Goal: Task Accomplishment & Management: Manage account settings

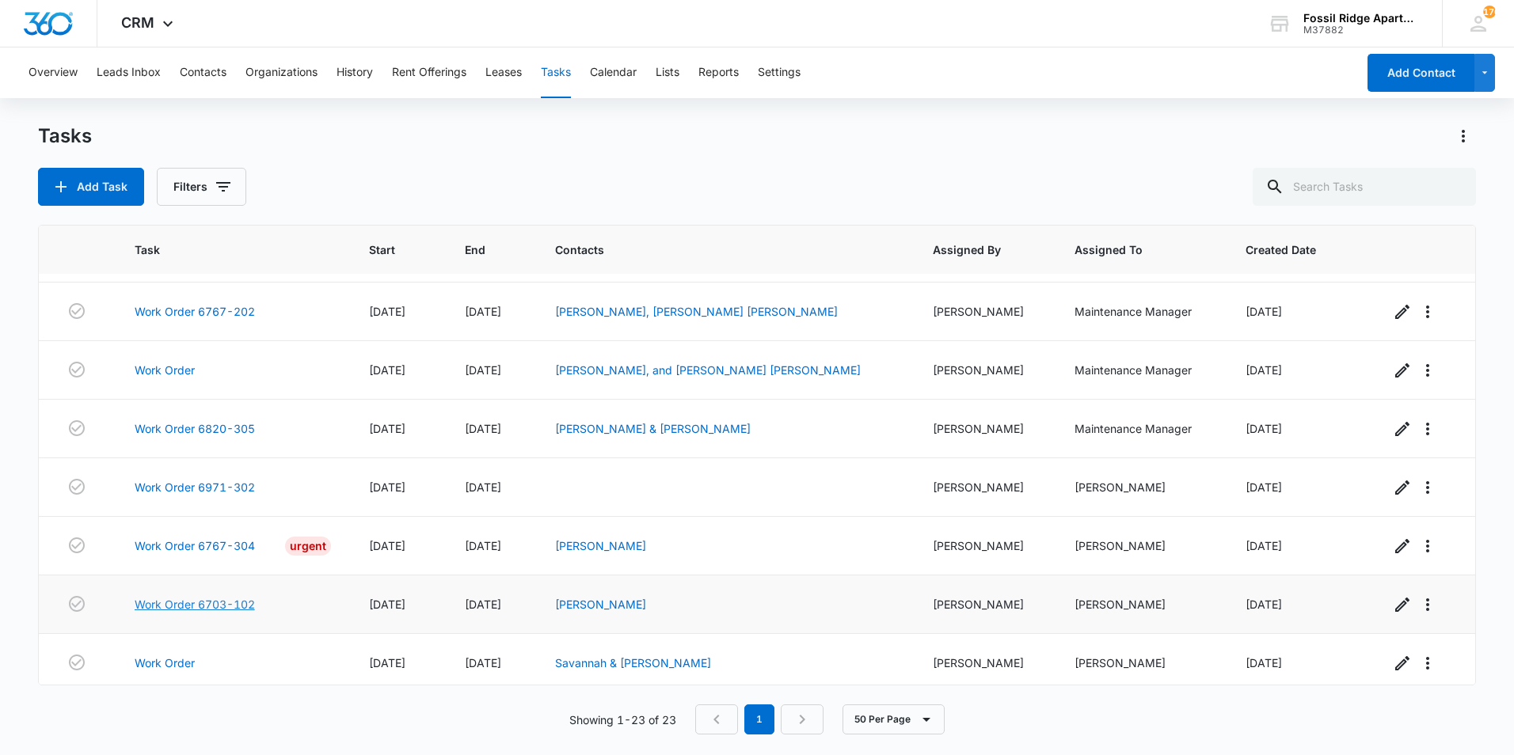
scroll to position [937, 0]
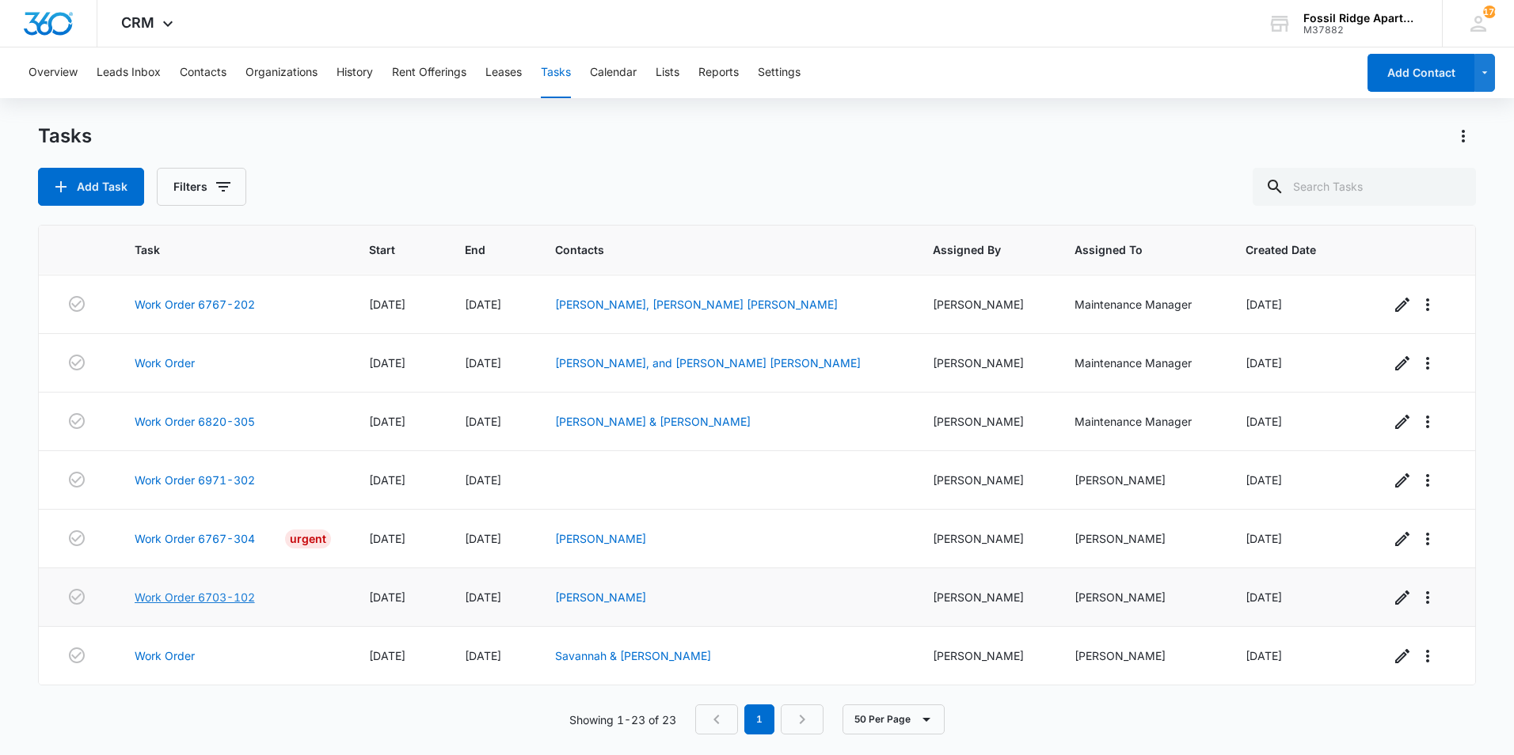
click at [209, 601] on link "Work Order 6703-102" at bounding box center [195, 597] width 120 height 17
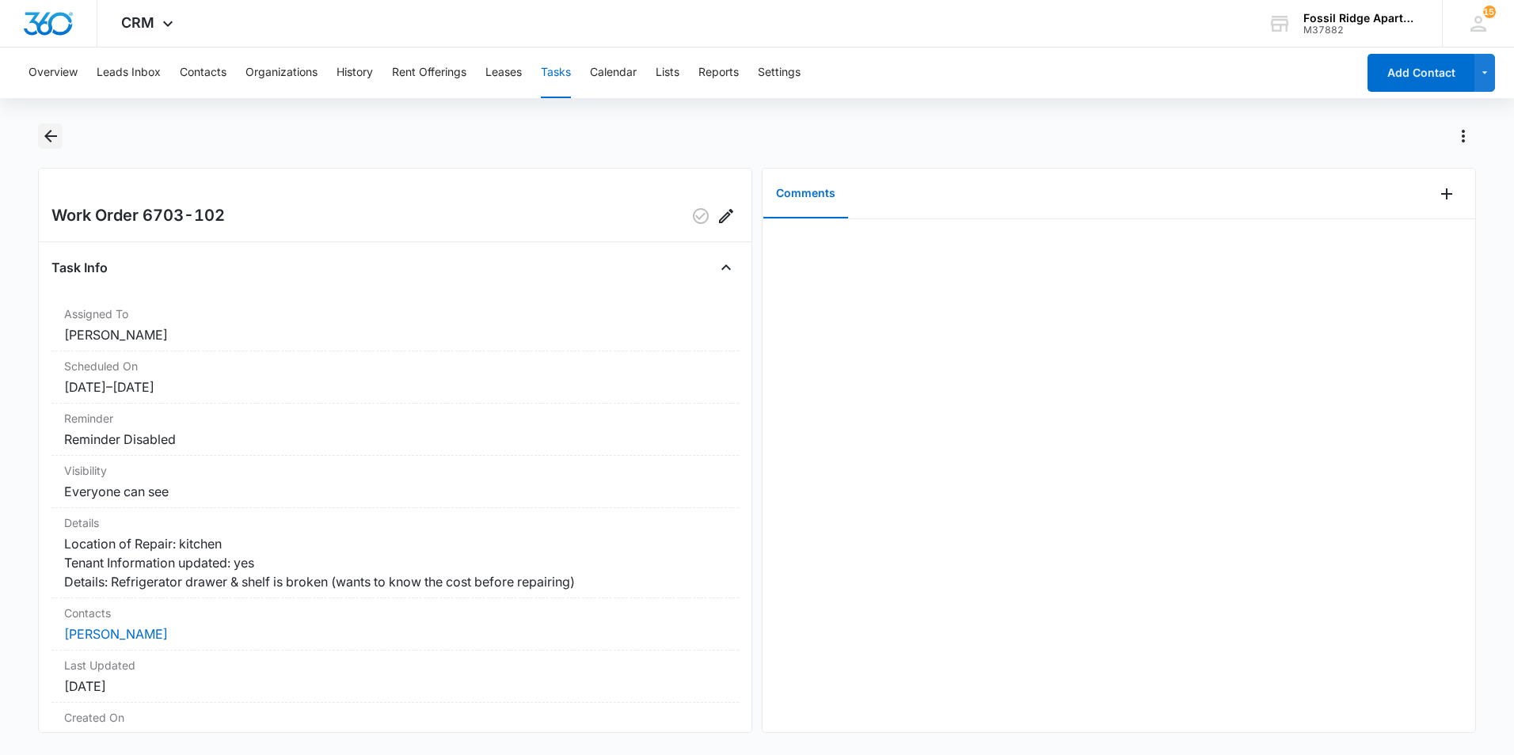
click at [43, 139] on icon "Back" at bounding box center [50, 136] width 19 height 19
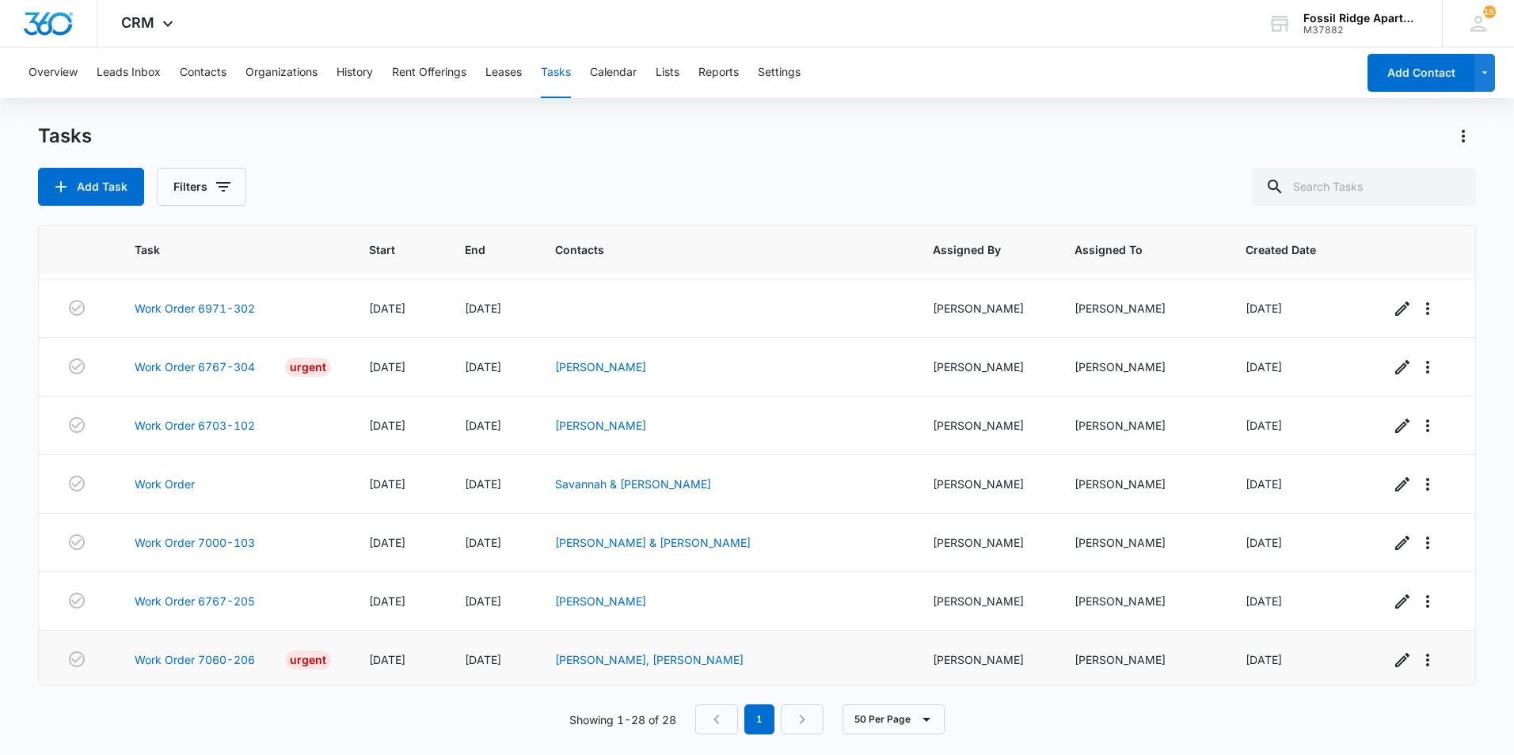
scroll to position [1229, 0]
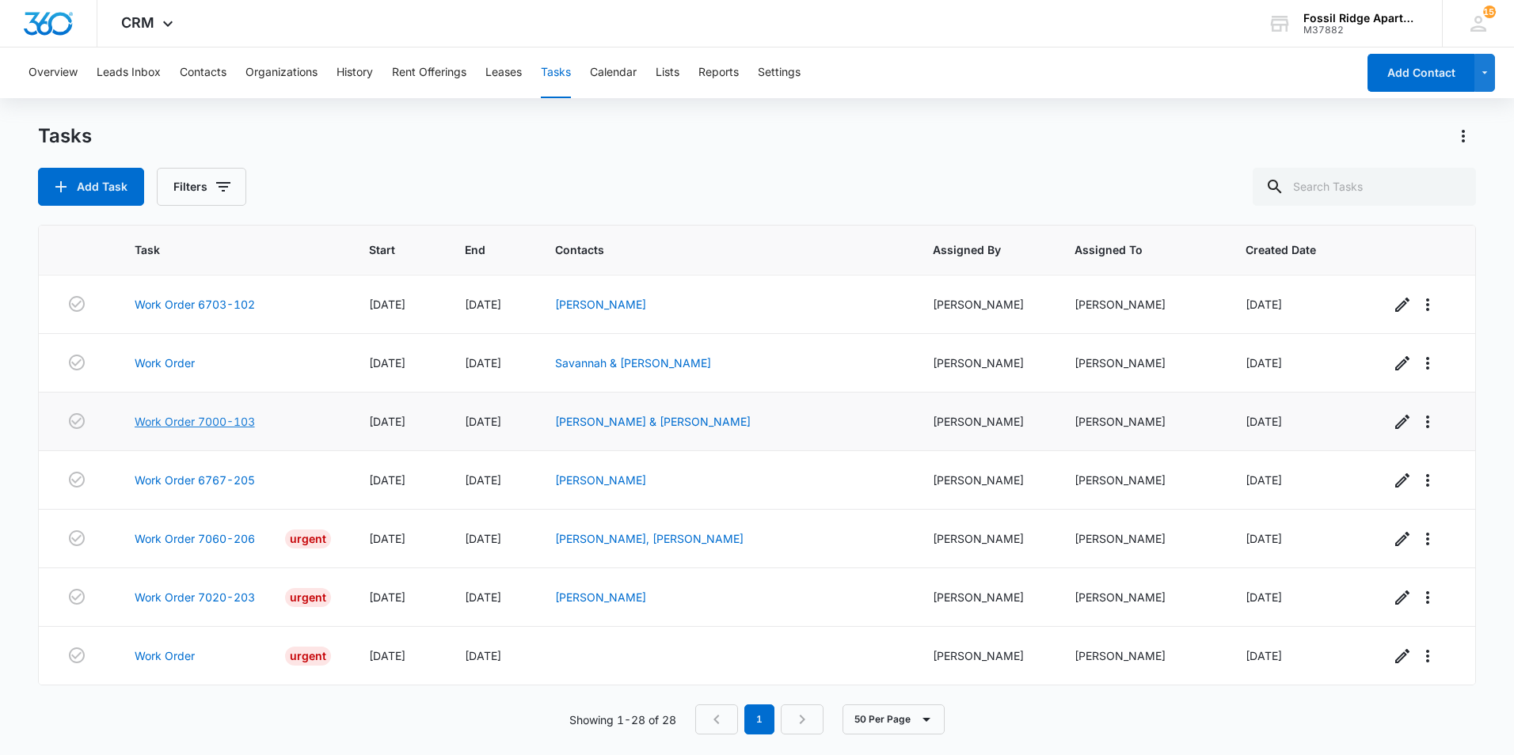
click at [211, 418] on link "Work Order 7000-103" at bounding box center [195, 421] width 120 height 17
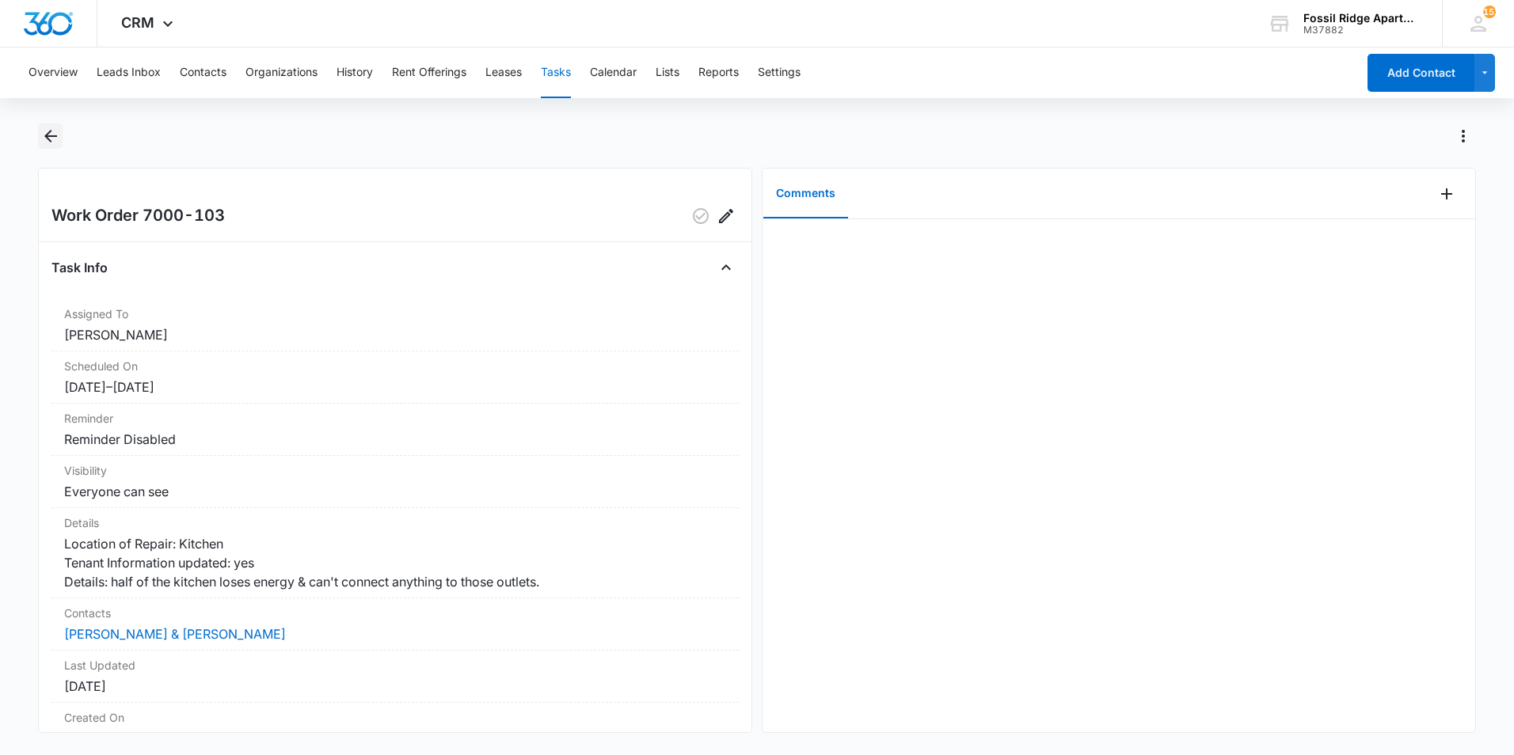
click at [52, 127] on icon "Back" at bounding box center [50, 136] width 19 height 19
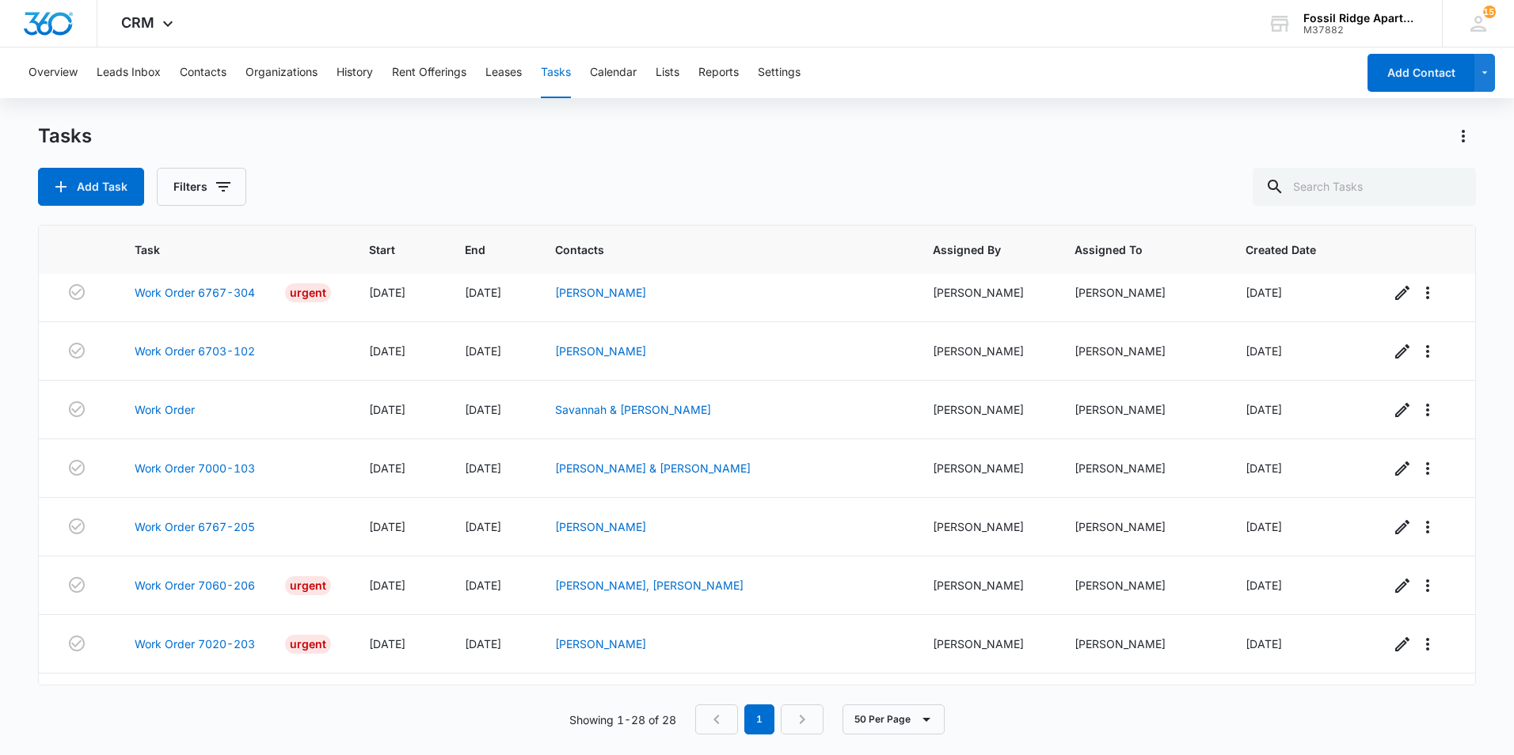
scroll to position [1229, 0]
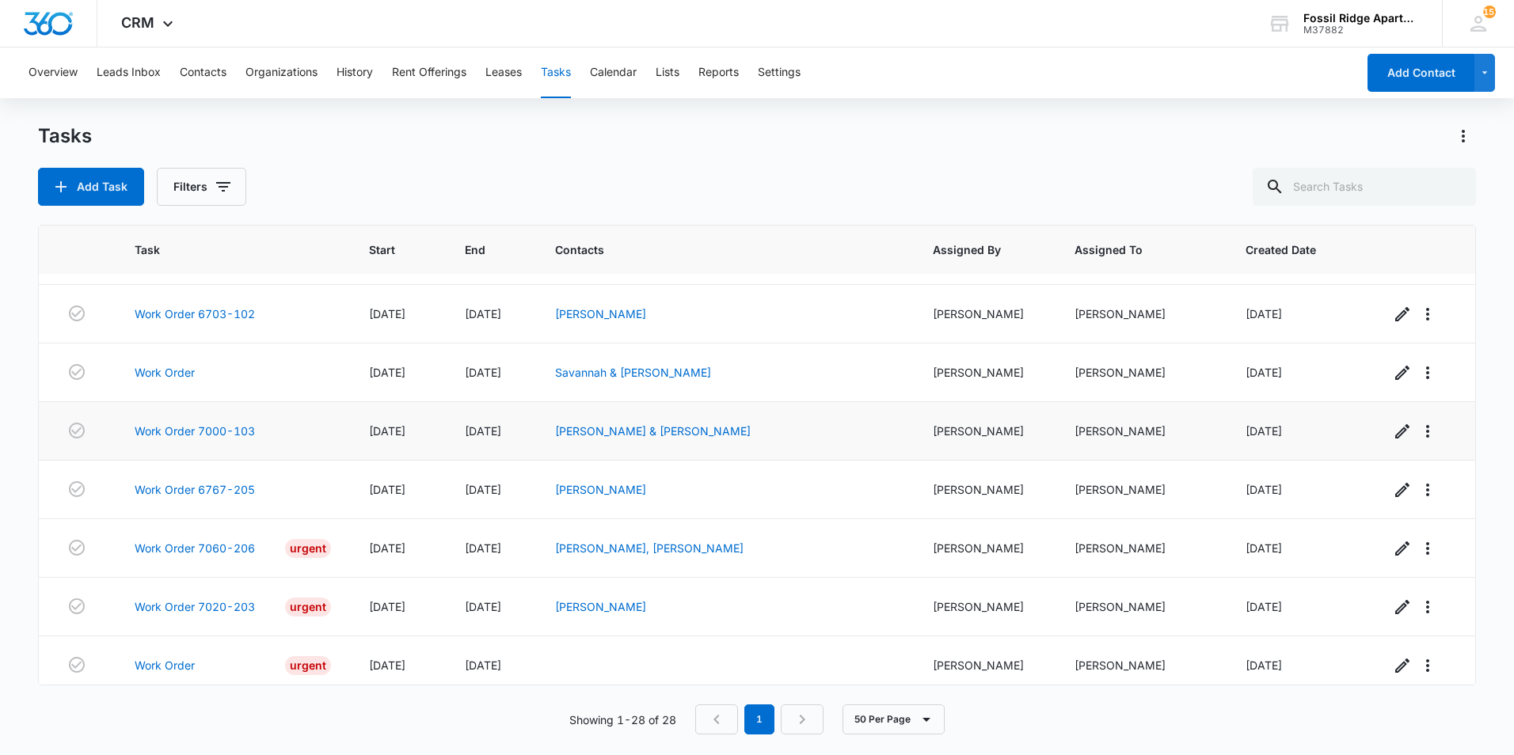
scroll to position [1229, 0]
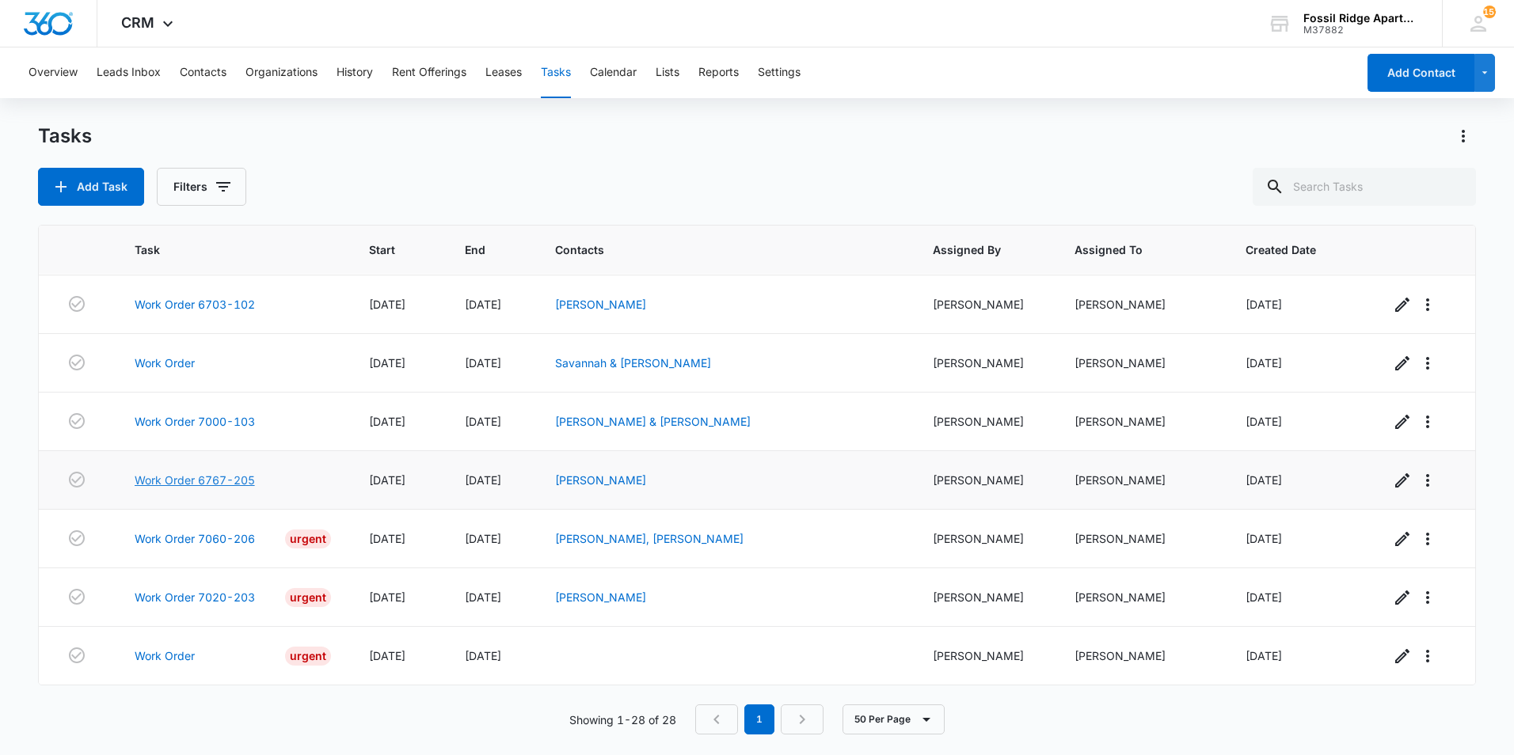
click at [235, 477] on link "Work Order 6767-205" at bounding box center [195, 480] width 120 height 17
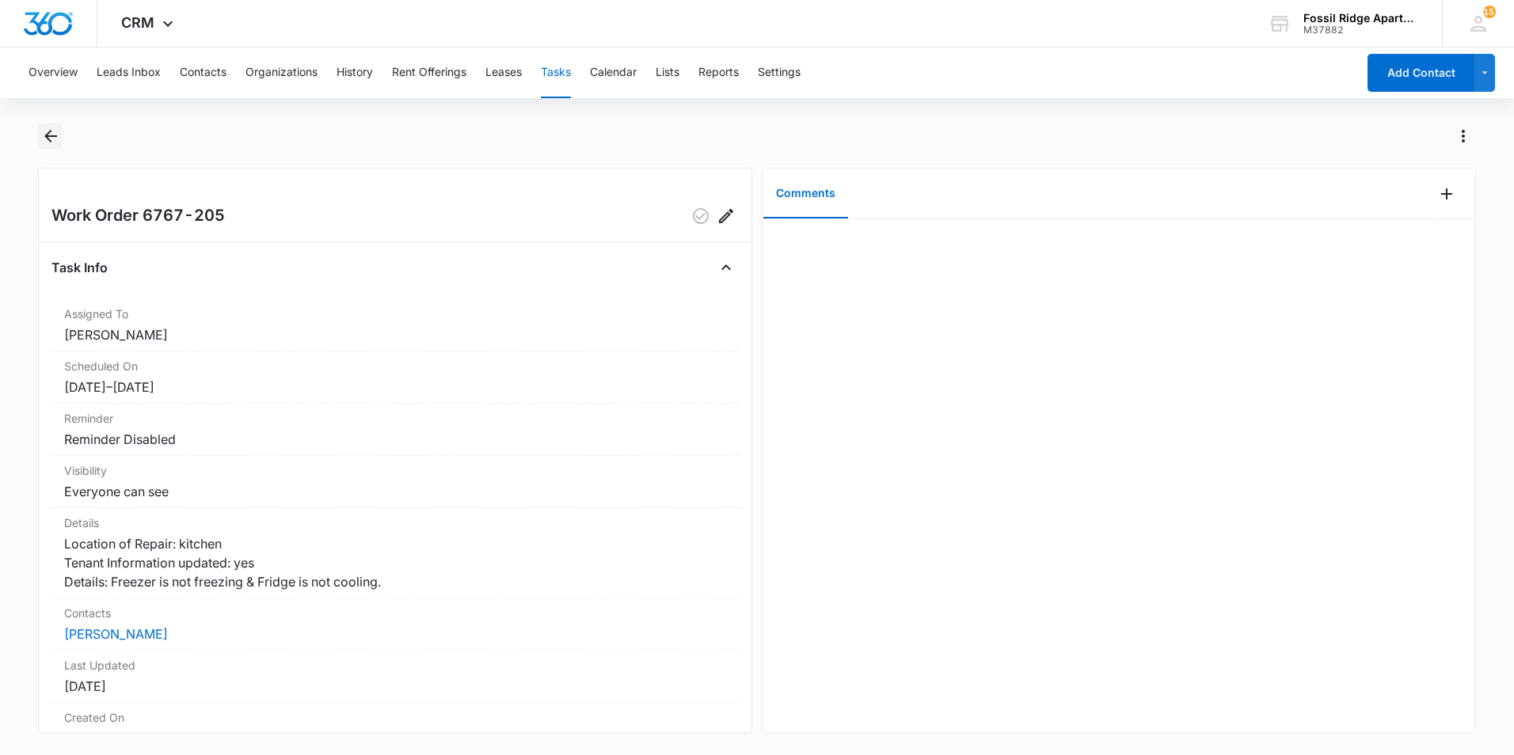
click at [47, 139] on icon "Back" at bounding box center [50, 136] width 13 height 13
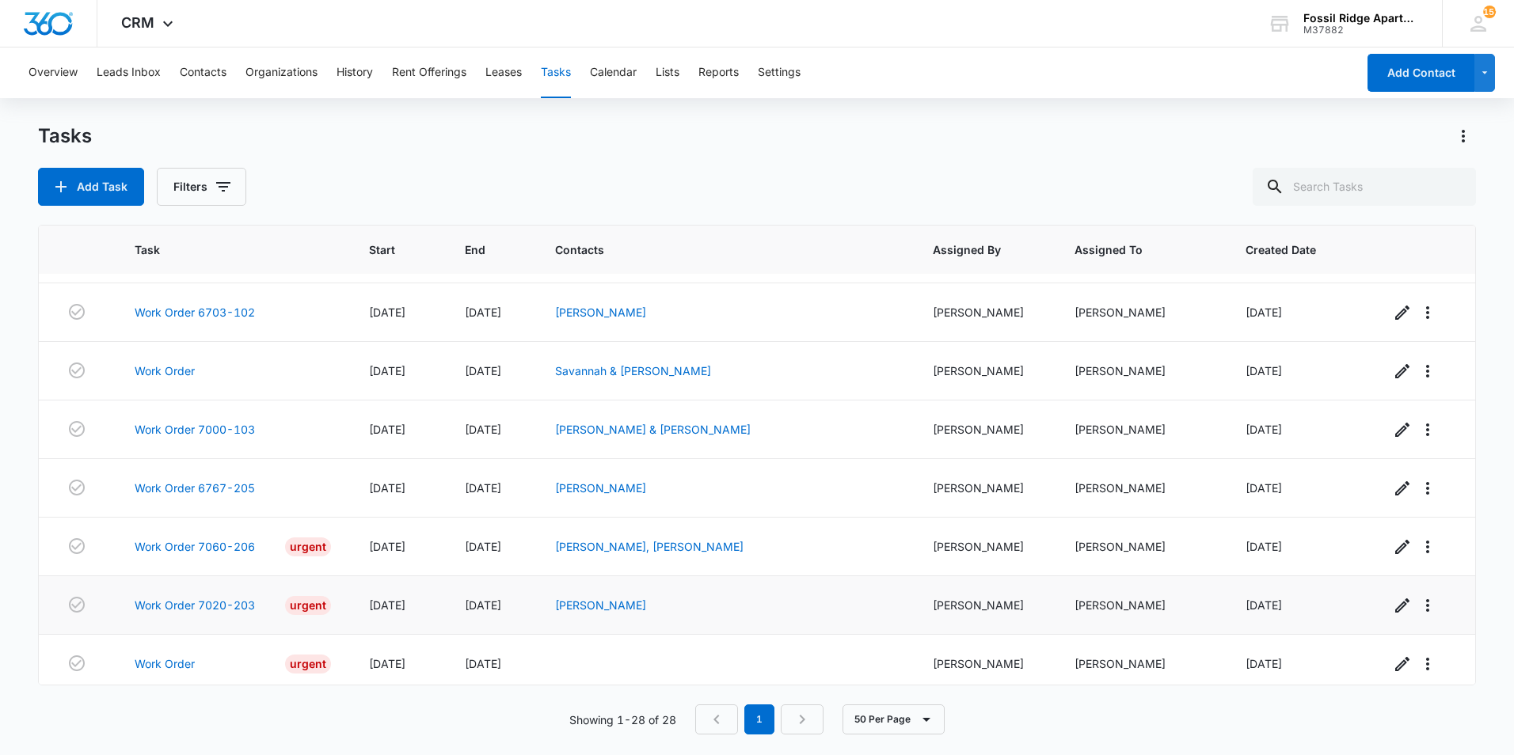
scroll to position [1229, 0]
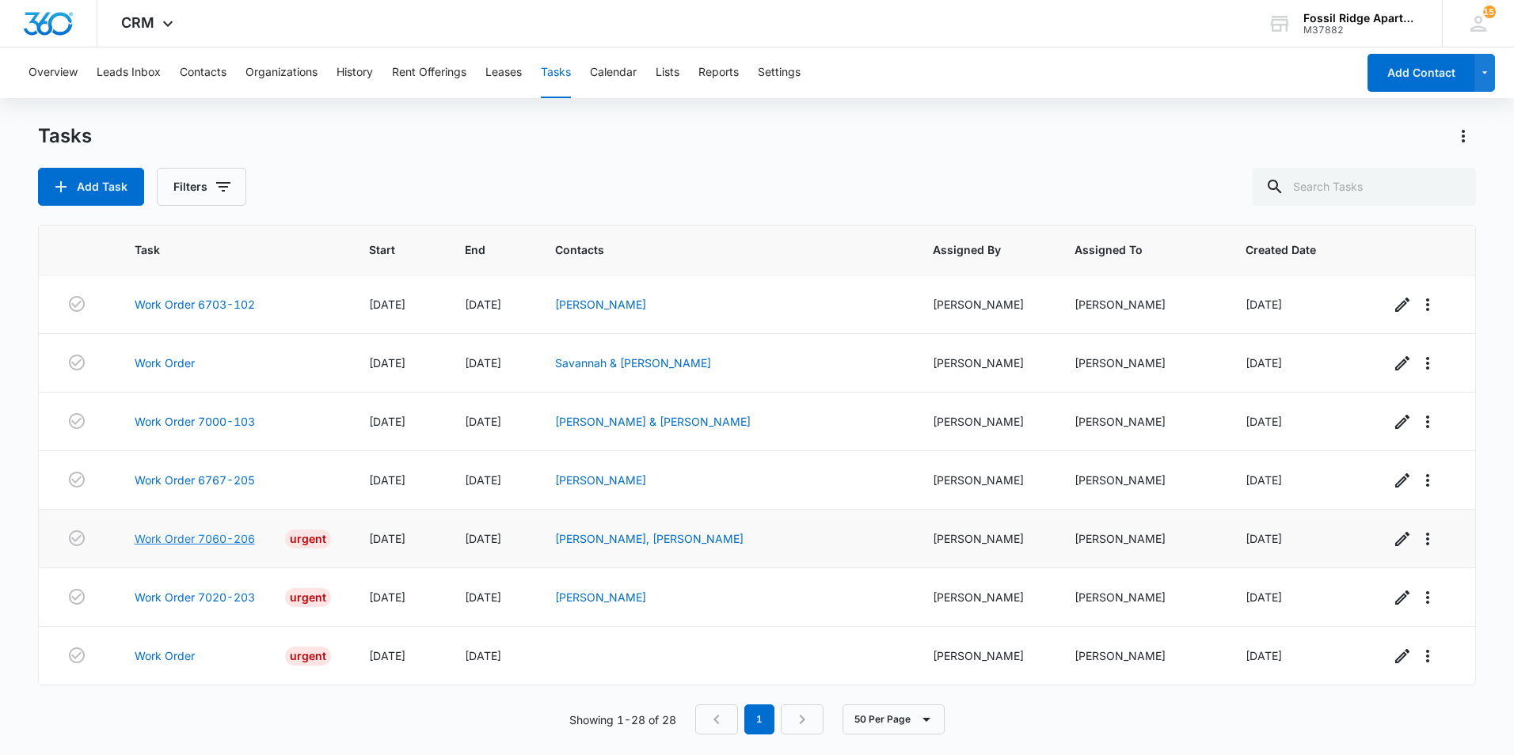
click at [195, 539] on link "Work Order 7060-206" at bounding box center [195, 538] width 120 height 17
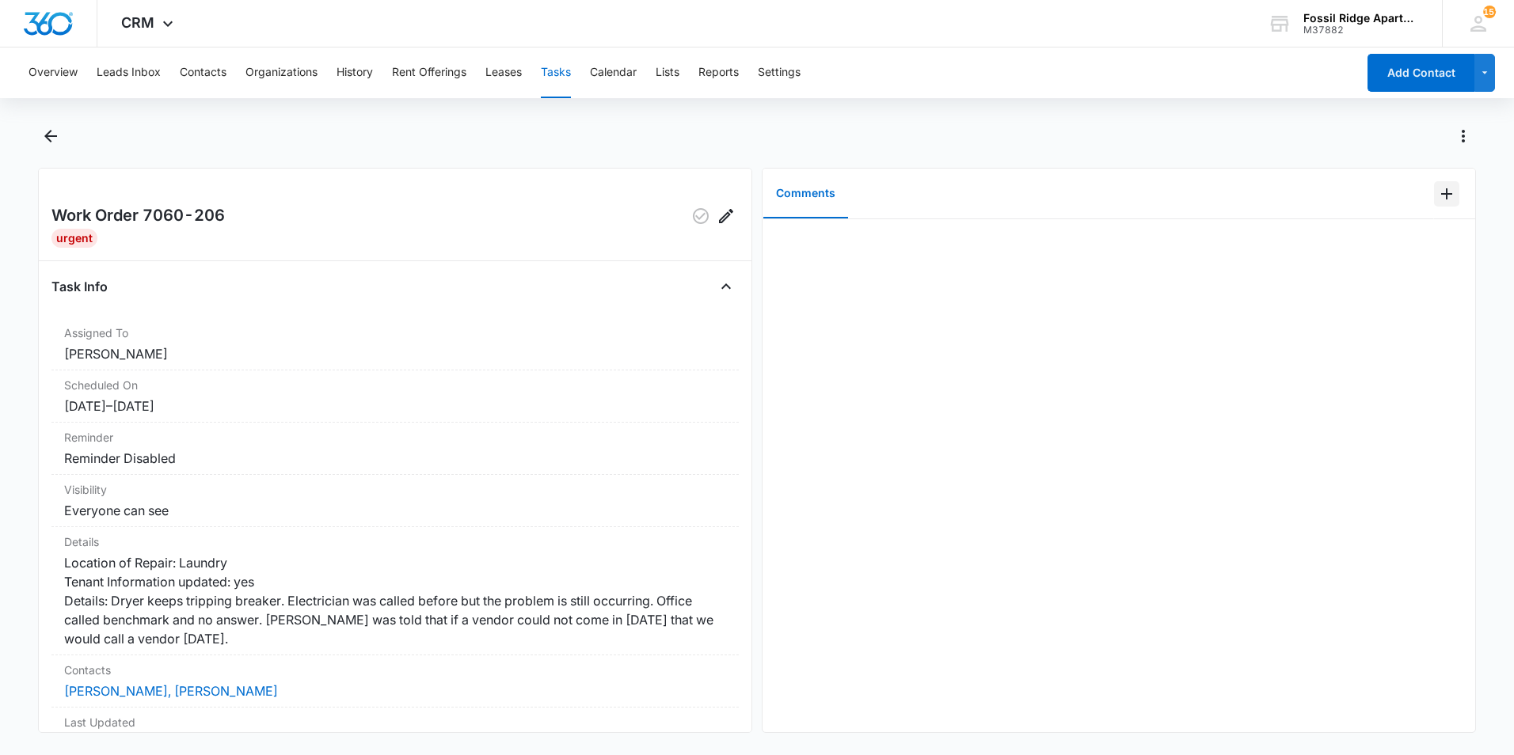
click at [1441, 192] on icon "Add Comment" at bounding box center [1446, 193] width 11 height 11
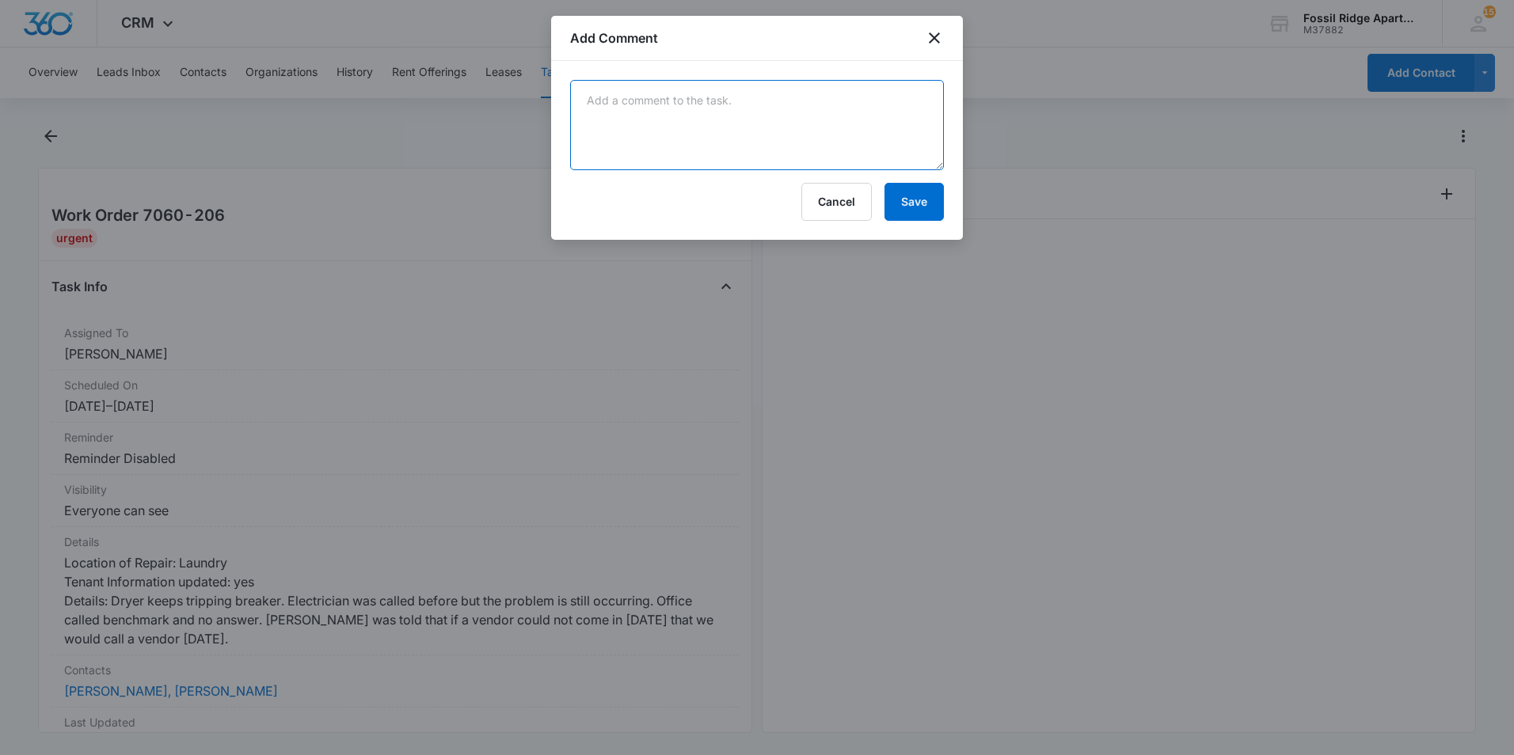
click at [832, 105] on textarea at bounding box center [757, 125] width 374 height 90
type textarea "Emailed Manweiler about the issue."
click at [908, 196] on button "Save" at bounding box center [913, 202] width 59 height 38
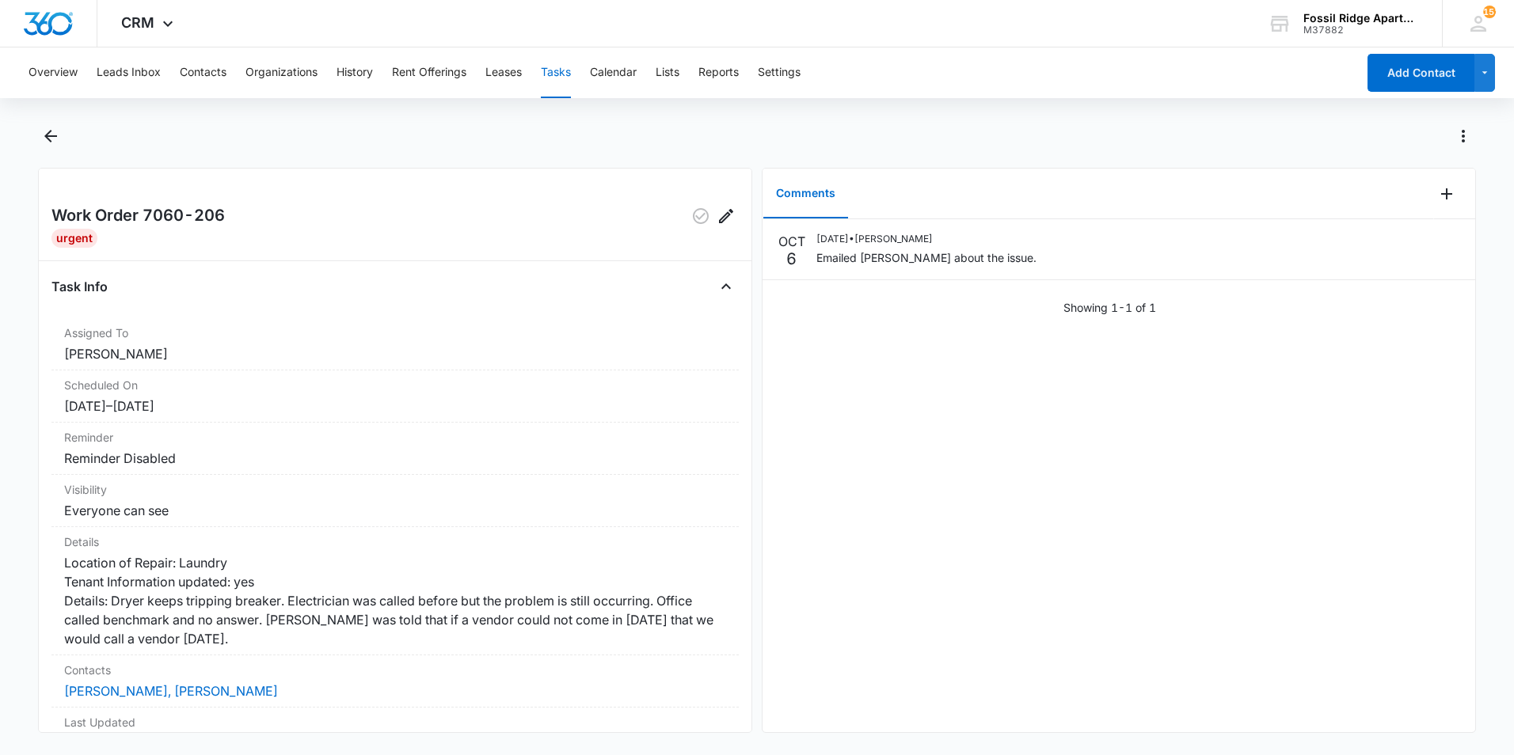
click at [262, 187] on div "Work Order 7060-206 Urgent Task Info Assigned To Leotis Johnson Scheduled On 10…" at bounding box center [395, 450] width 714 height 565
click at [44, 135] on icon "Back" at bounding box center [50, 136] width 19 height 19
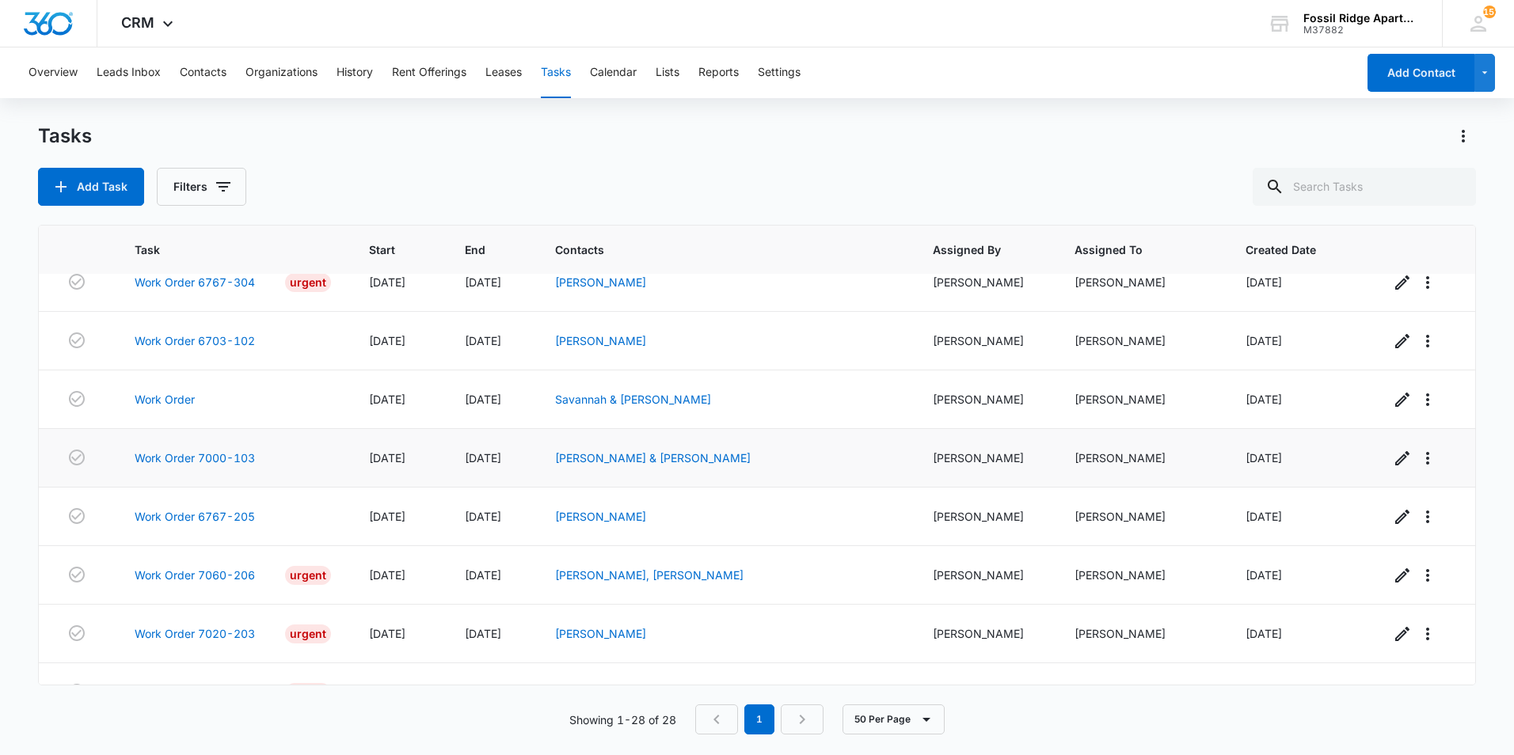
scroll to position [1229, 0]
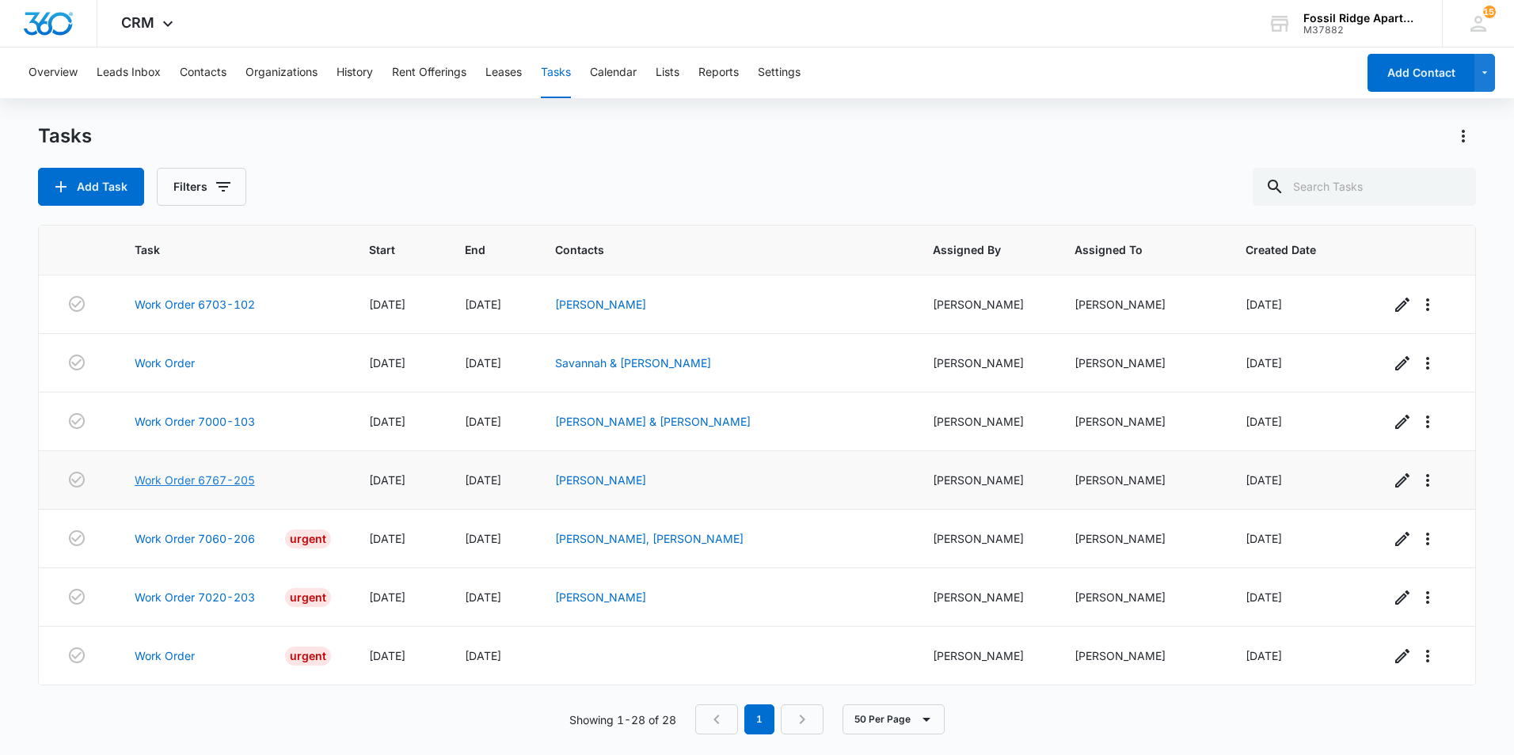
click at [211, 479] on link "Work Order 6767-205" at bounding box center [195, 480] width 120 height 17
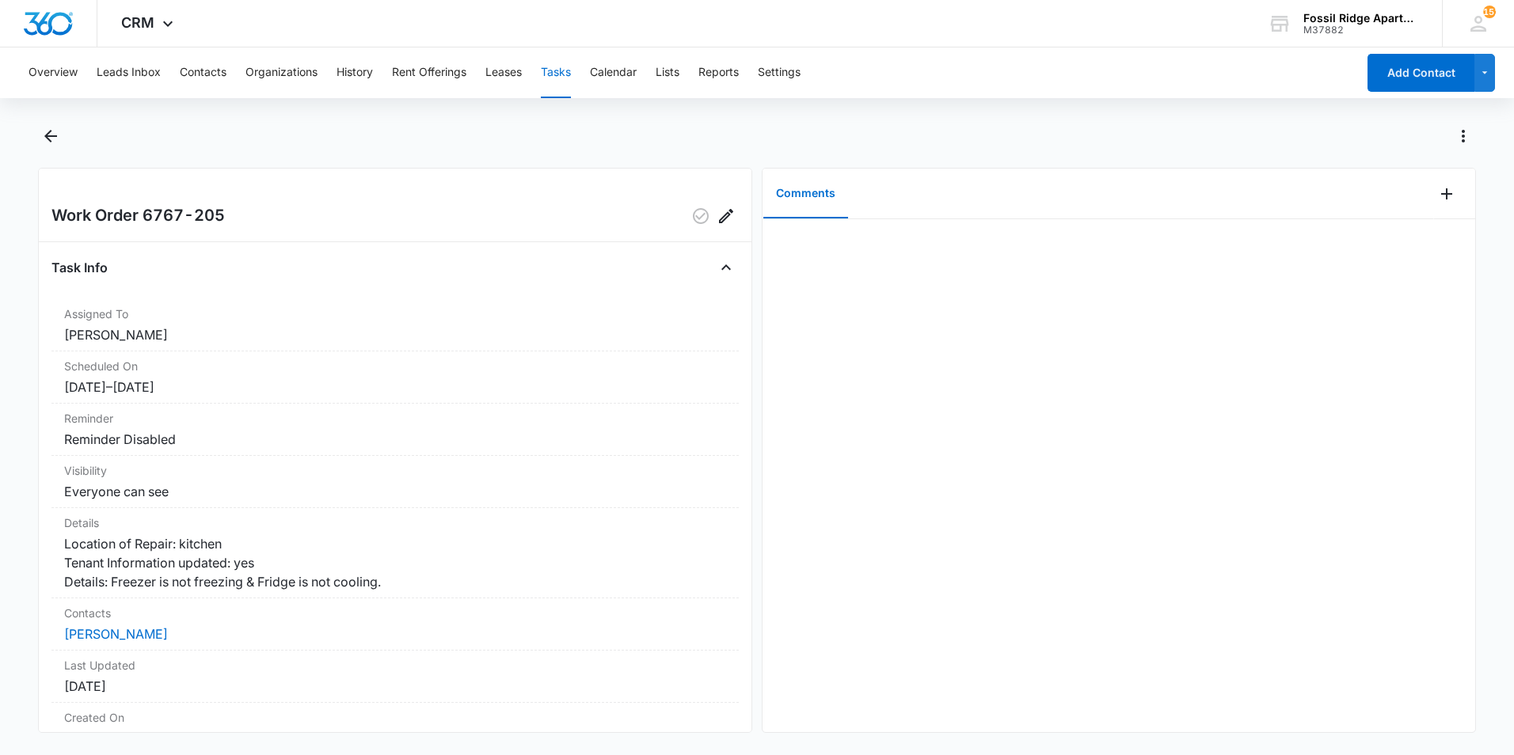
click at [35, 139] on main "Work Order 6767-205 Task Info Assigned To [PERSON_NAME] Scheduled On [DATE] – […" at bounding box center [757, 437] width 1514 height 629
click at [56, 135] on icon "Back" at bounding box center [50, 136] width 19 height 19
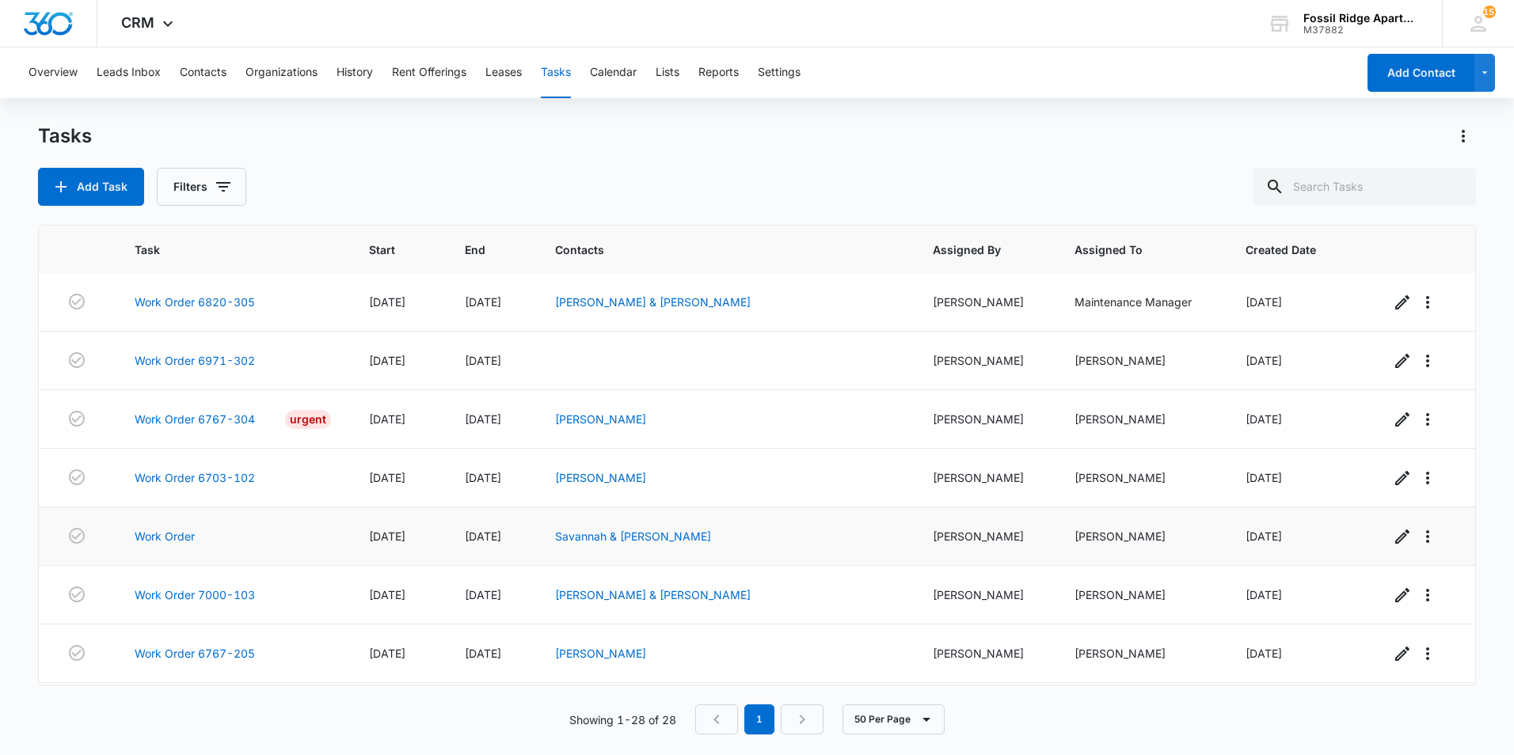
scroll to position [1229, 0]
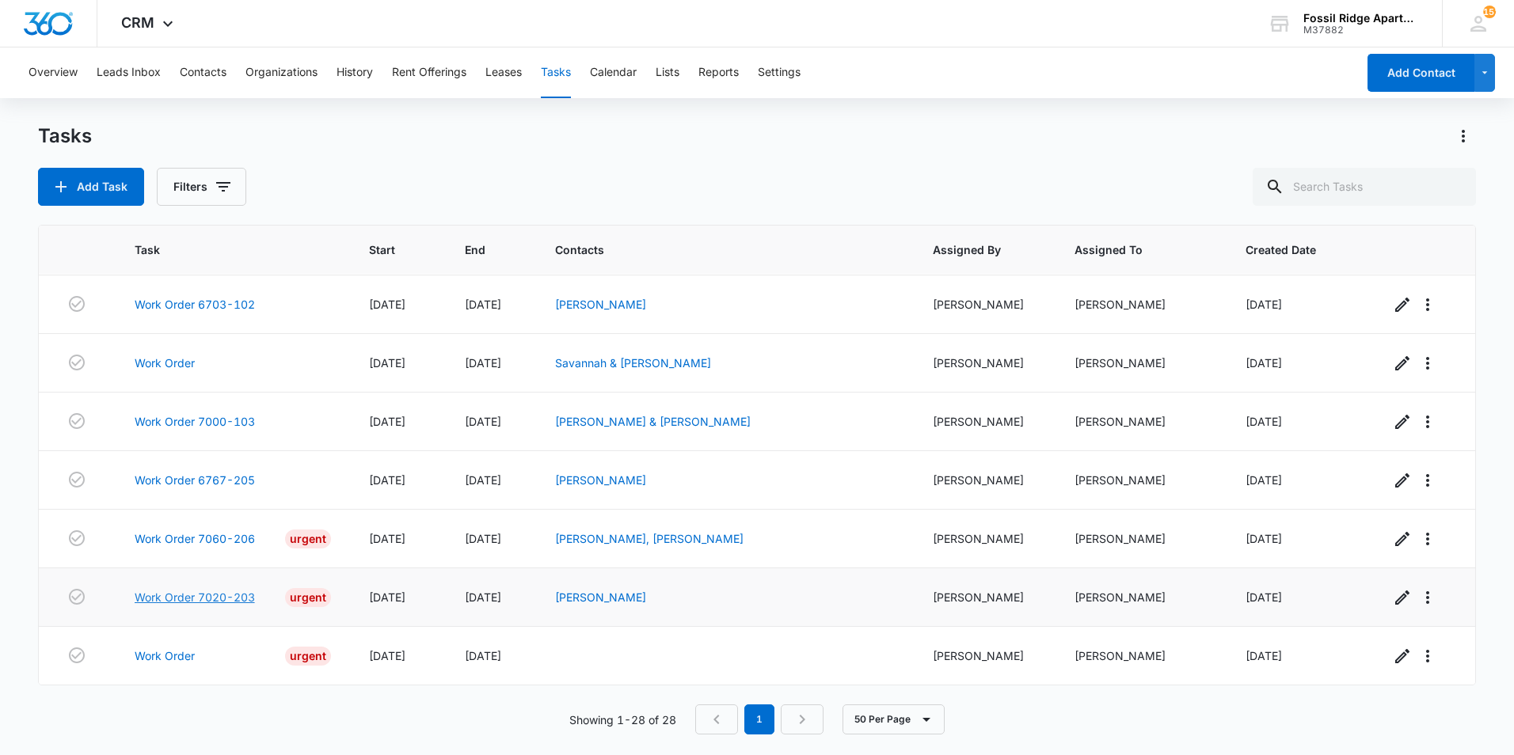
click at [200, 598] on link "Work Order 7020-203" at bounding box center [195, 597] width 120 height 17
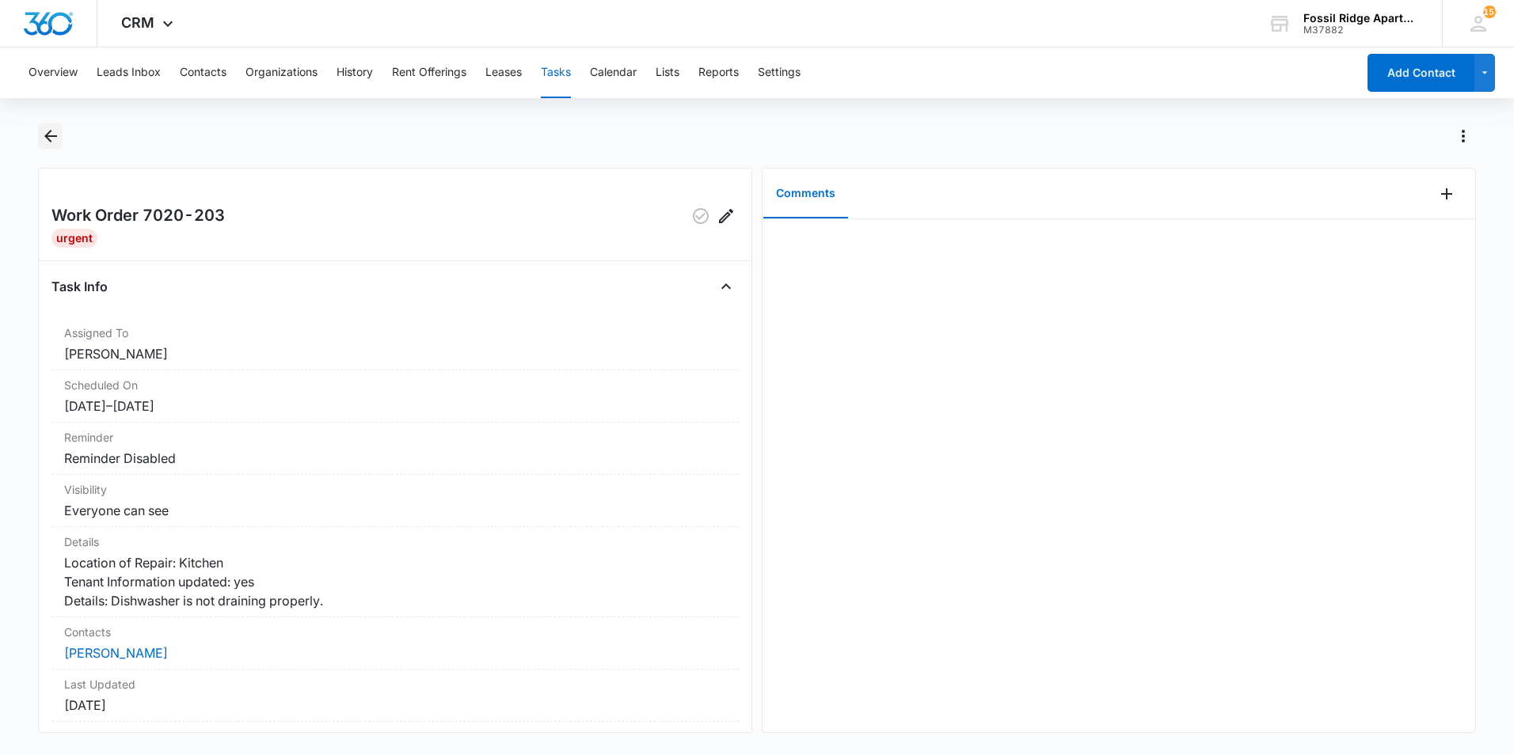
click at [52, 138] on icon "Back" at bounding box center [50, 136] width 19 height 19
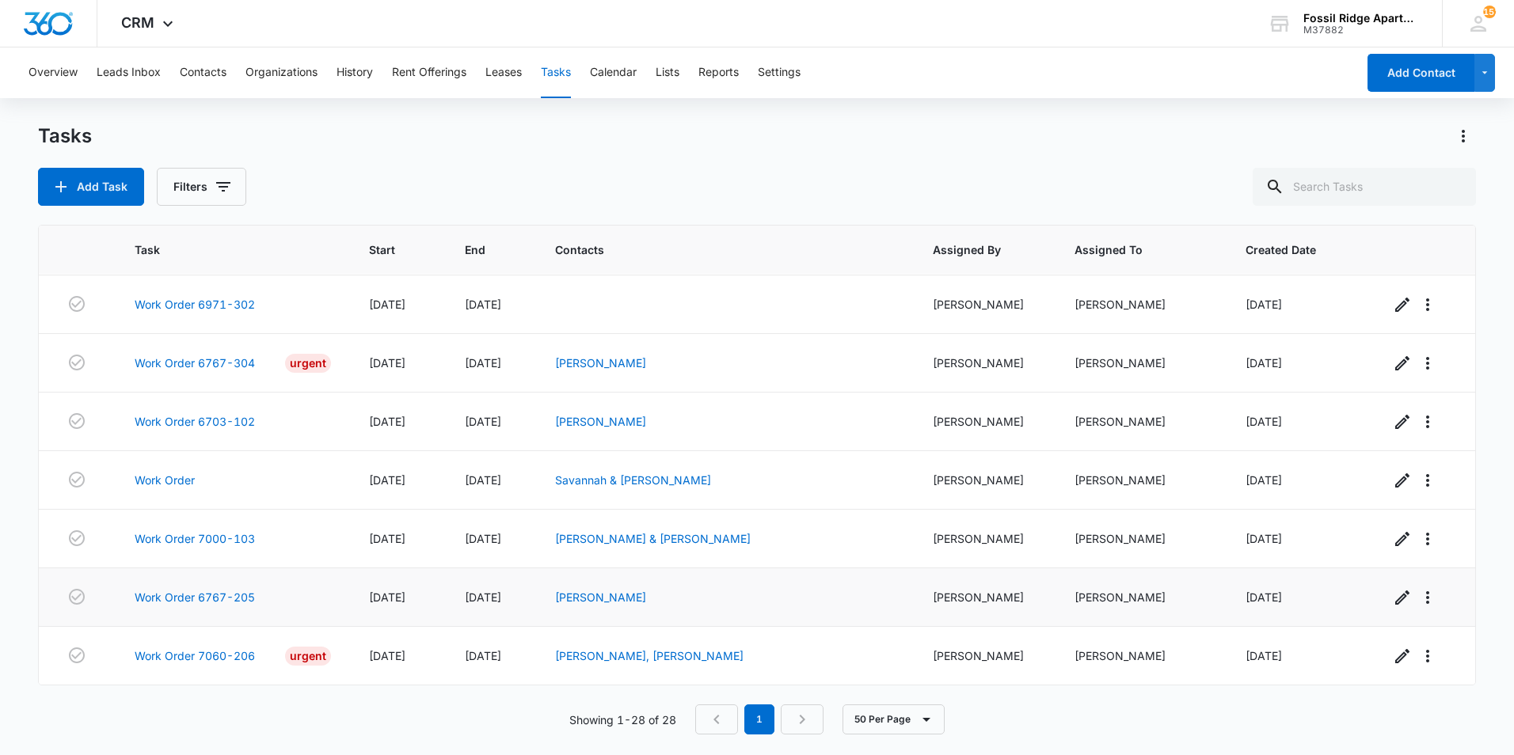
scroll to position [1229, 0]
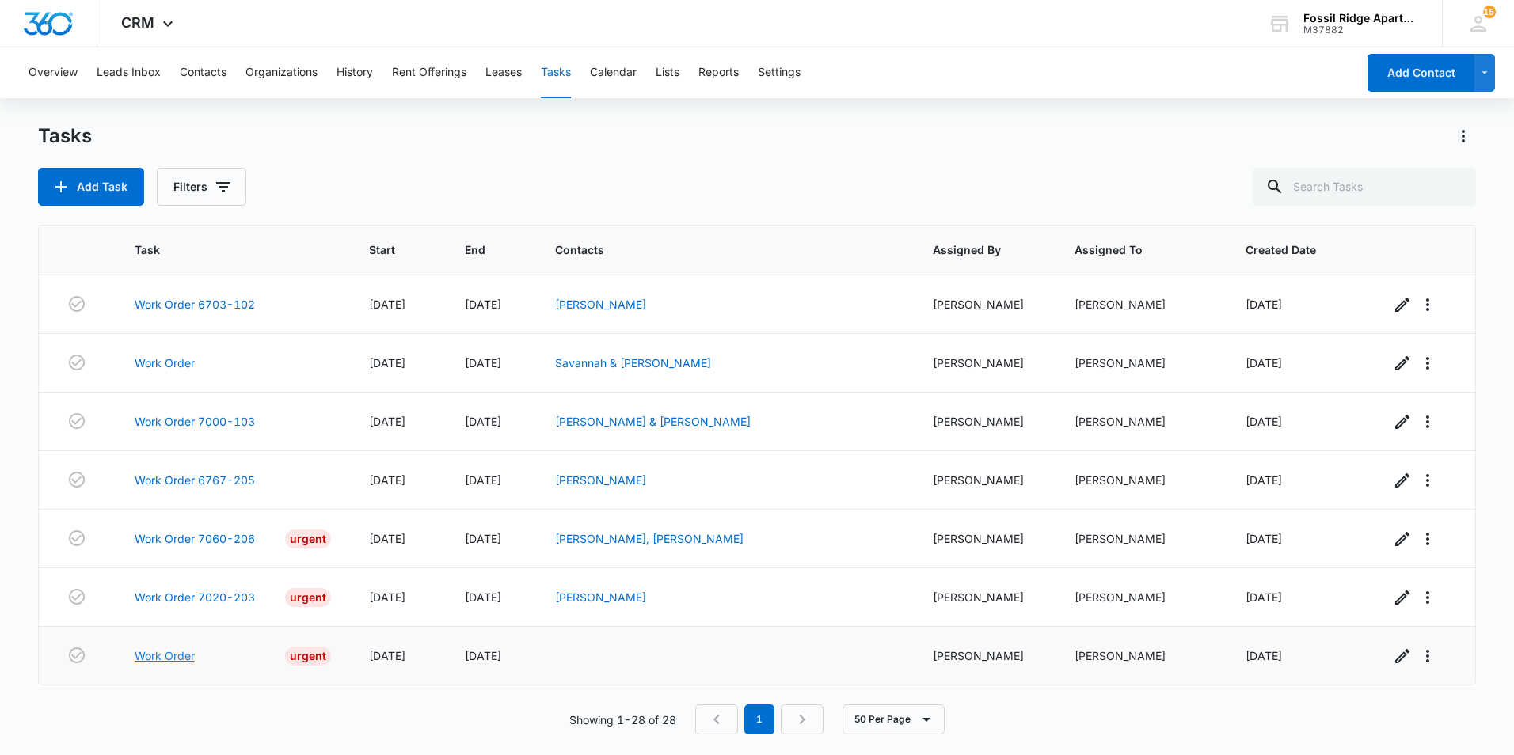
click at [158, 656] on link "Work Order" at bounding box center [165, 656] width 60 height 17
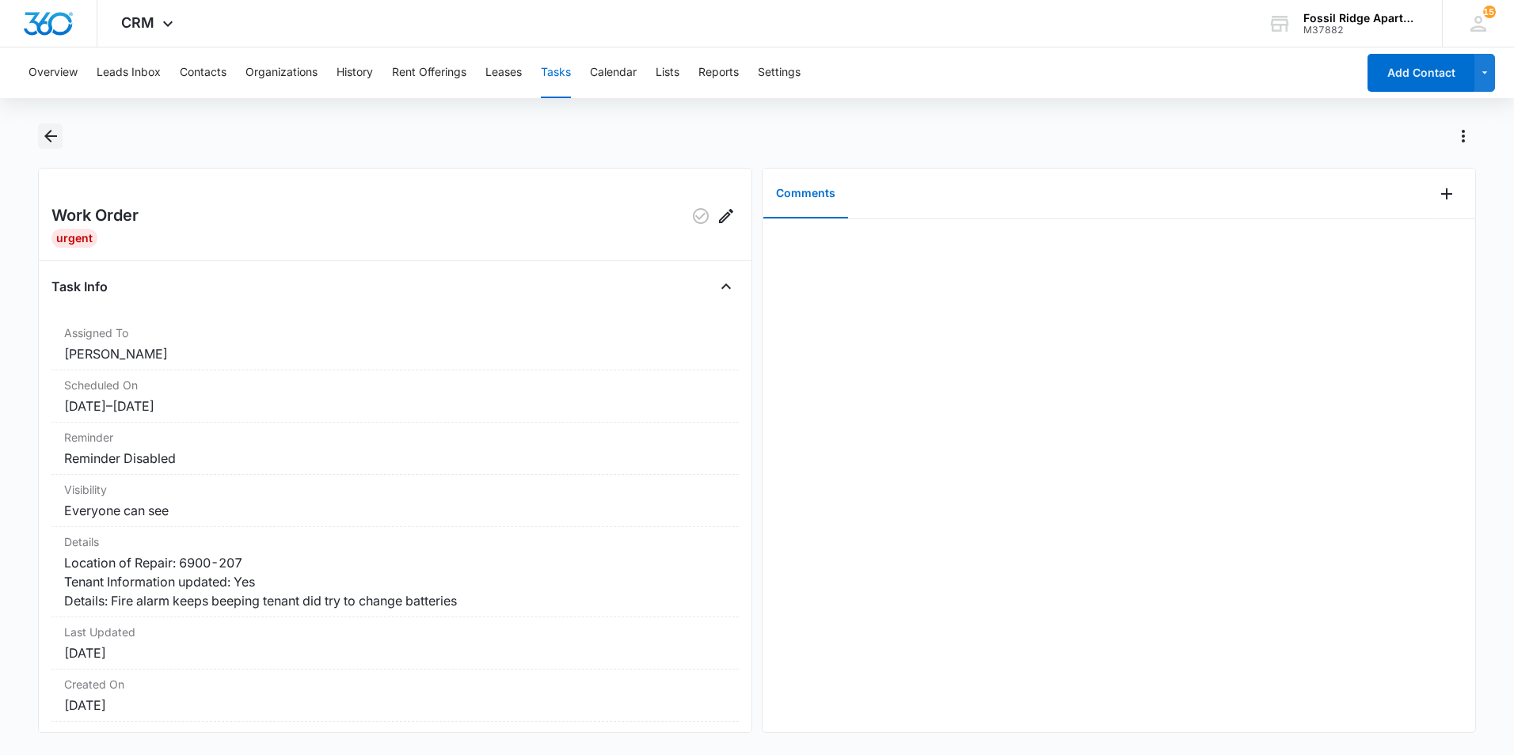
click at [41, 139] on icon "Back" at bounding box center [50, 136] width 19 height 19
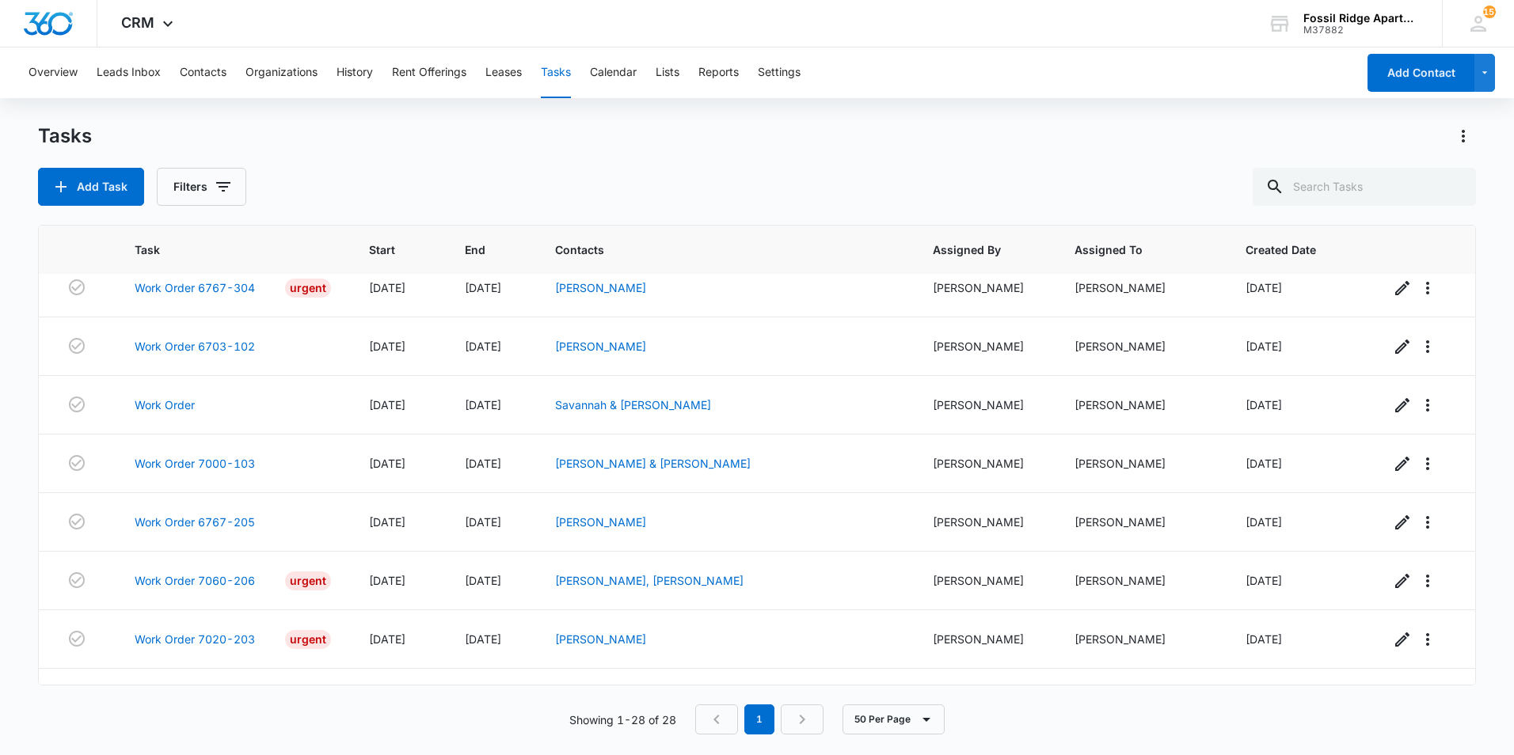
scroll to position [1229, 0]
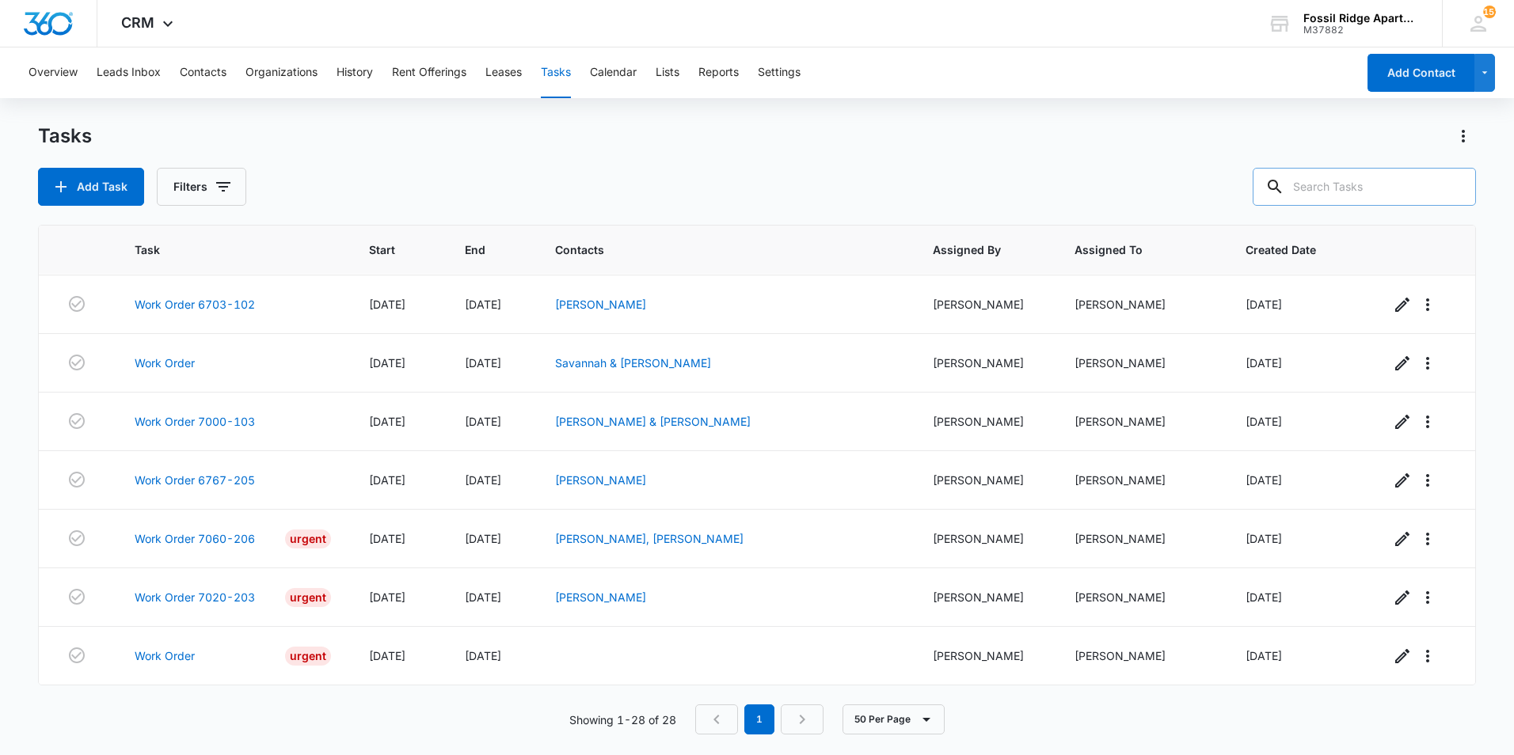
drag, startPoint x: 1370, startPoint y: 186, endPoint x: 1353, endPoint y: 184, distance: 17.6
click at [1370, 188] on input "text" at bounding box center [1363, 187] width 223 height 38
type input "6971-302"
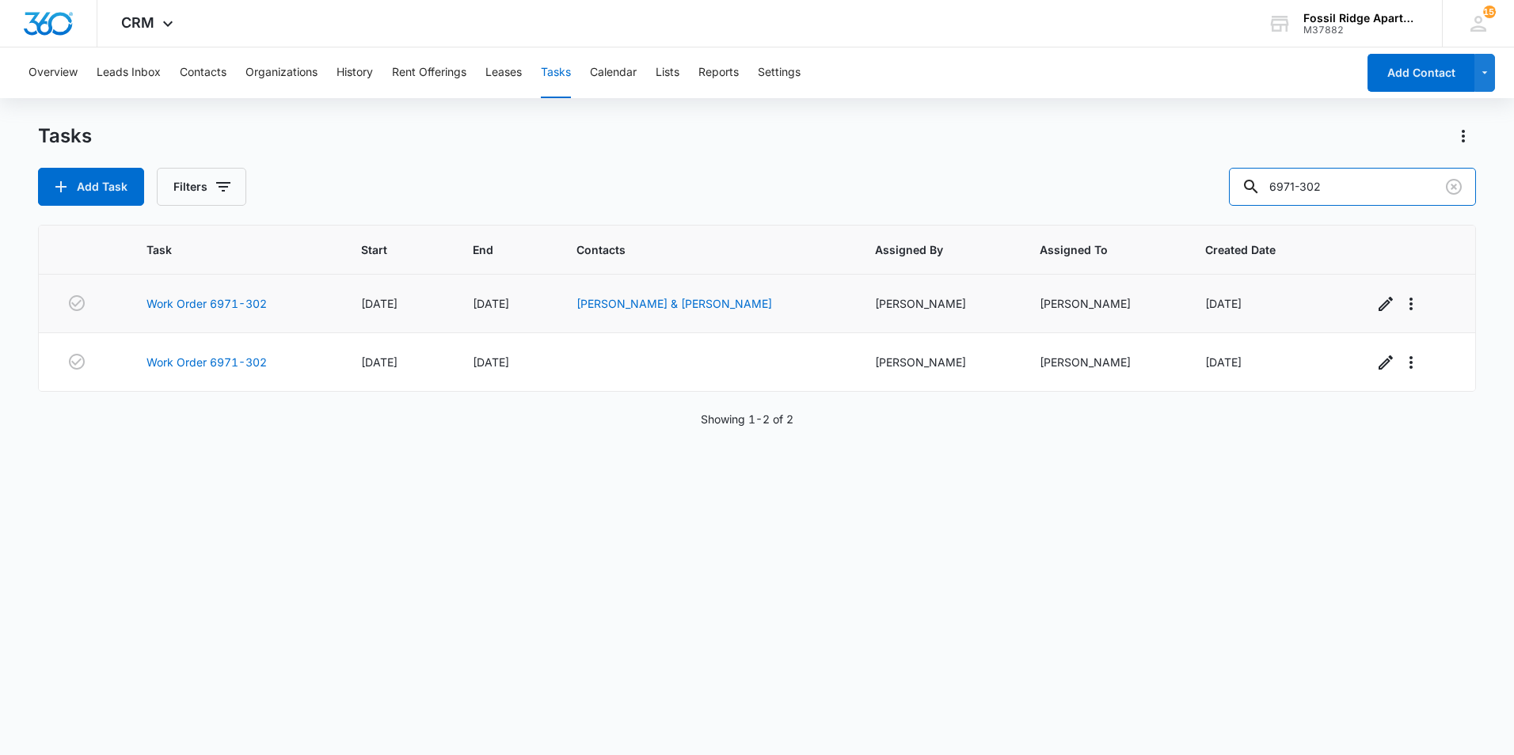
scroll to position [0, 0]
click at [230, 303] on link "Work Order 6971-302" at bounding box center [206, 303] width 120 height 17
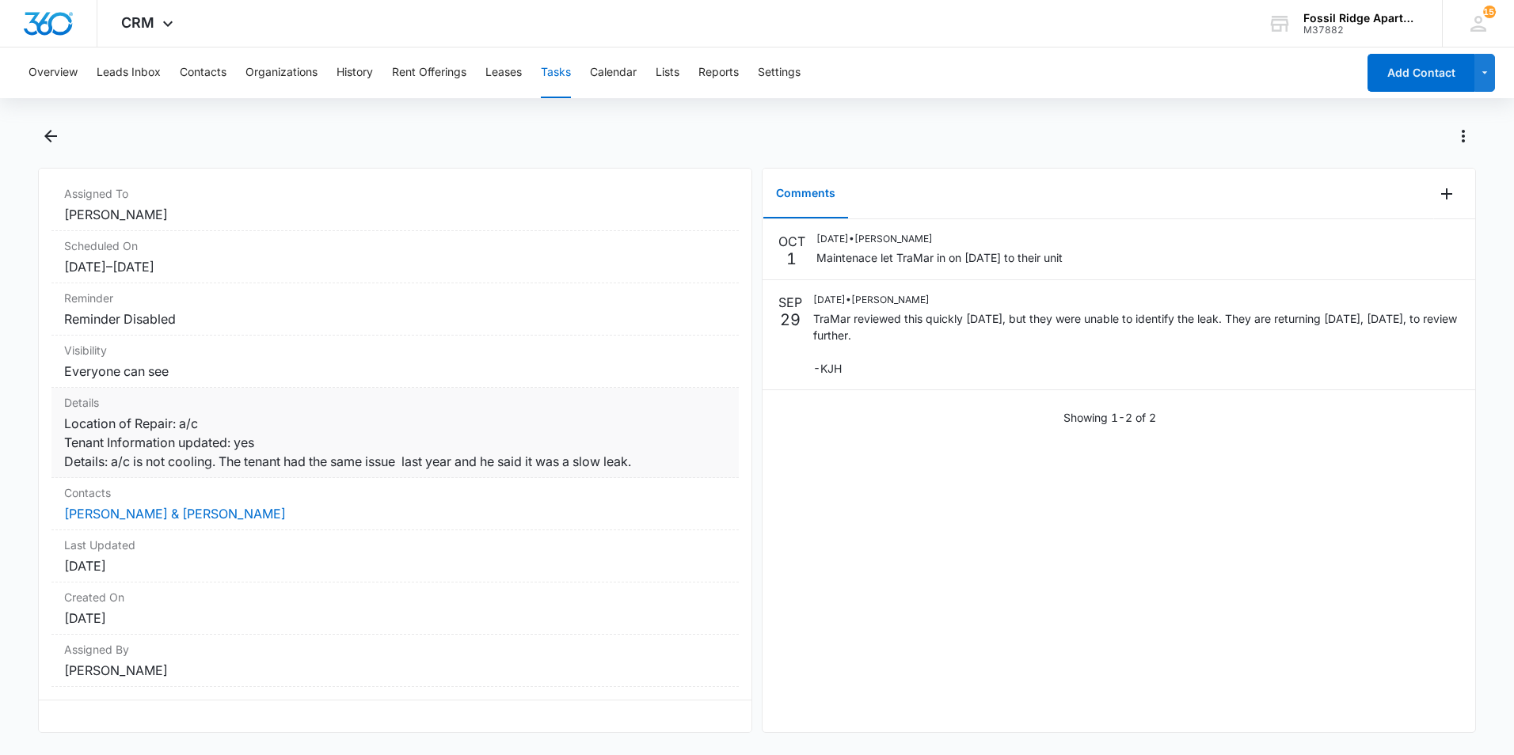
scroll to position [151, 0]
click at [187, 506] on link "[PERSON_NAME] & [PERSON_NAME]" at bounding box center [175, 514] width 222 height 16
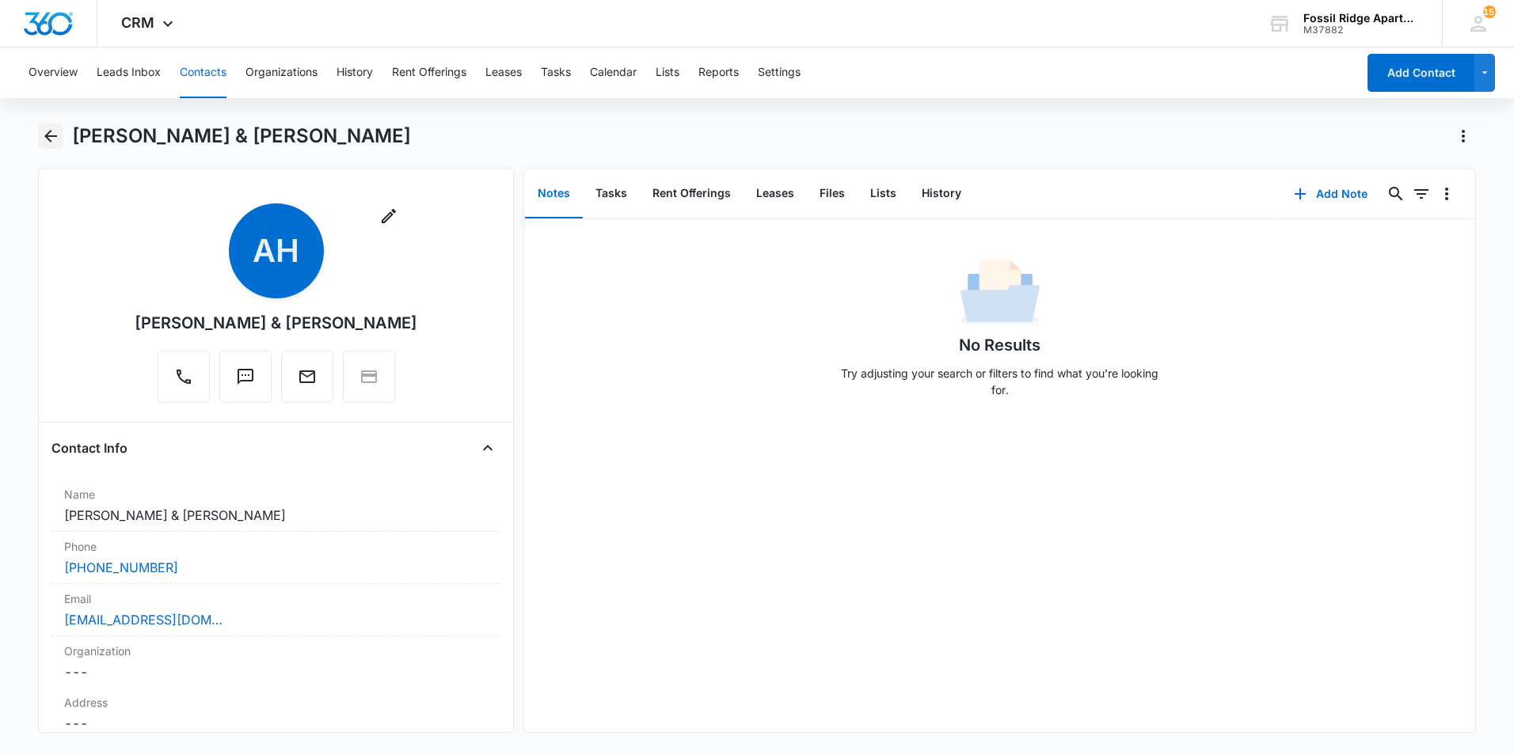
click at [53, 140] on icon "Back" at bounding box center [50, 136] width 19 height 19
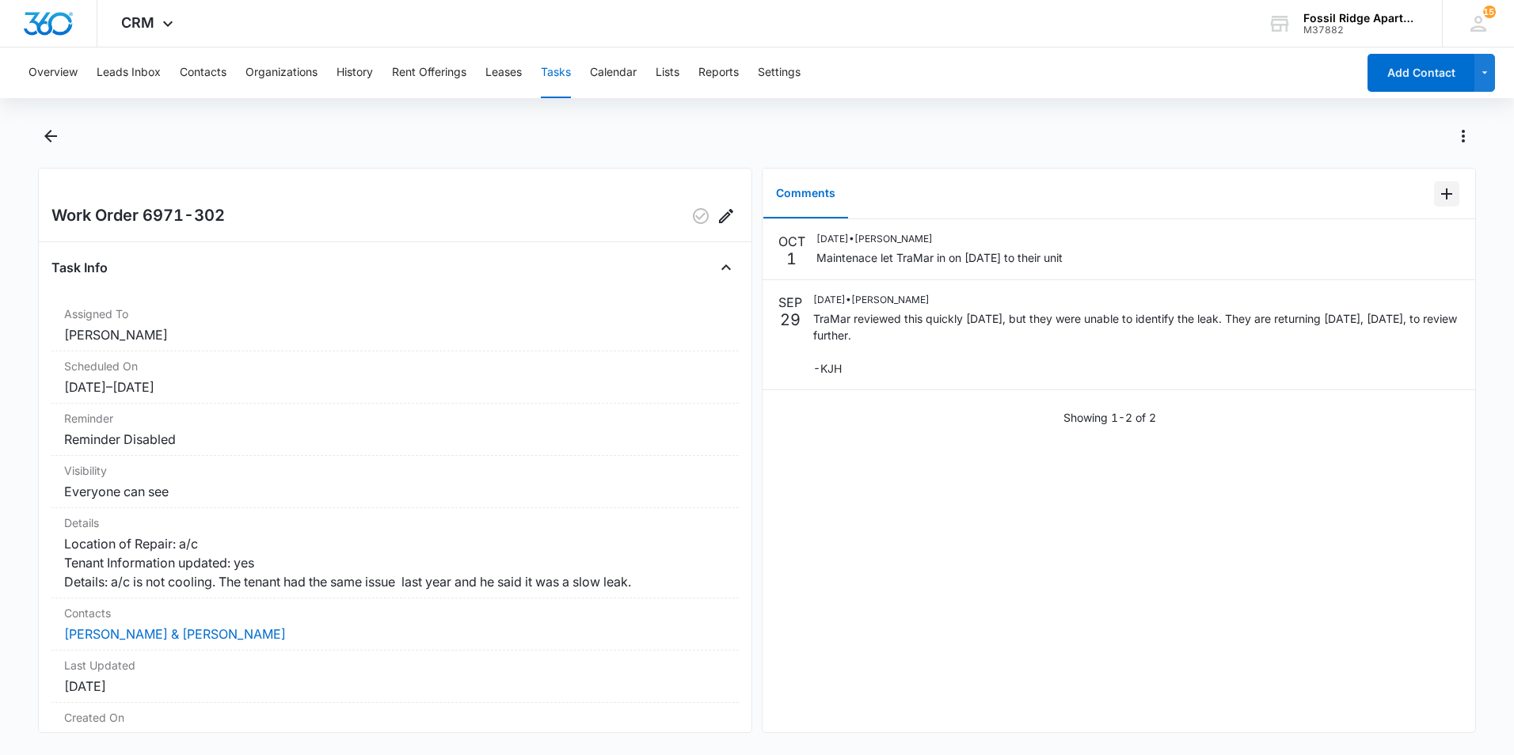
click at [1438, 196] on icon "Add Comment" at bounding box center [1446, 193] width 19 height 19
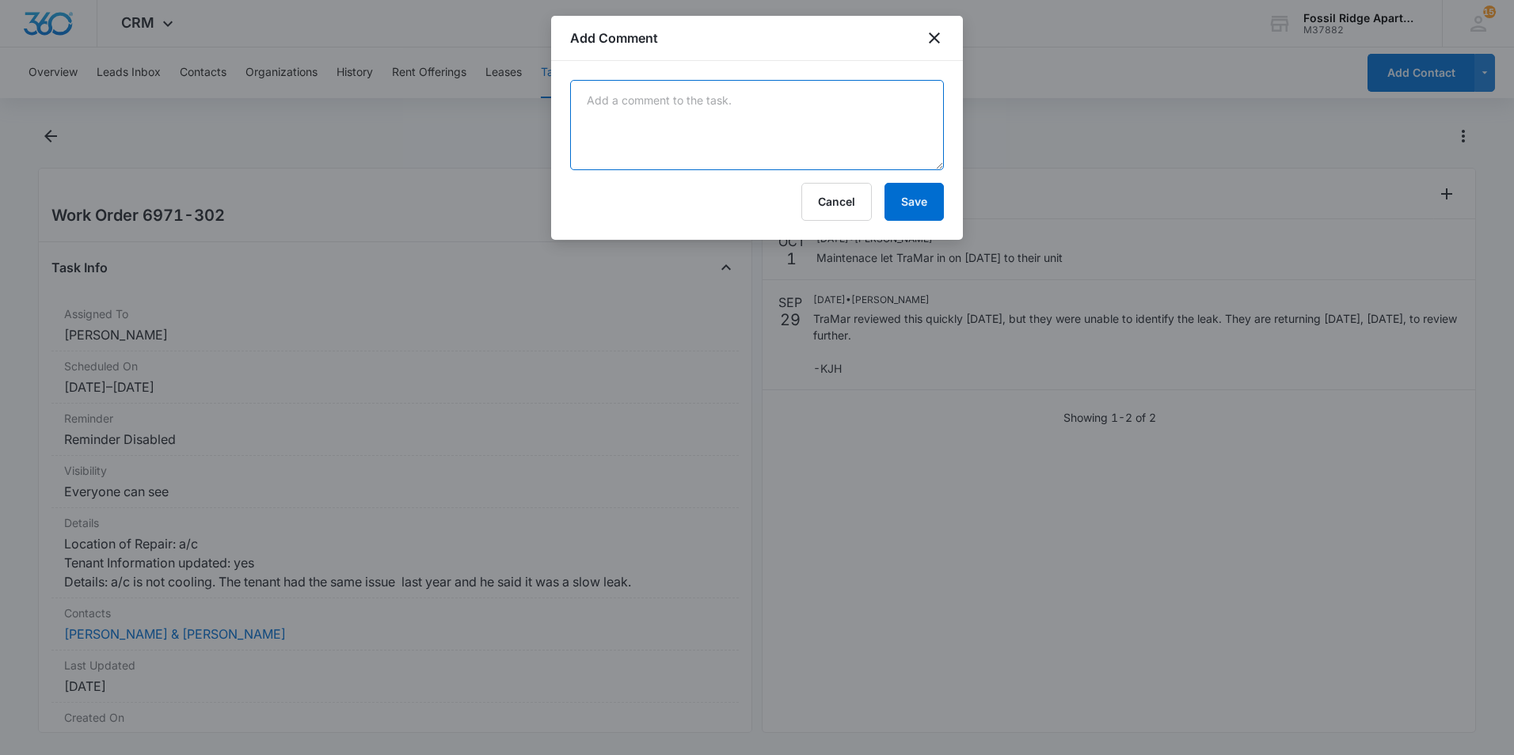
drag, startPoint x: 675, startPoint y: 104, endPoint x: 660, endPoint y: 90, distance: 20.7
click at [675, 104] on textarea at bounding box center [757, 125] width 374 height 90
type textarea "Tra Mar replaced the bad coil."
click at [924, 201] on button "Save" at bounding box center [913, 202] width 59 height 38
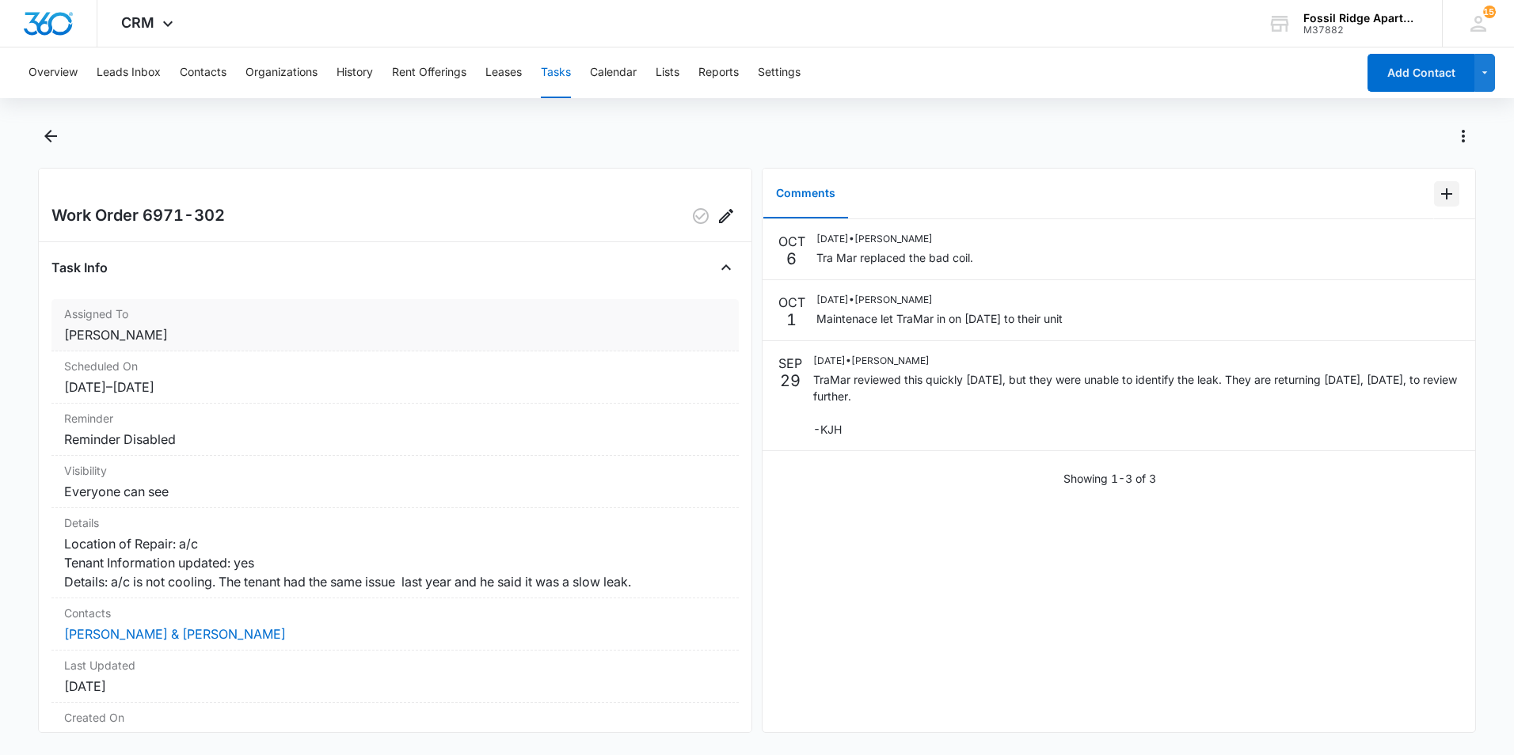
scroll to position [79, 0]
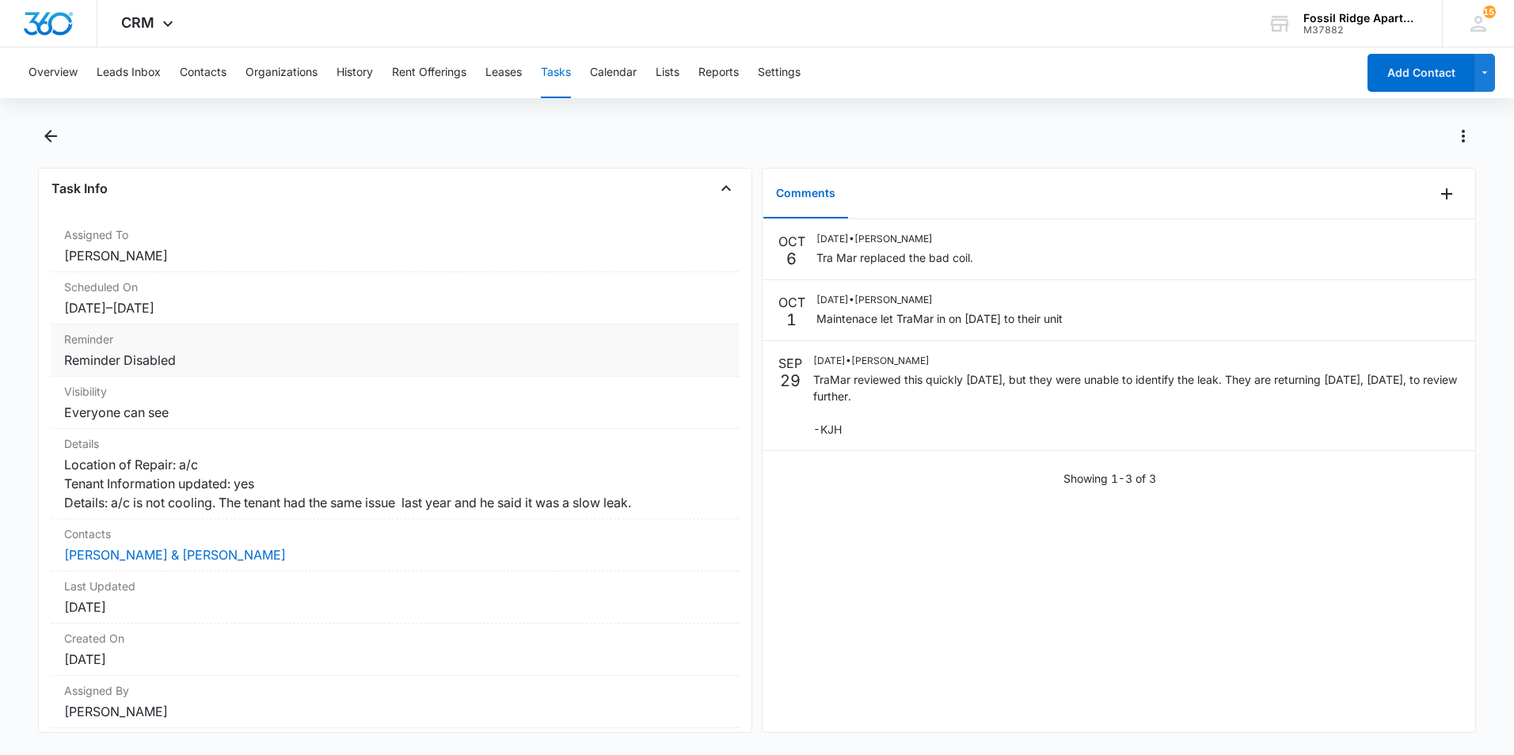
click at [543, 346] on dt "Reminder" at bounding box center [395, 339] width 662 height 17
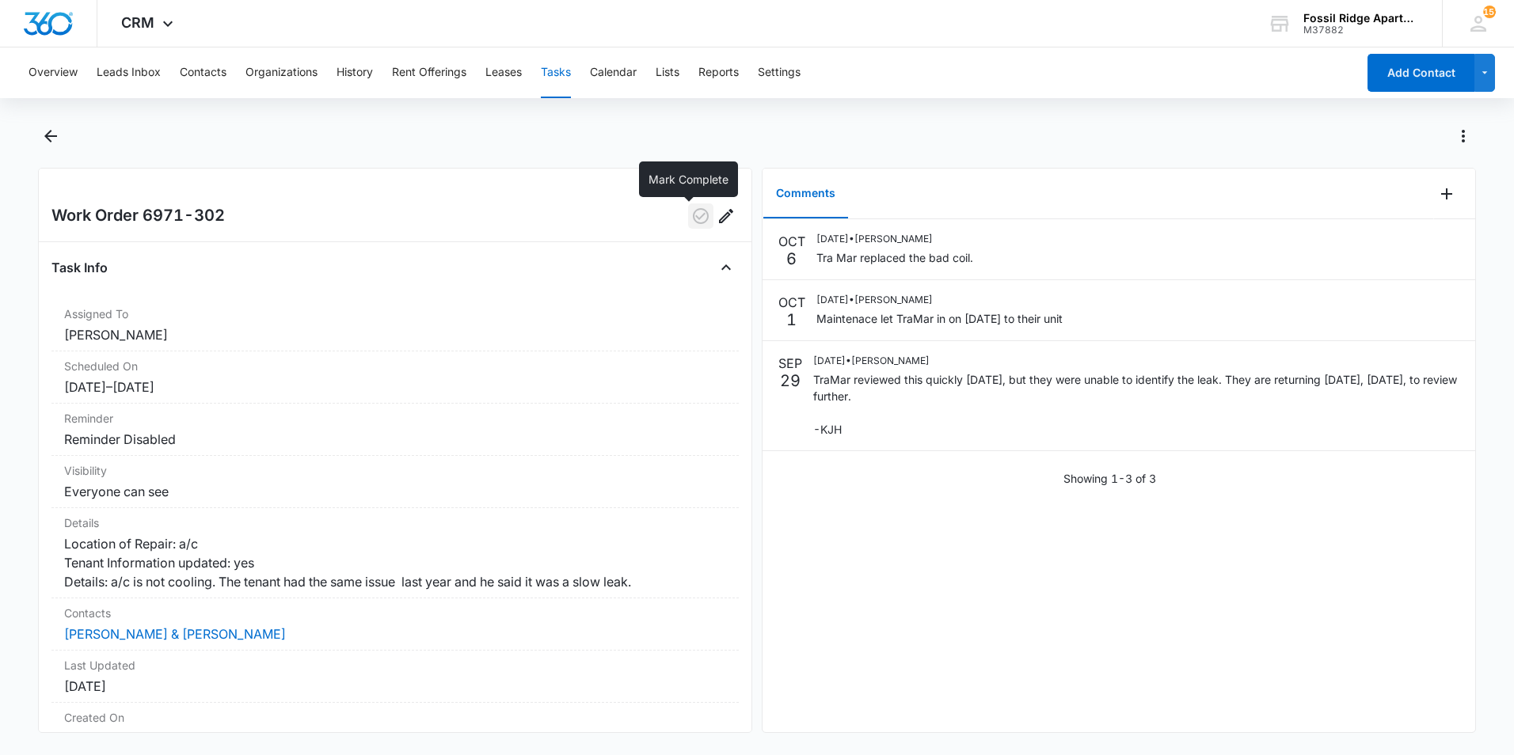
click at [691, 218] on icon "button" at bounding box center [700, 216] width 19 height 19
click at [49, 142] on icon "Back" at bounding box center [50, 136] width 19 height 19
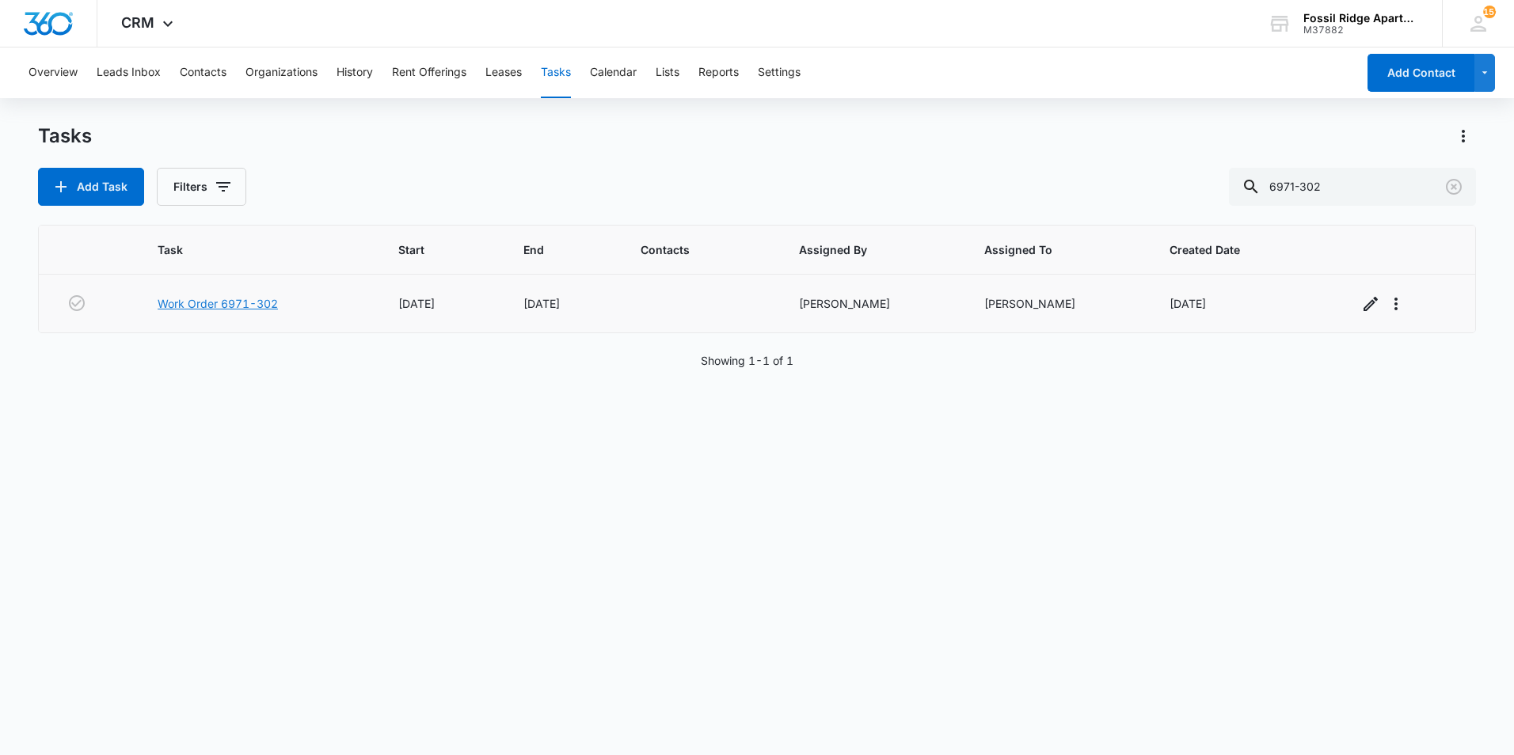
click at [240, 299] on link "Work Order 6971-302" at bounding box center [218, 303] width 120 height 17
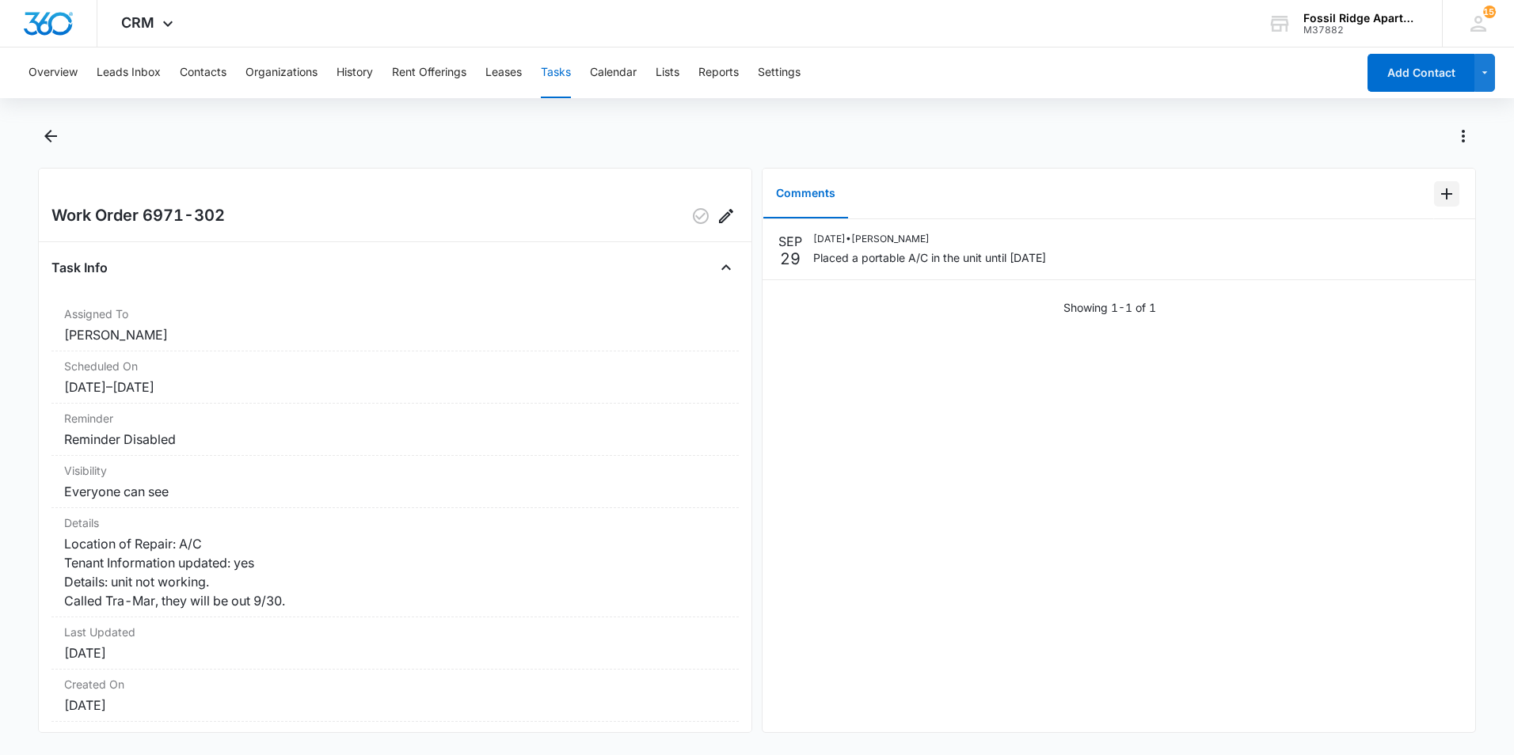
click at [1441, 196] on icon "Add Comment" at bounding box center [1446, 193] width 11 height 11
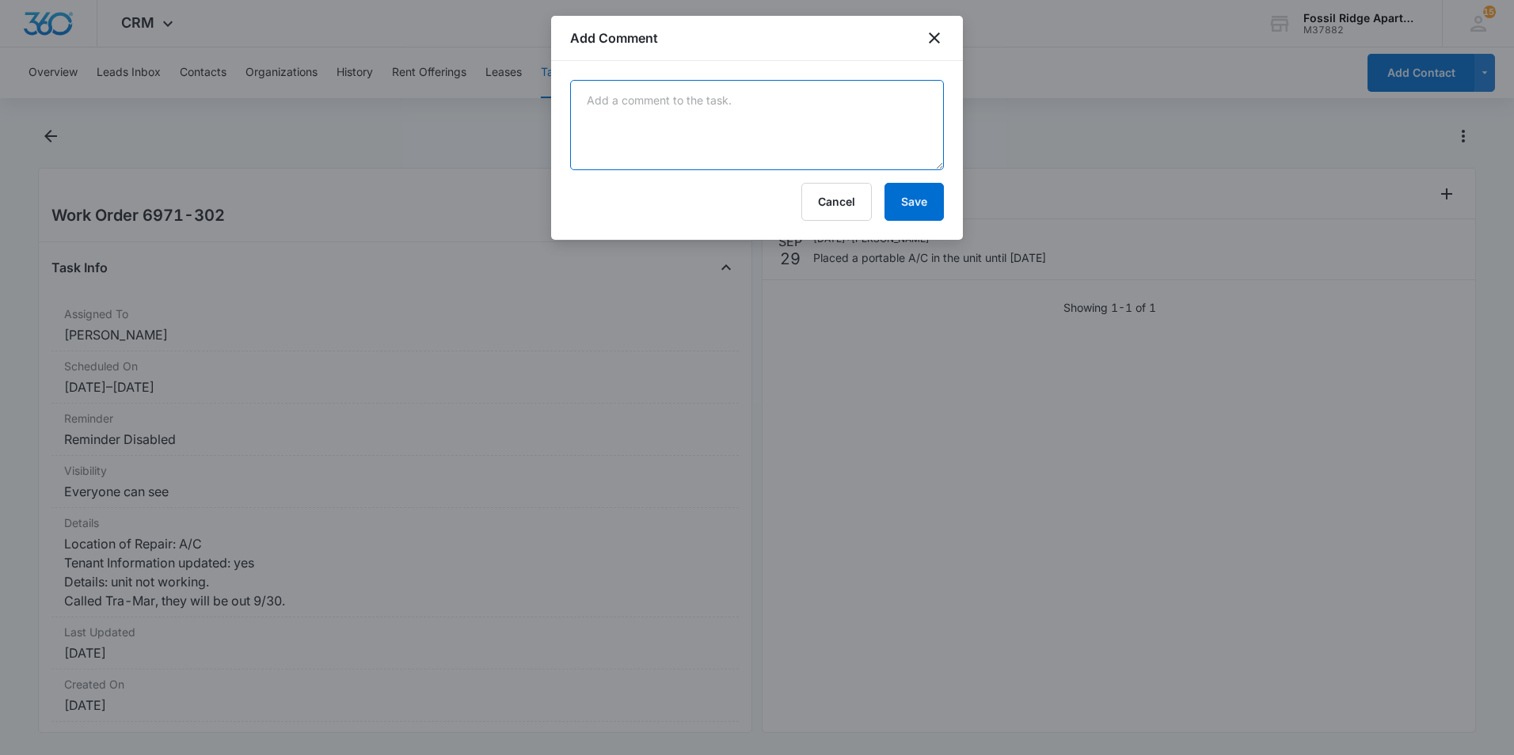
click at [834, 139] on textarea at bounding box center [757, 125] width 374 height 90
click at [884, 183] on button "Save" at bounding box center [913, 202] width 59 height 38
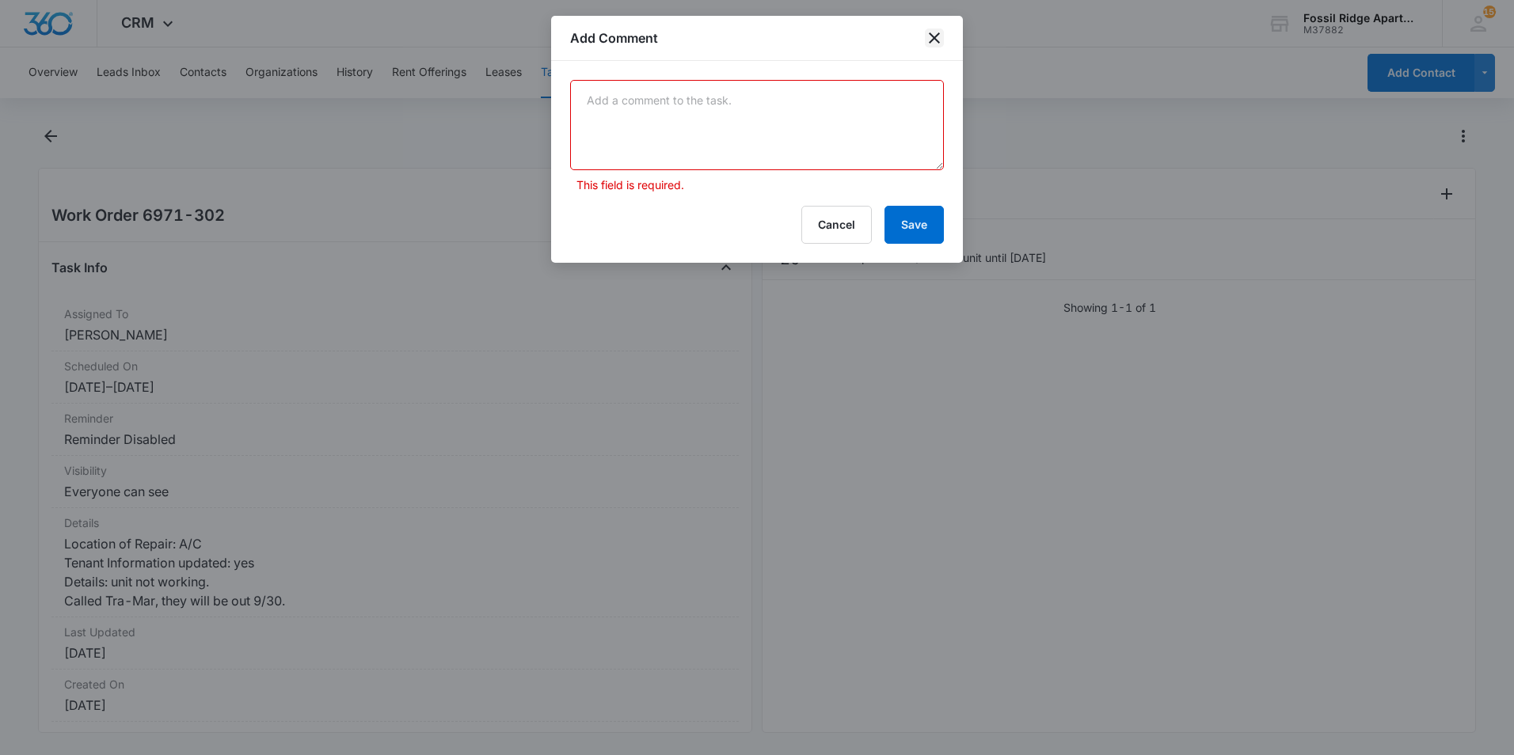
click at [938, 45] on icon "close" at bounding box center [934, 37] width 19 height 19
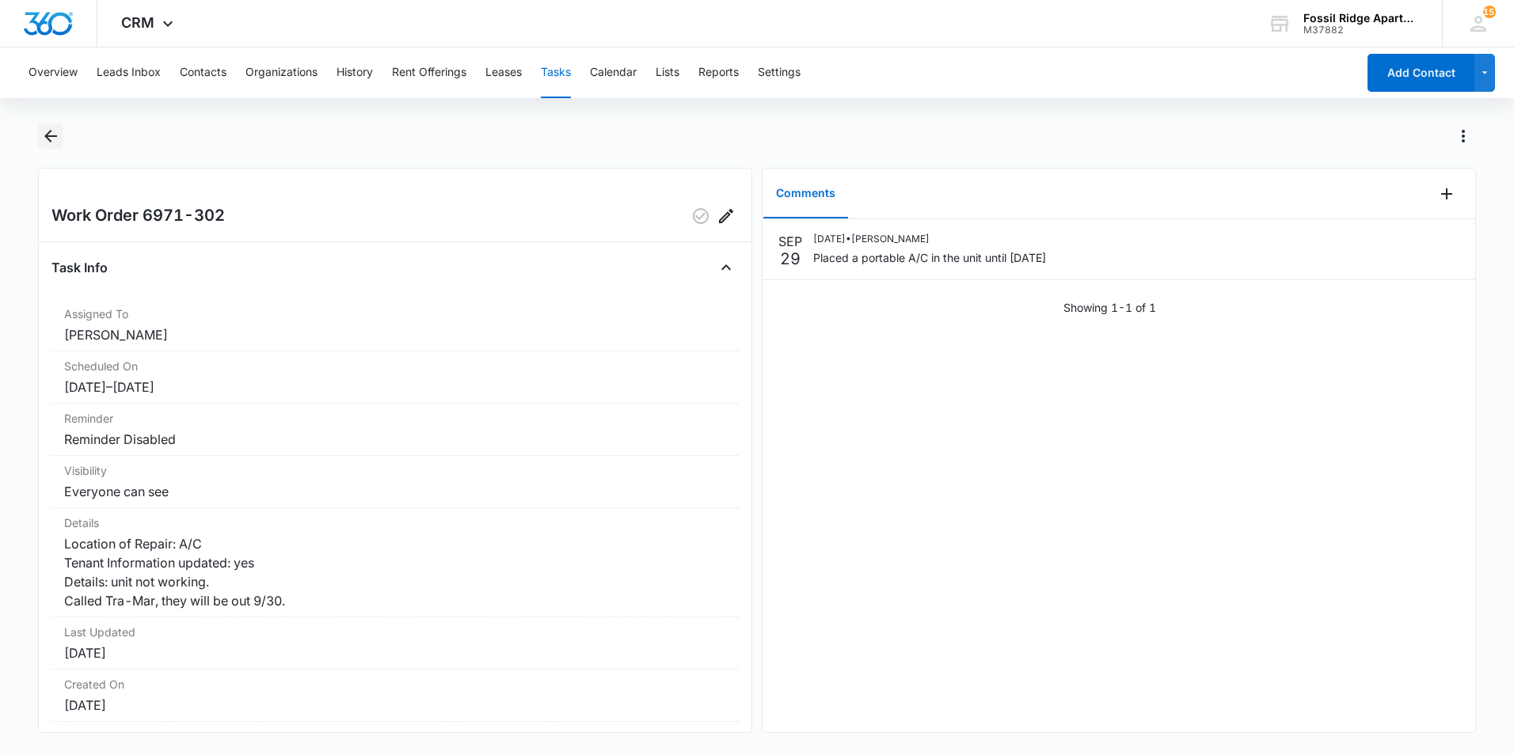
click at [43, 137] on icon "Back" at bounding box center [50, 136] width 19 height 19
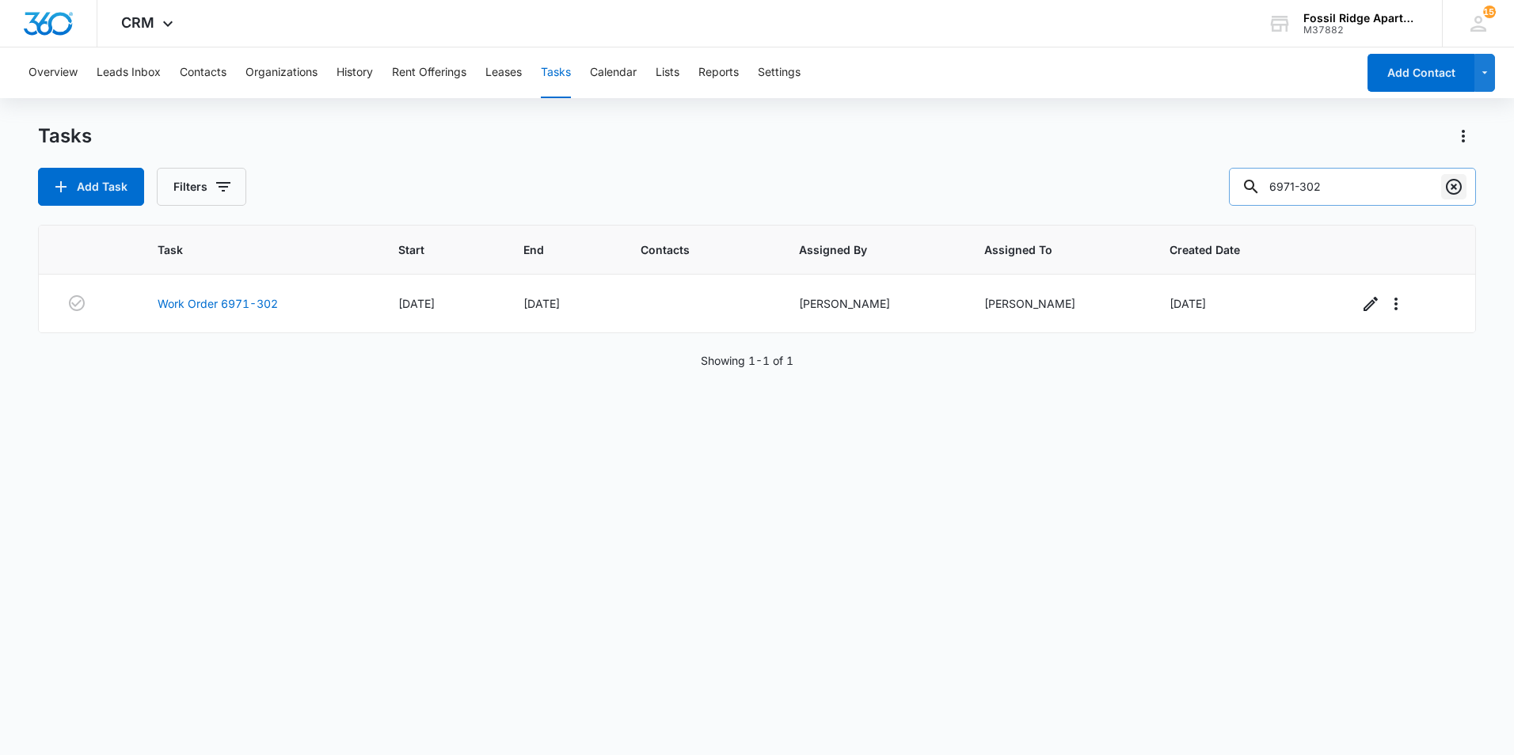
click at [1452, 189] on icon "Clear" at bounding box center [1454, 187] width 16 height 16
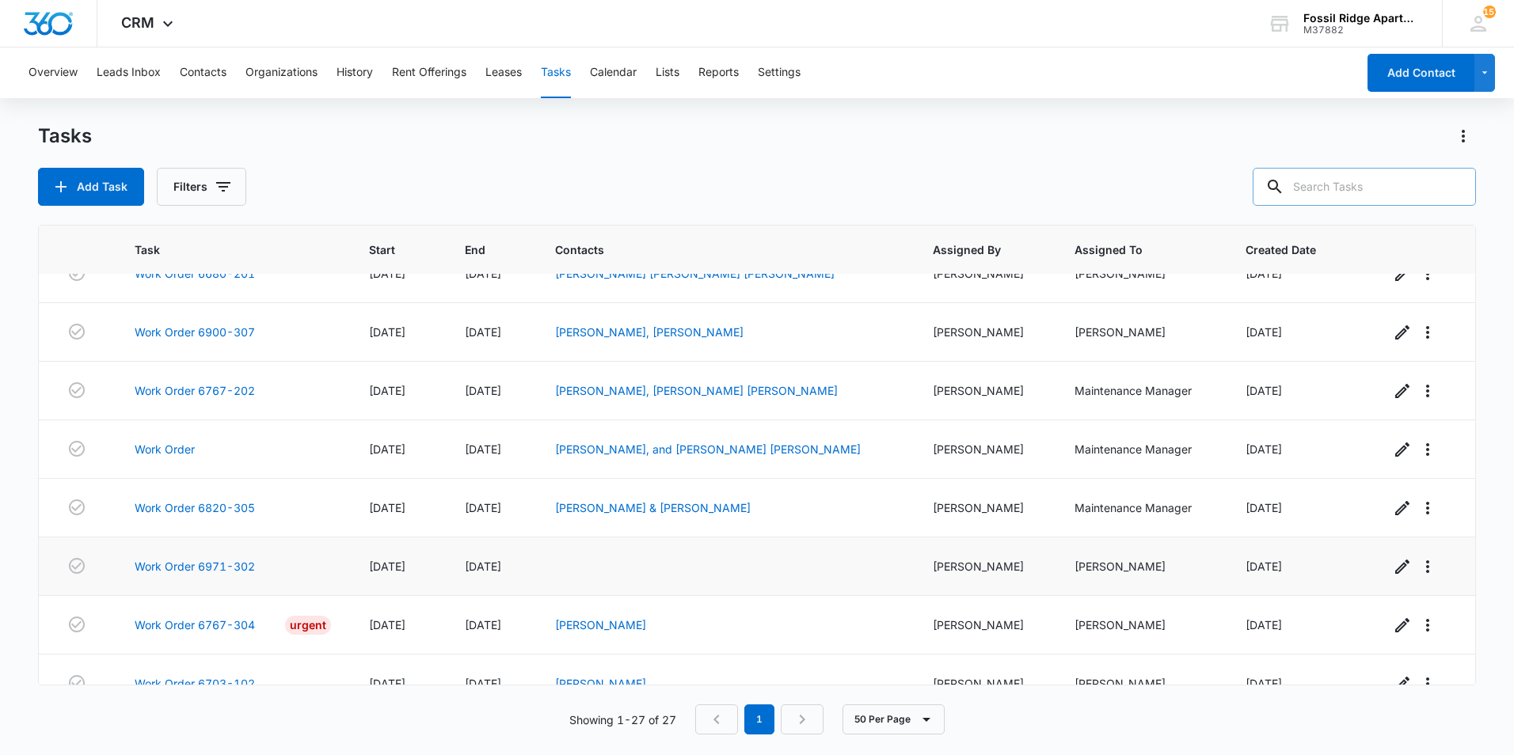
scroll to position [1171, 0]
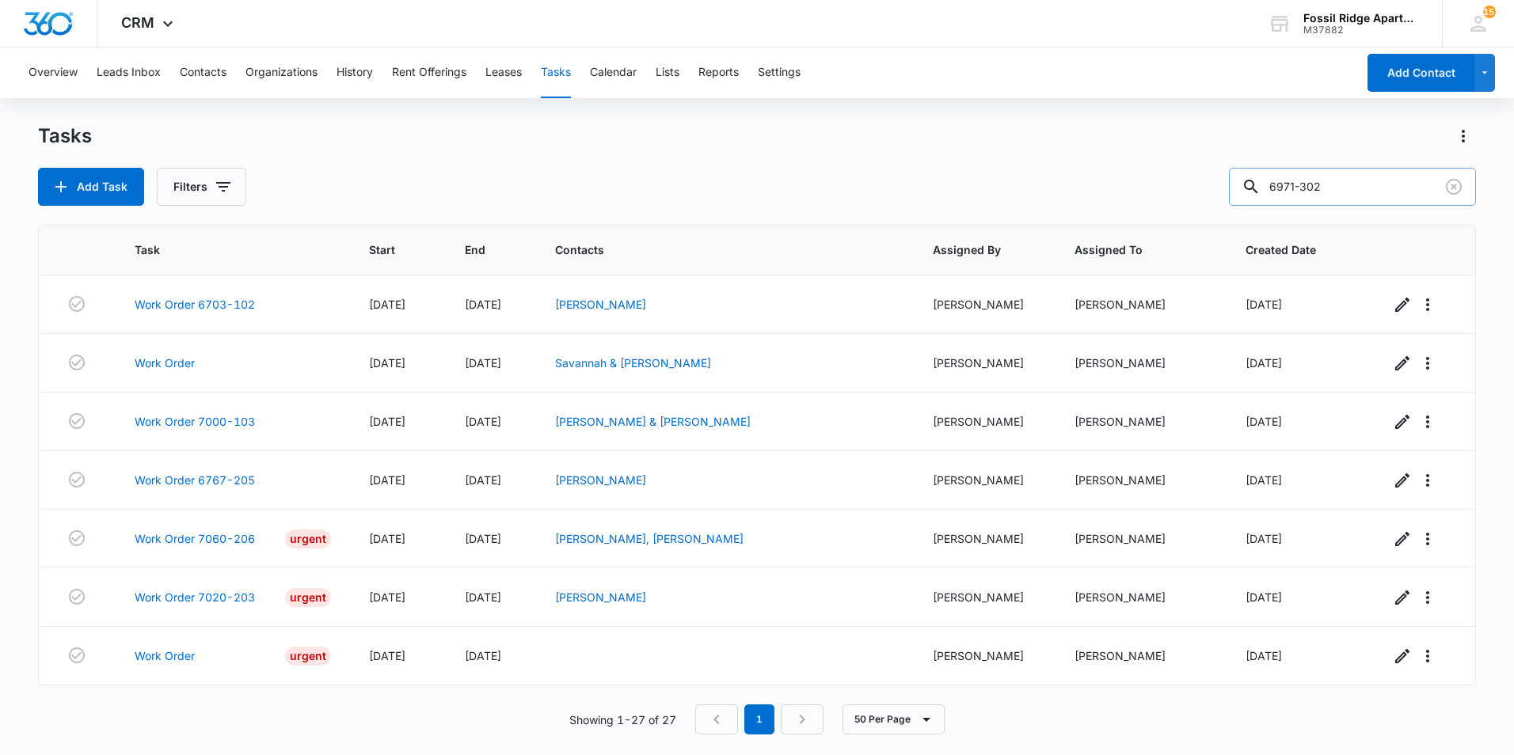
type input "6971-302"
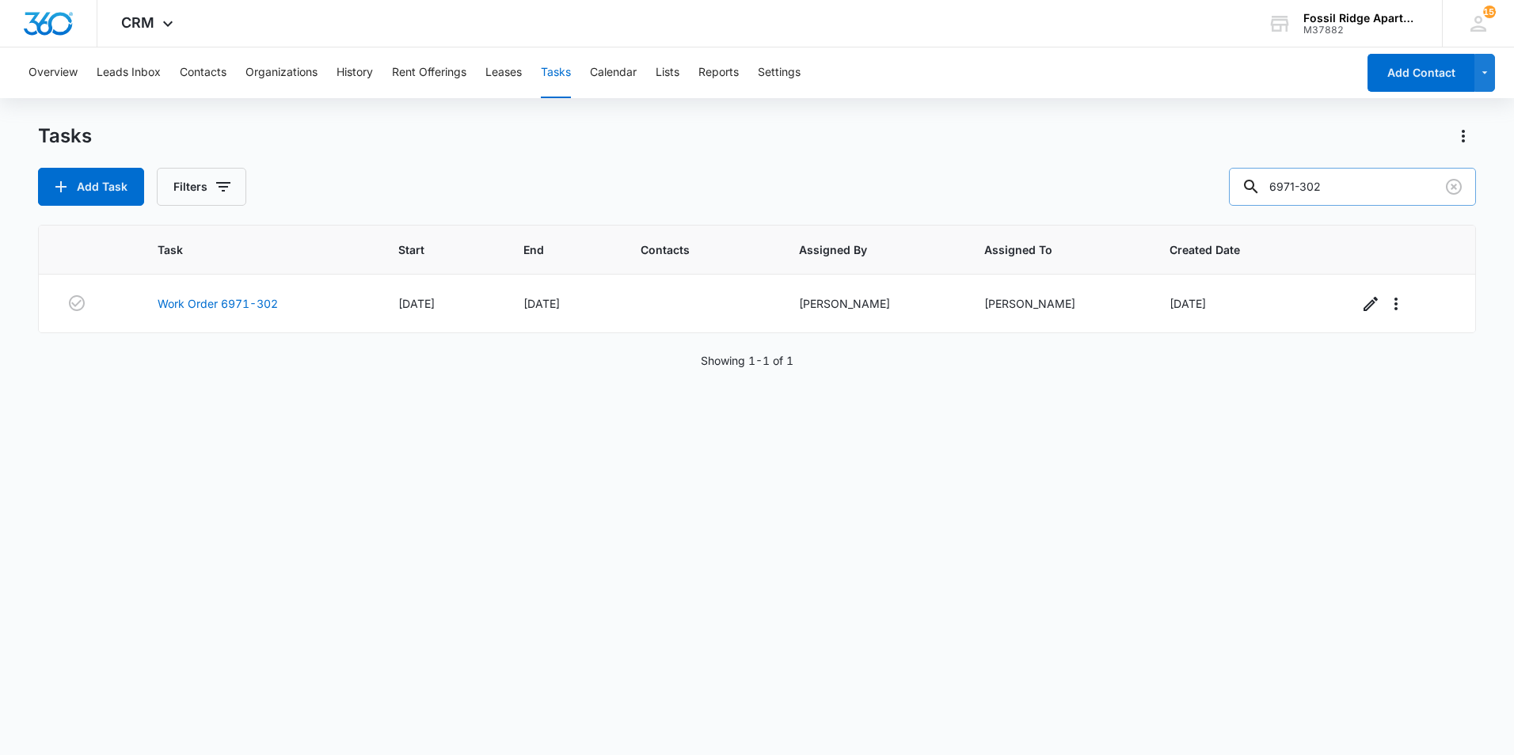
scroll to position [0, 0]
click at [263, 301] on link "Work Order 6971-302" at bounding box center [218, 303] width 120 height 17
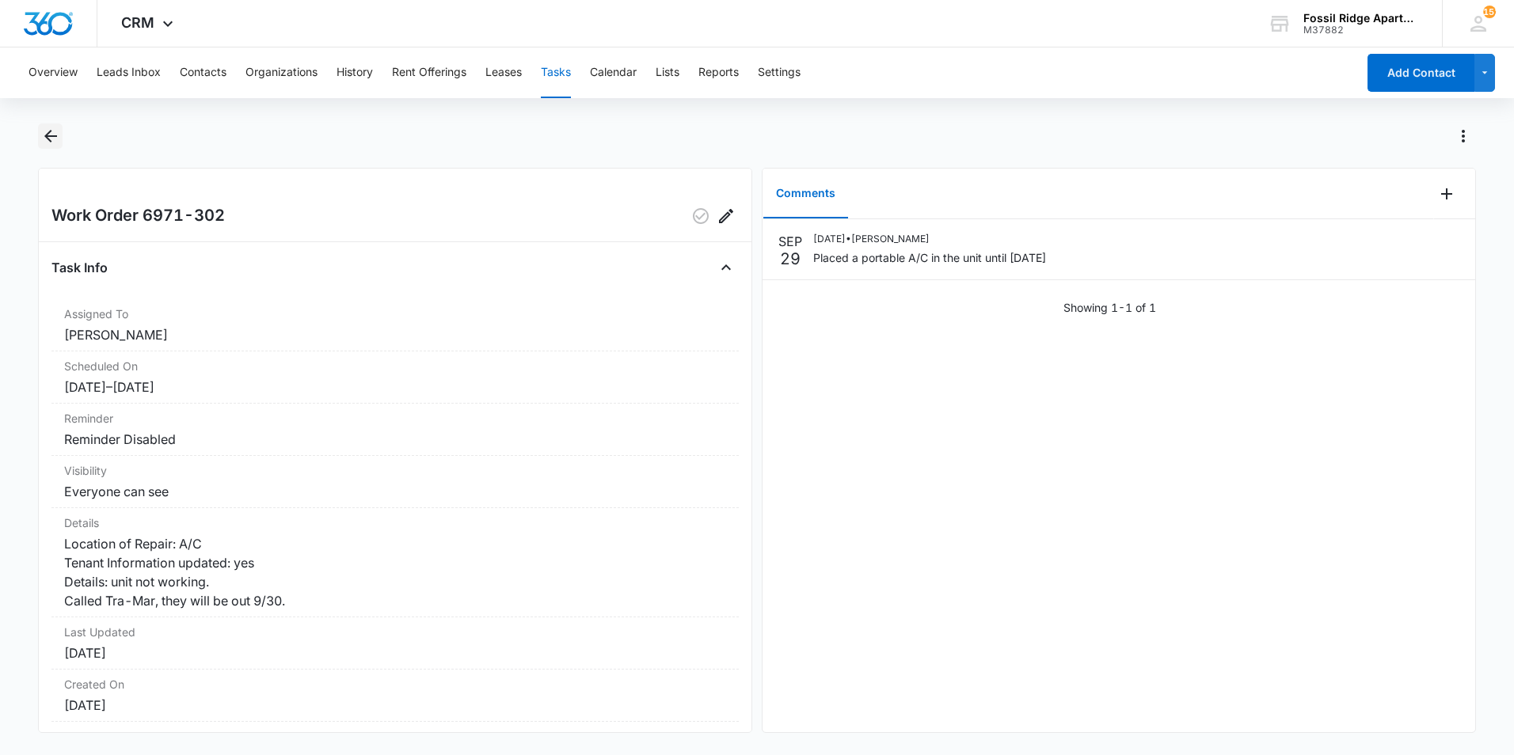
click at [60, 135] on button "Back" at bounding box center [50, 135] width 25 height 25
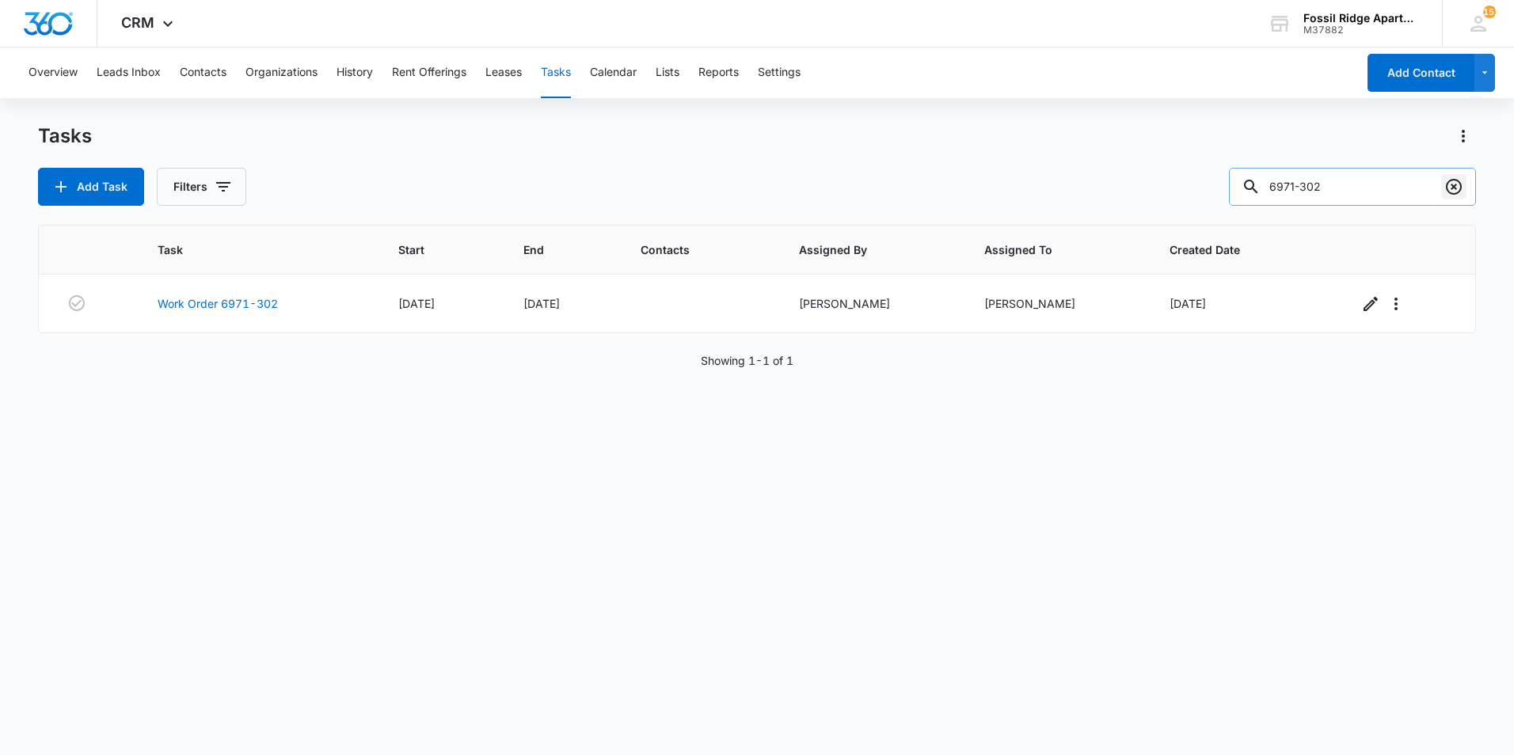
click at [1450, 186] on icon "Clear" at bounding box center [1453, 186] width 19 height 19
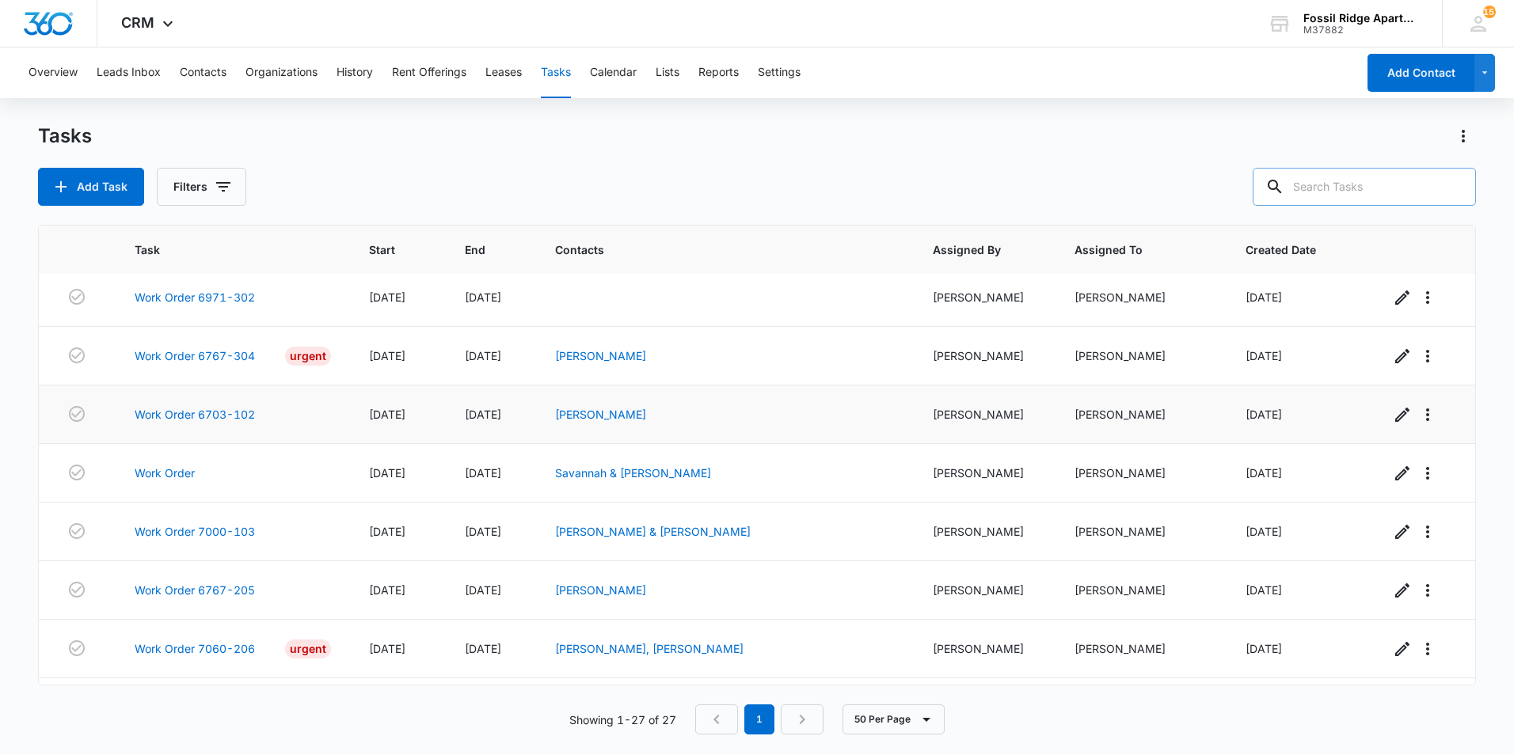
scroll to position [1171, 0]
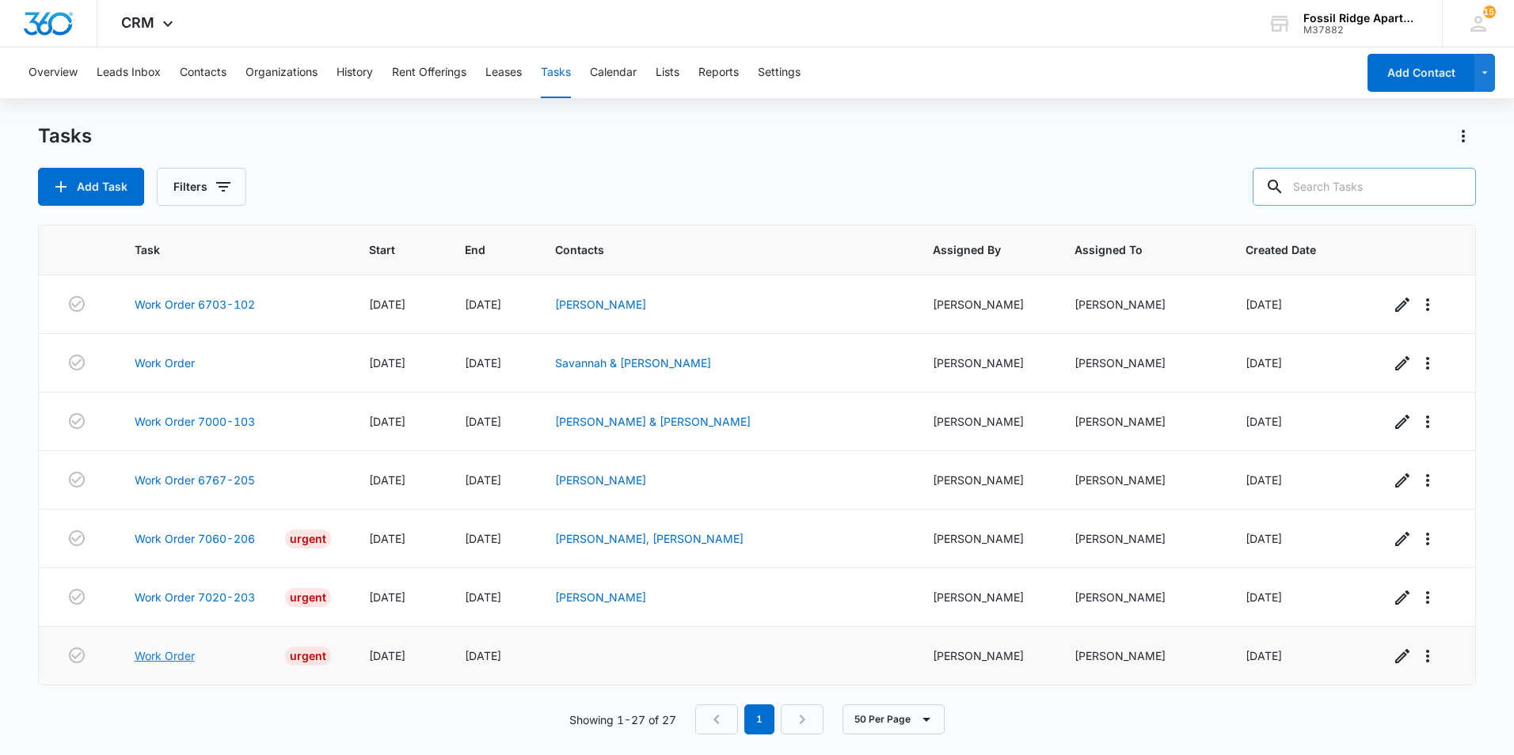
click at [183, 656] on link "Work Order" at bounding box center [165, 656] width 60 height 17
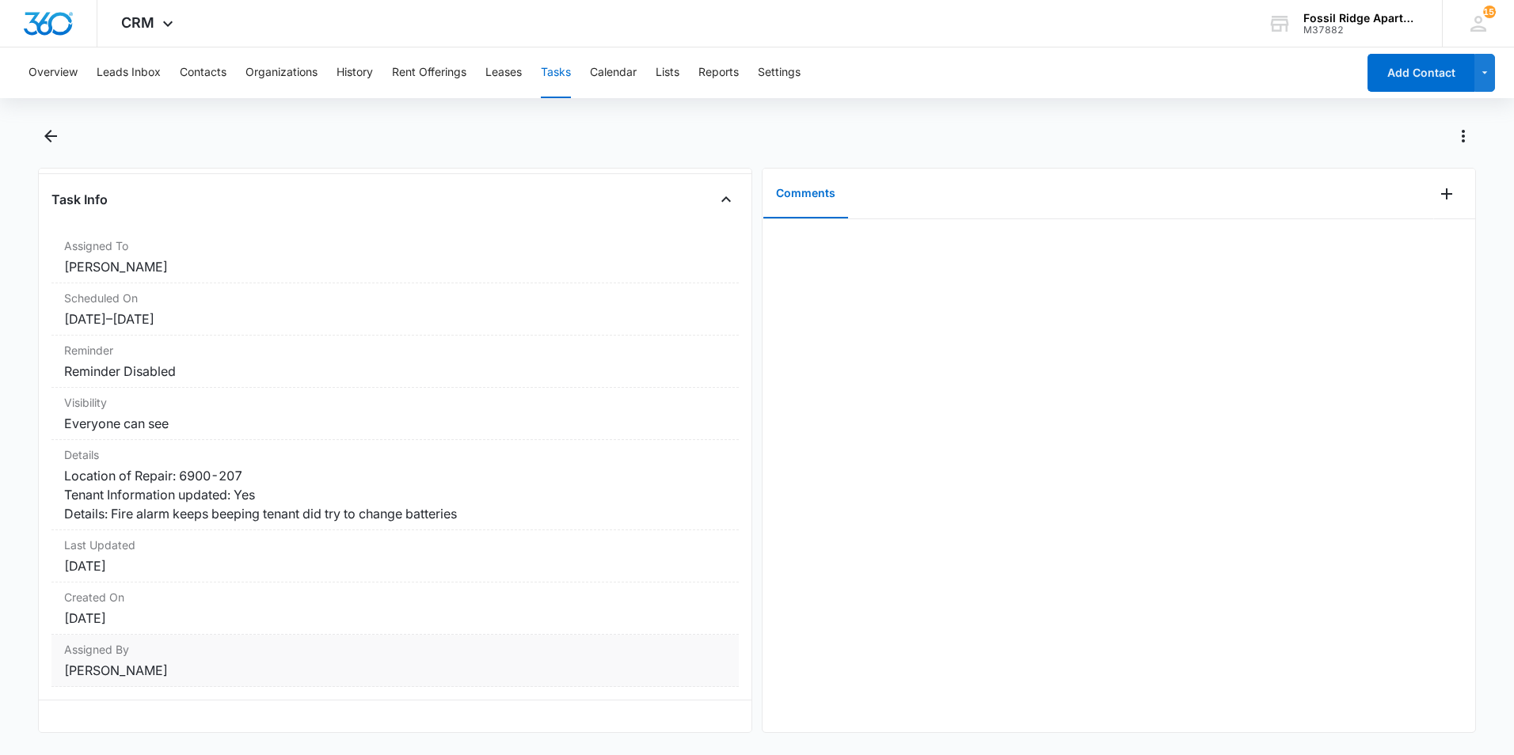
scroll to position [118, 0]
click at [141, 388] on div "Visibility Everyone can see" at bounding box center [394, 414] width 687 height 52
click at [48, 134] on icon "Back" at bounding box center [50, 136] width 13 height 13
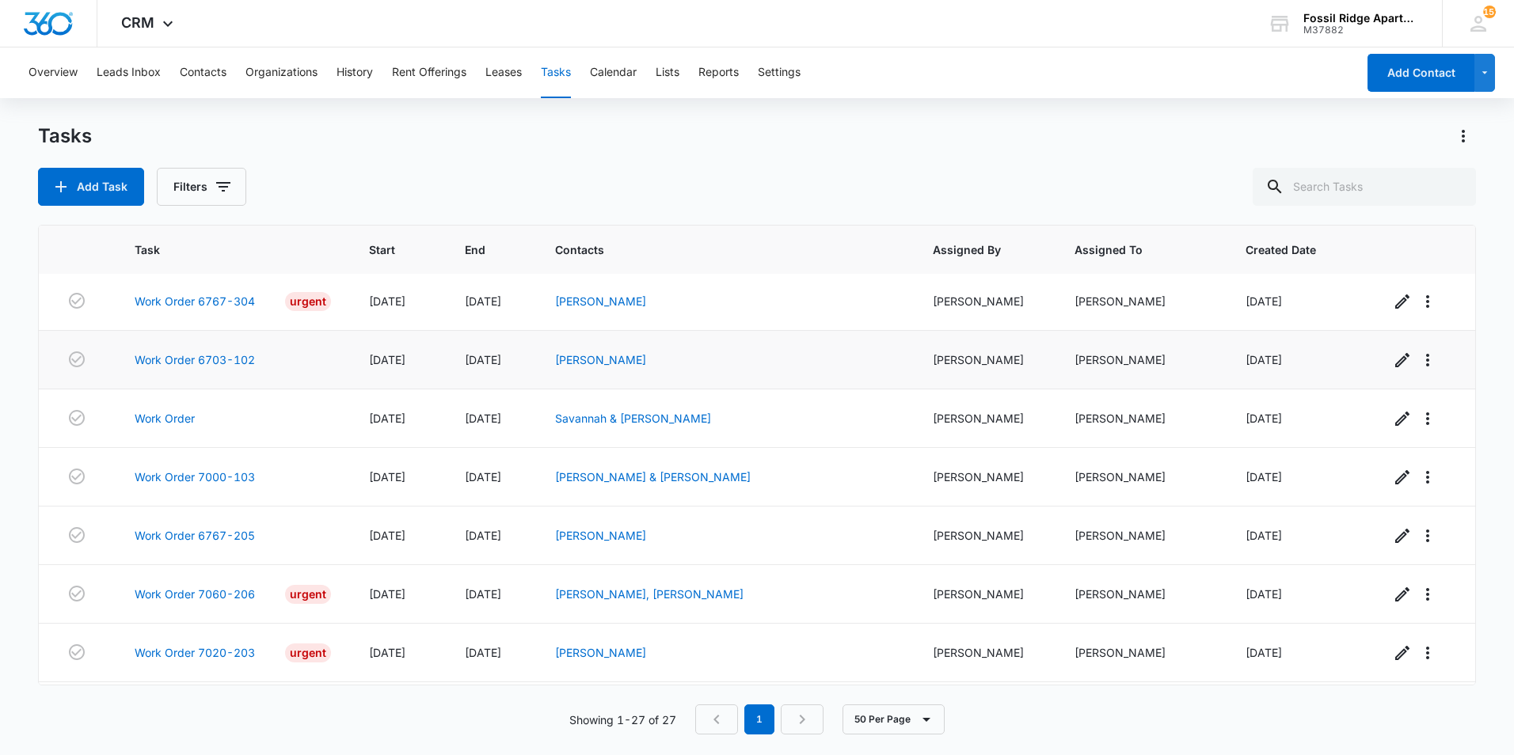
scroll to position [1171, 0]
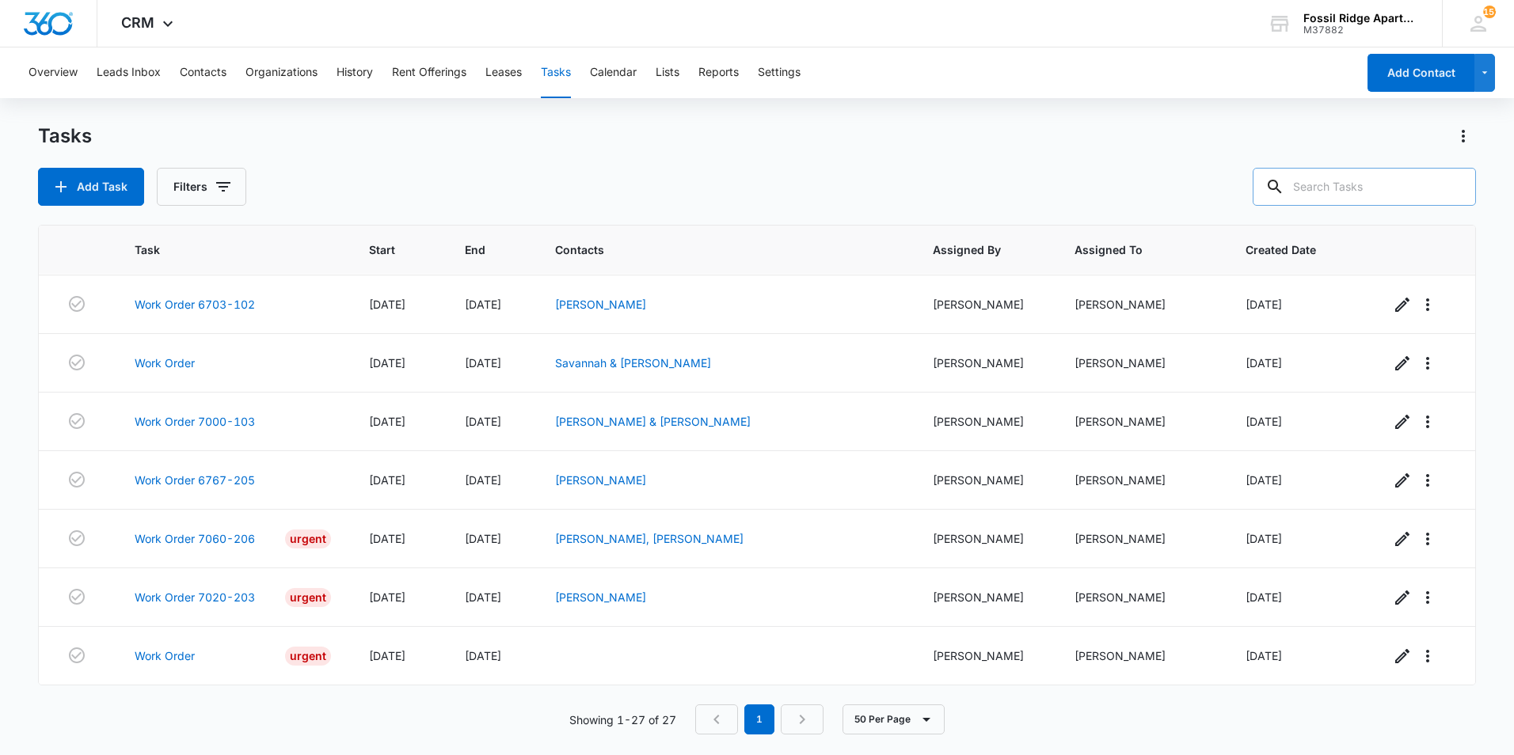
click at [1374, 190] on input "text" at bounding box center [1363, 187] width 223 height 38
type input "6971-302"
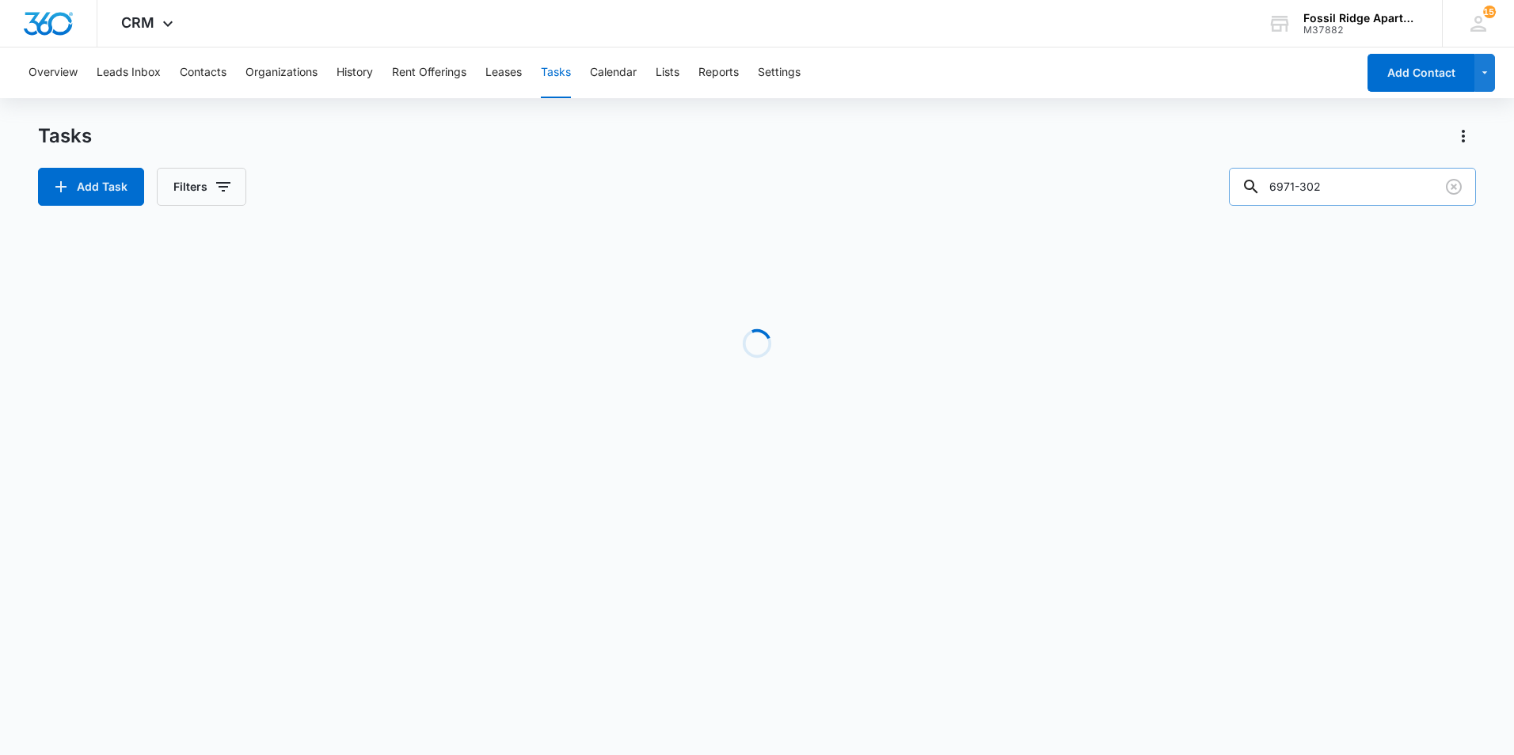
scroll to position [0, 0]
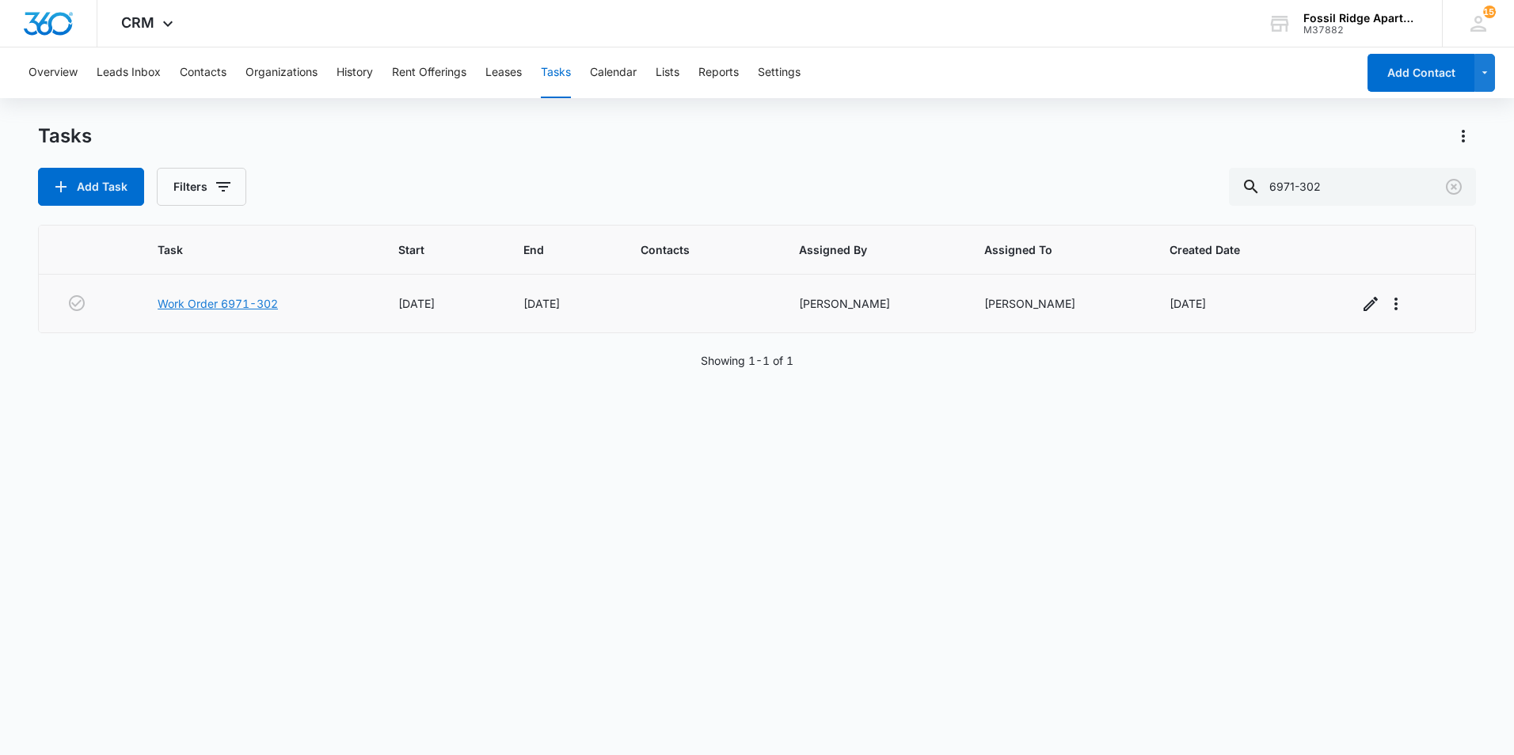
click at [234, 301] on link "Work Order 6971-302" at bounding box center [218, 303] width 120 height 17
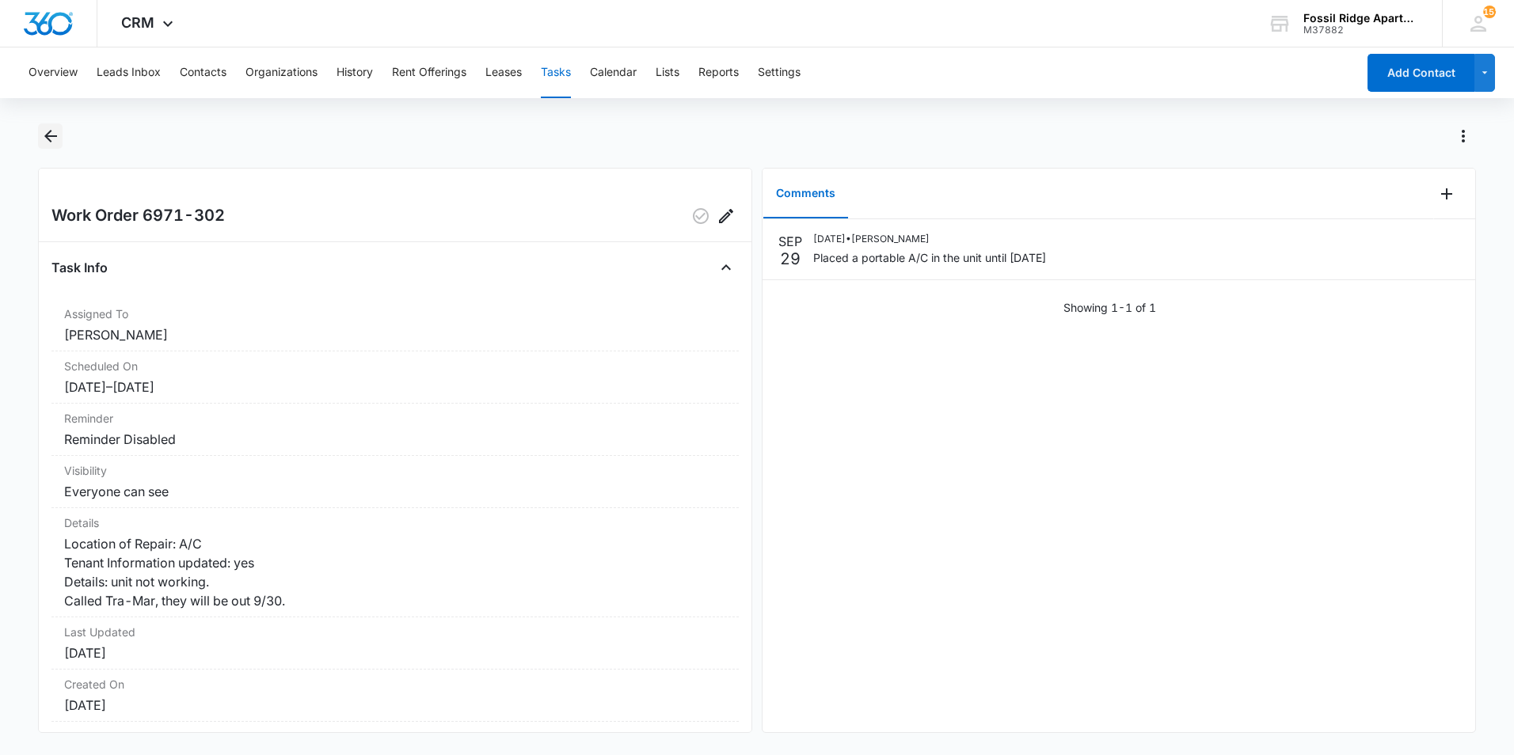
click at [51, 136] on icon "Back" at bounding box center [50, 136] width 13 height 13
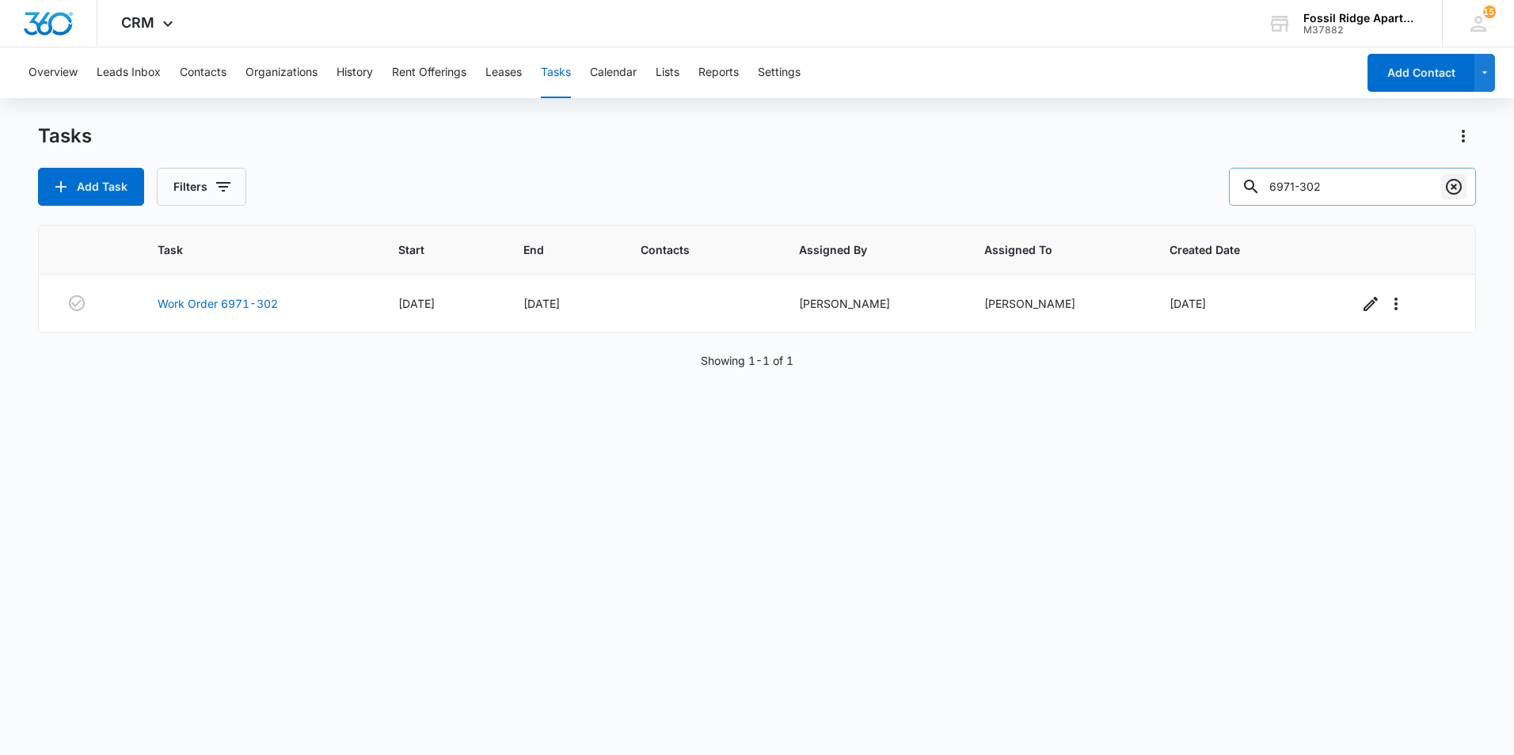
click at [1455, 184] on icon "Clear" at bounding box center [1453, 186] width 19 height 19
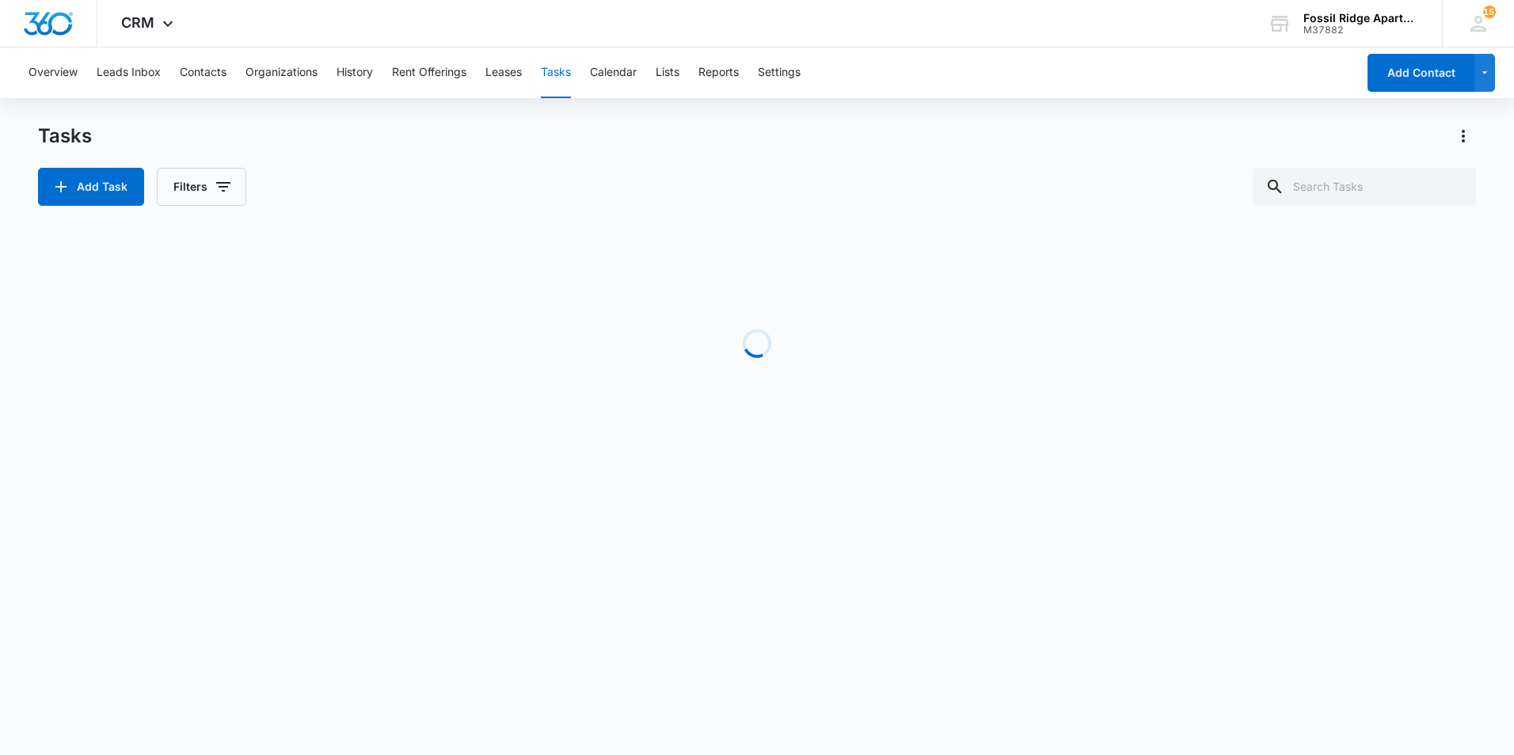
drag, startPoint x: 1455, startPoint y: 184, endPoint x: 1004, endPoint y: 210, distance: 452.0
click at [1004, 210] on div "Tasks Add Task Filters Loading Task Start End Contacts Assigned By Assigned To …" at bounding box center [757, 302] width 1438 height 358
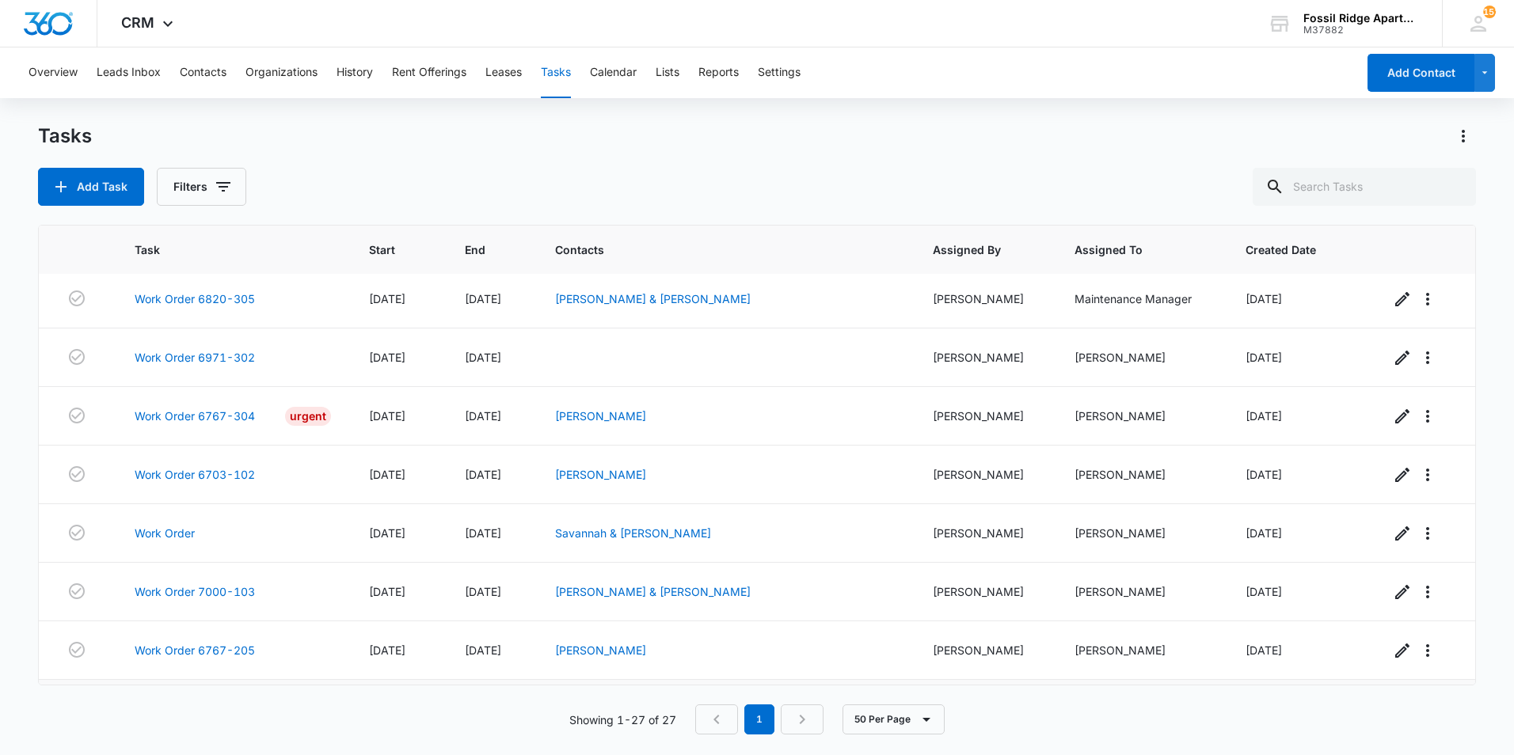
scroll to position [1171, 0]
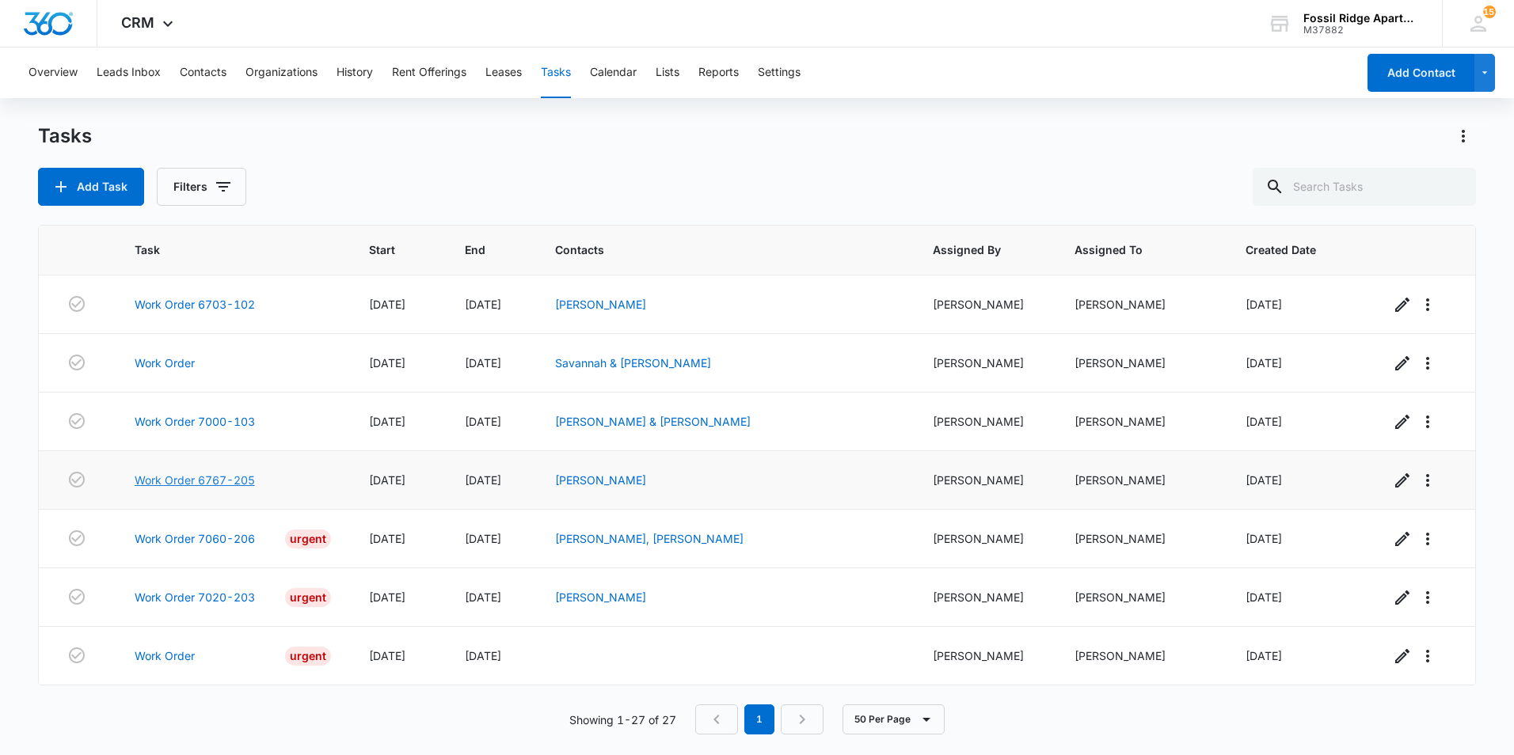
click at [223, 478] on link "Work Order 6767-205" at bounding box center [195, 480] width 120 height 17
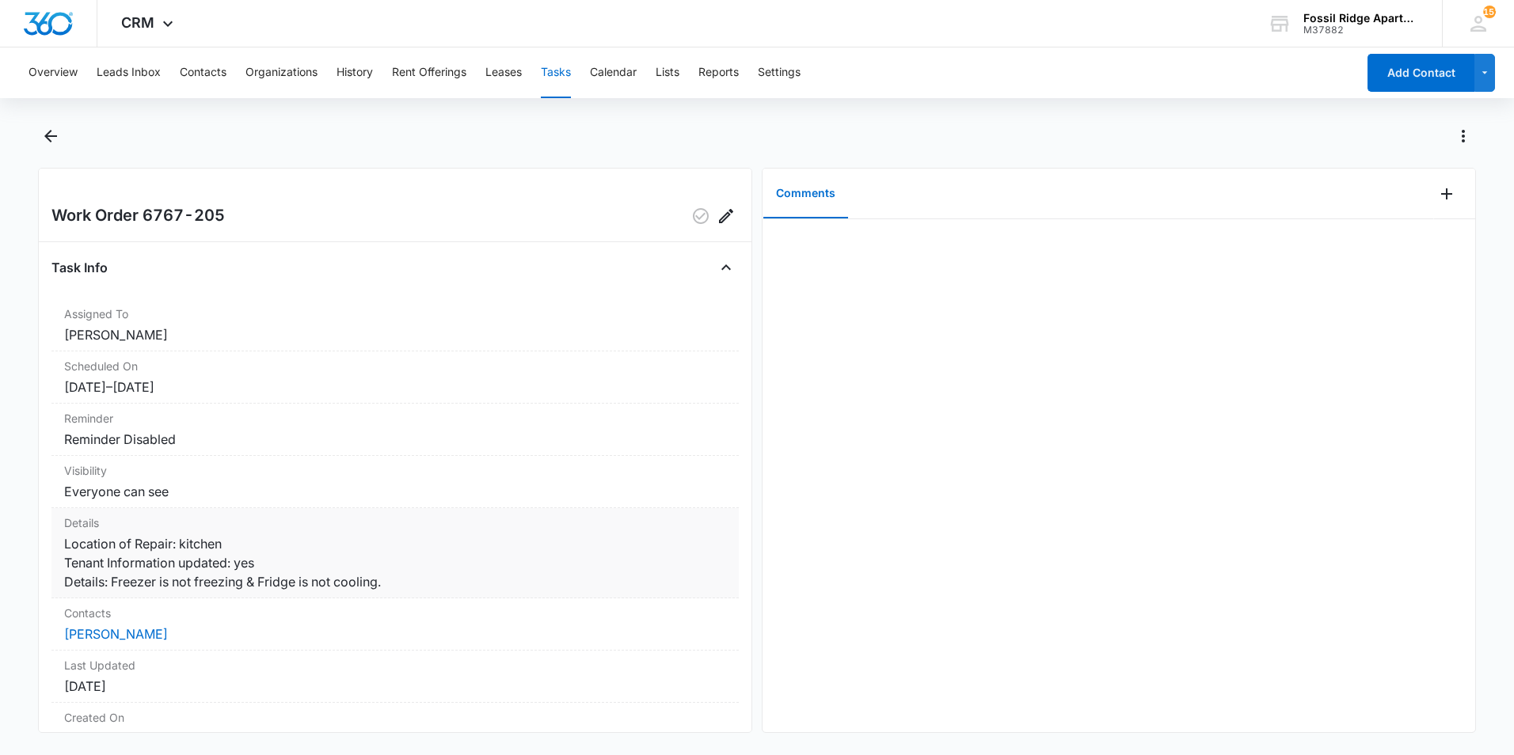
click at [241, 598] on div "Details Location of Repair: kitchen Tenant Information updated: yes Details: Fr…" at bounding box center [394, 553] width 687 height 90
drag, startPoint x: 112, startPoint y: 582, endPoint x: 387, endPoint y: 591, distance: 275.6
click at [387, 591] on dd "Location of Repair: kitchen Tenant Information updated: yes Details: Freezer is…" at bounding box center [395, 562] width 662 height 57
drag, startPoint x: 387, startPoint y: 591, endPoint x: 370, endPoint y: 585, distance: 17.5
copy dd "Freezer is not freezing & Fridge is not cooling."
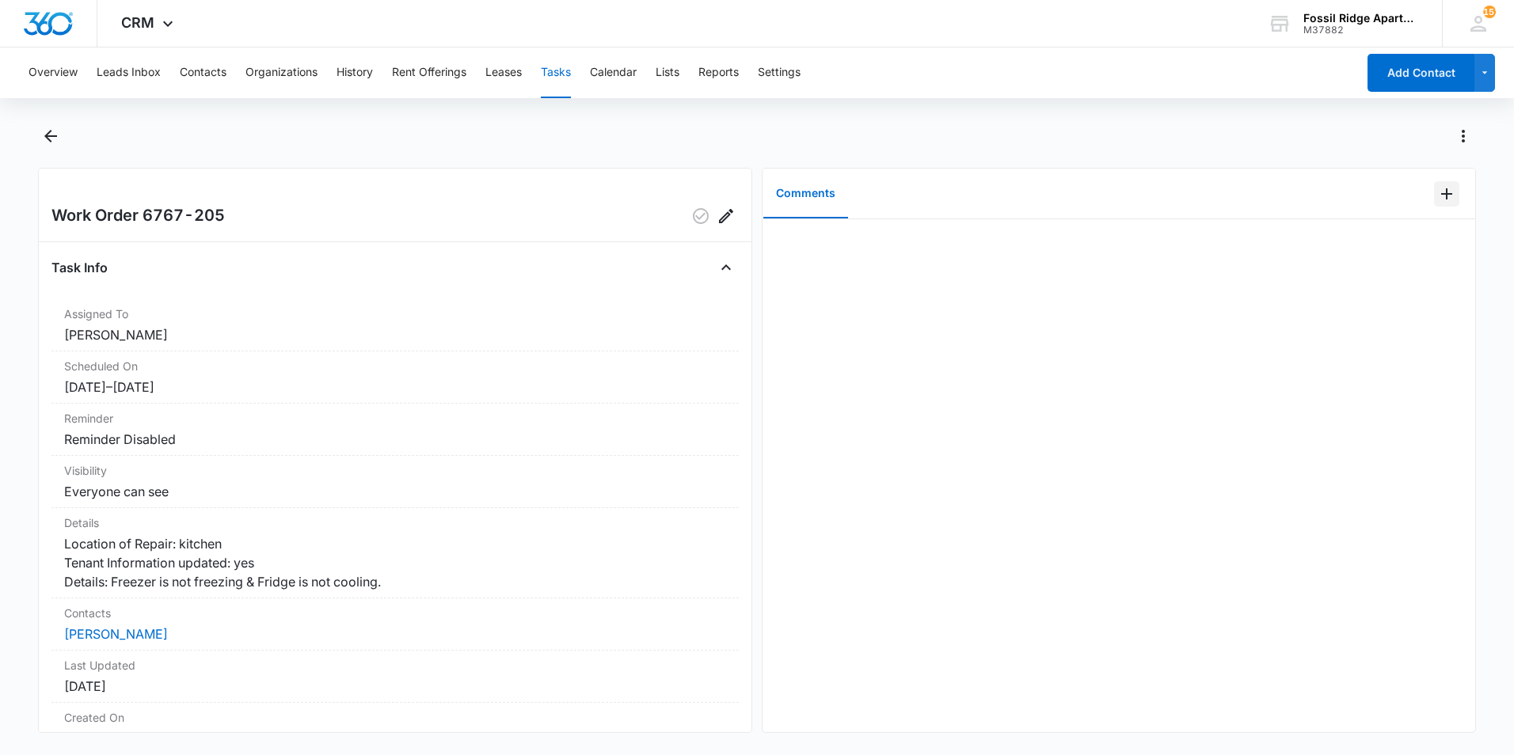
click at [1437, 199] on icon "Add Comment" at bounding box center [1446, 193] width 19 height 19
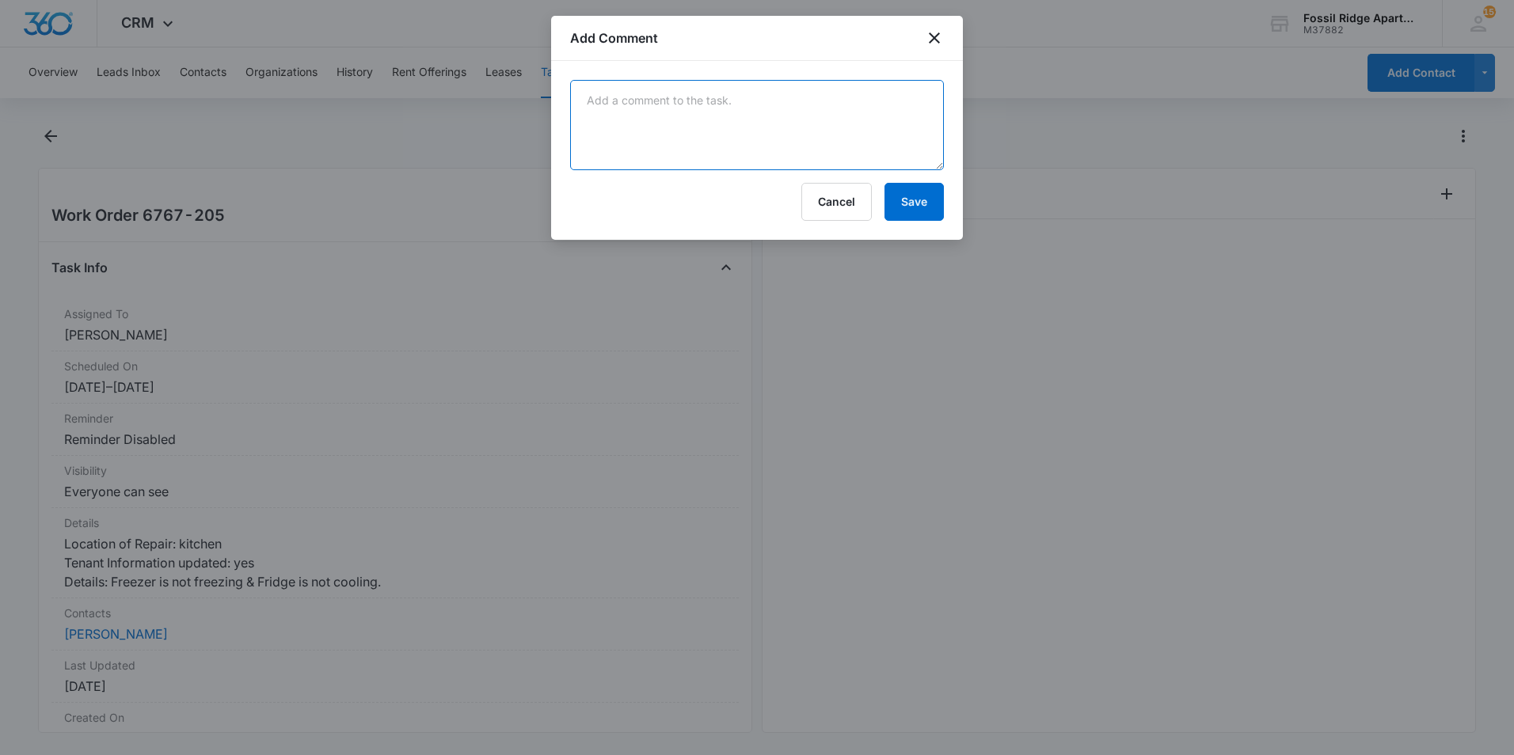
click at [734, 119] on textarea at bounding box center [757, 125] width 374 height 90
paste textarea "Freezer is not freezing & Fridge is not cooling."
type textarea "F"
click at [935, 37] on icon "close" at bounding box center [934, 37] width 11 height 11
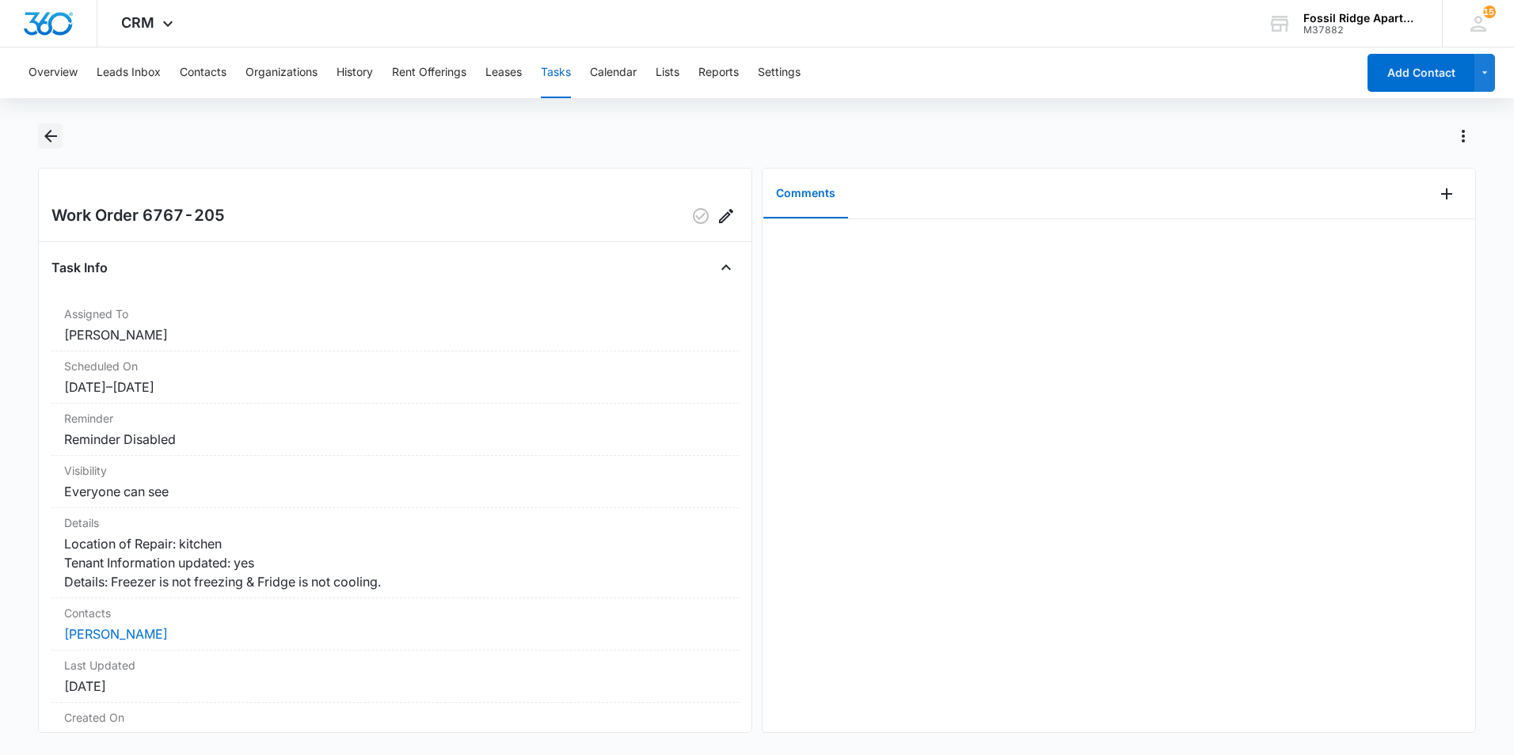
click at [52, 141] on icon "Back" at bounding box center [50, 136] width 19 height 19
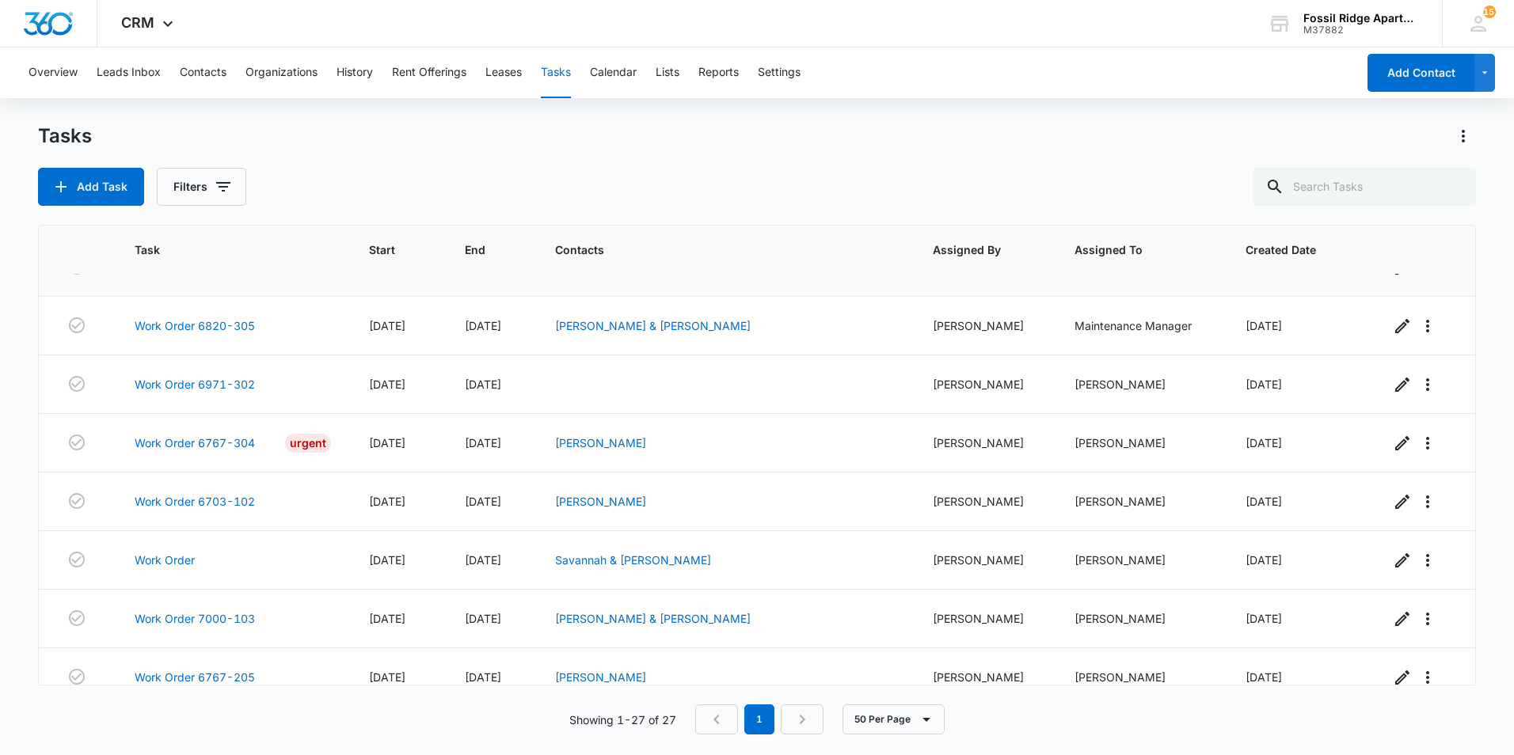
scroll to position [1171, 0]
